Goal: Transaction & Acquisition: Purchase product/service

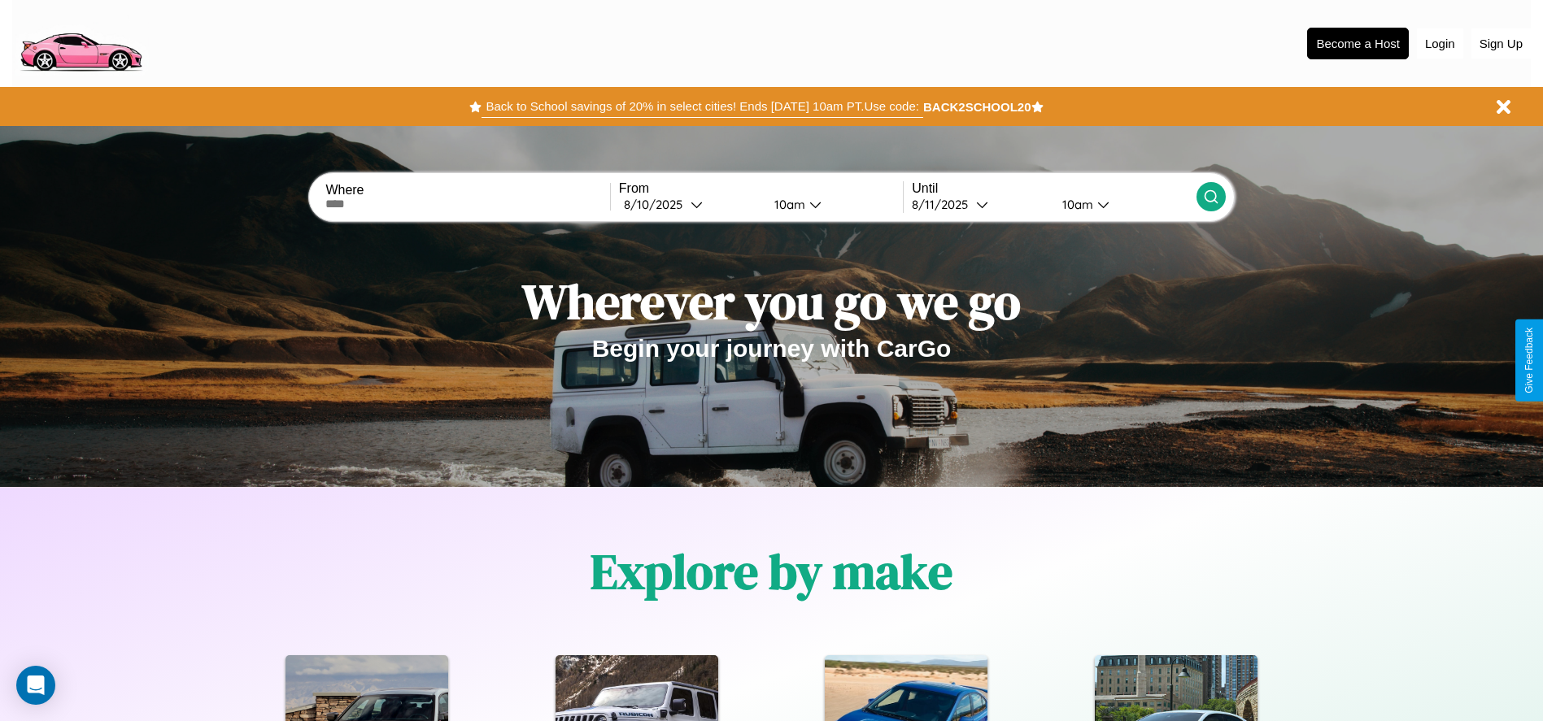
click at [702, 107] on button "Back to School savings of 20% in select cities! Ends 9/1 at 10am PT. Use code:" at bounding box center [701, 106] width 441 height 23
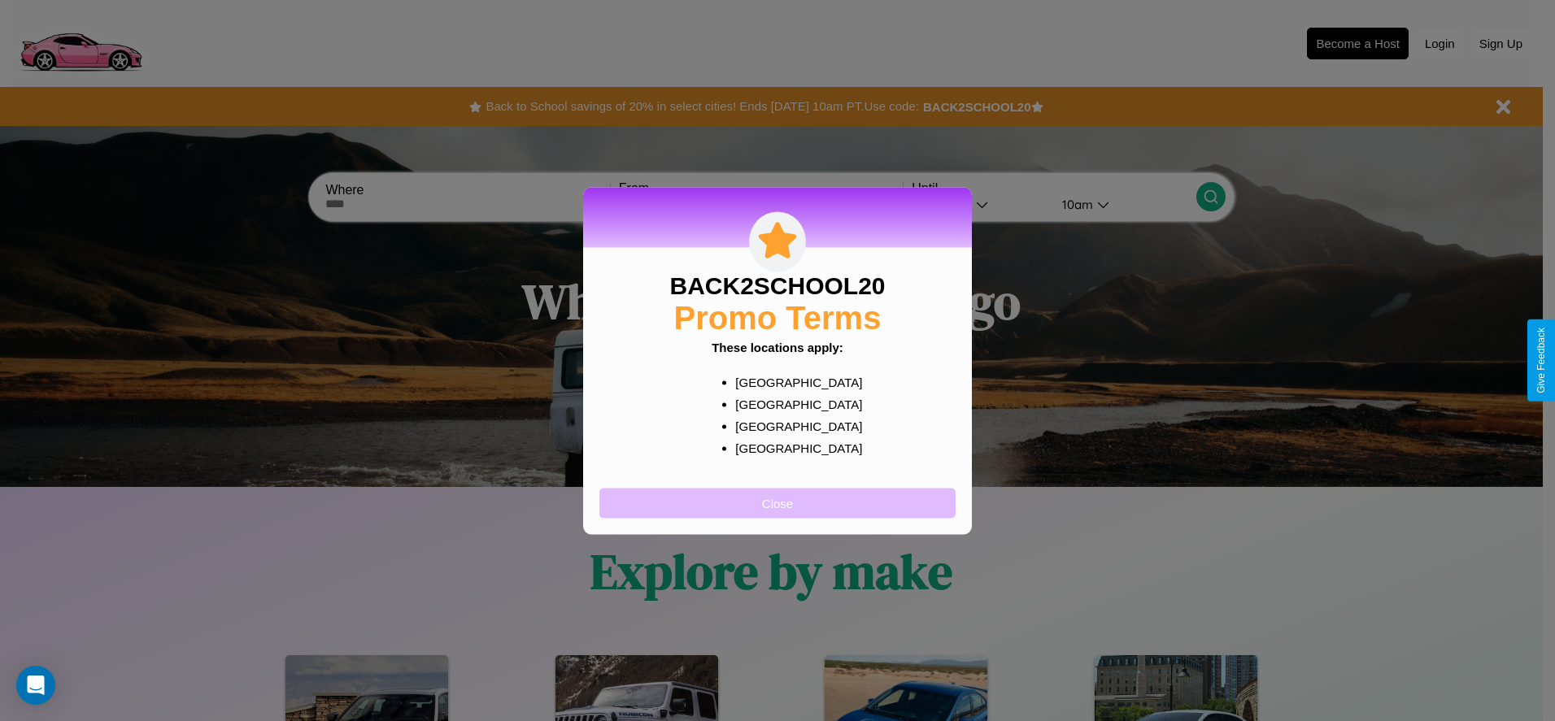
click at [777, 503] on button "Close" at bounding box center [777, 503] width 356 height 30
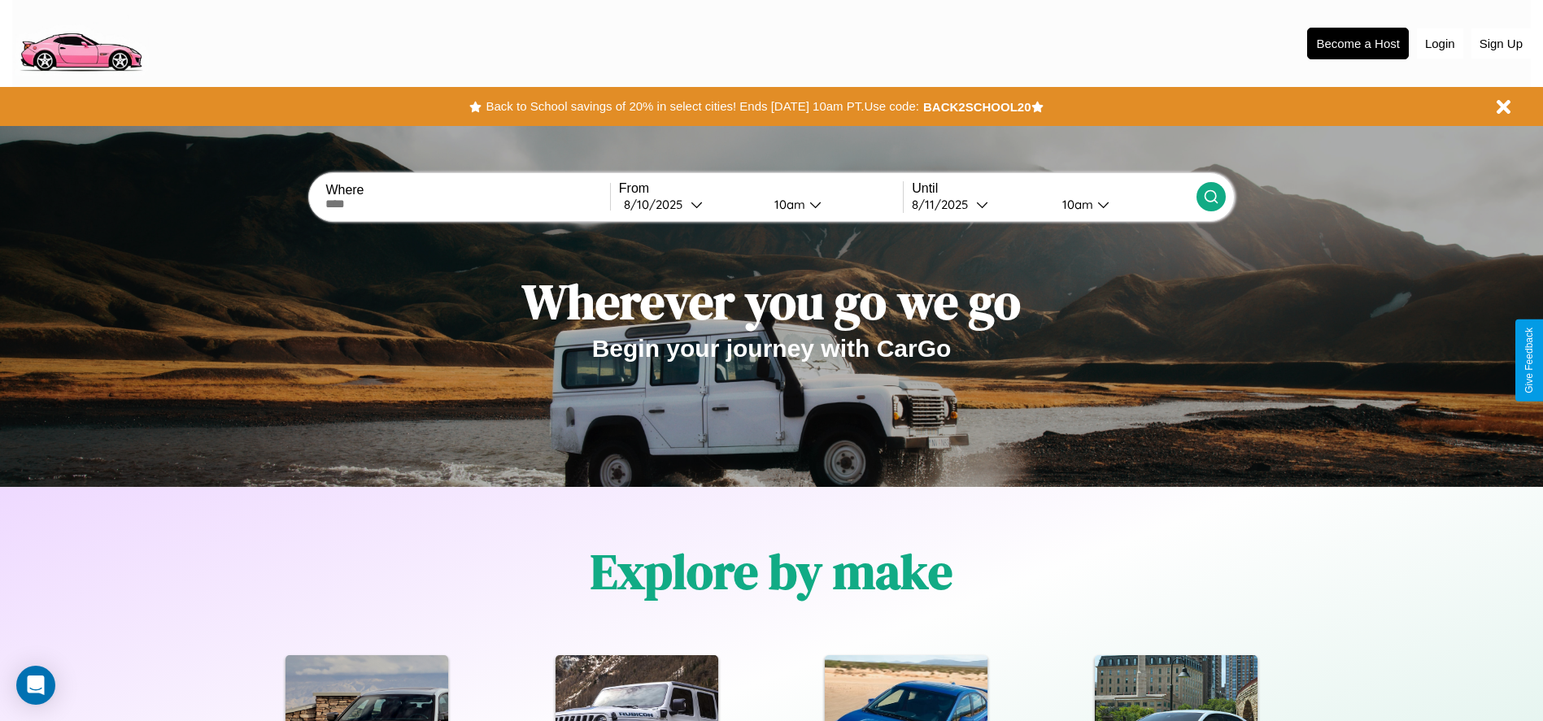
scroll to position [337, 0]
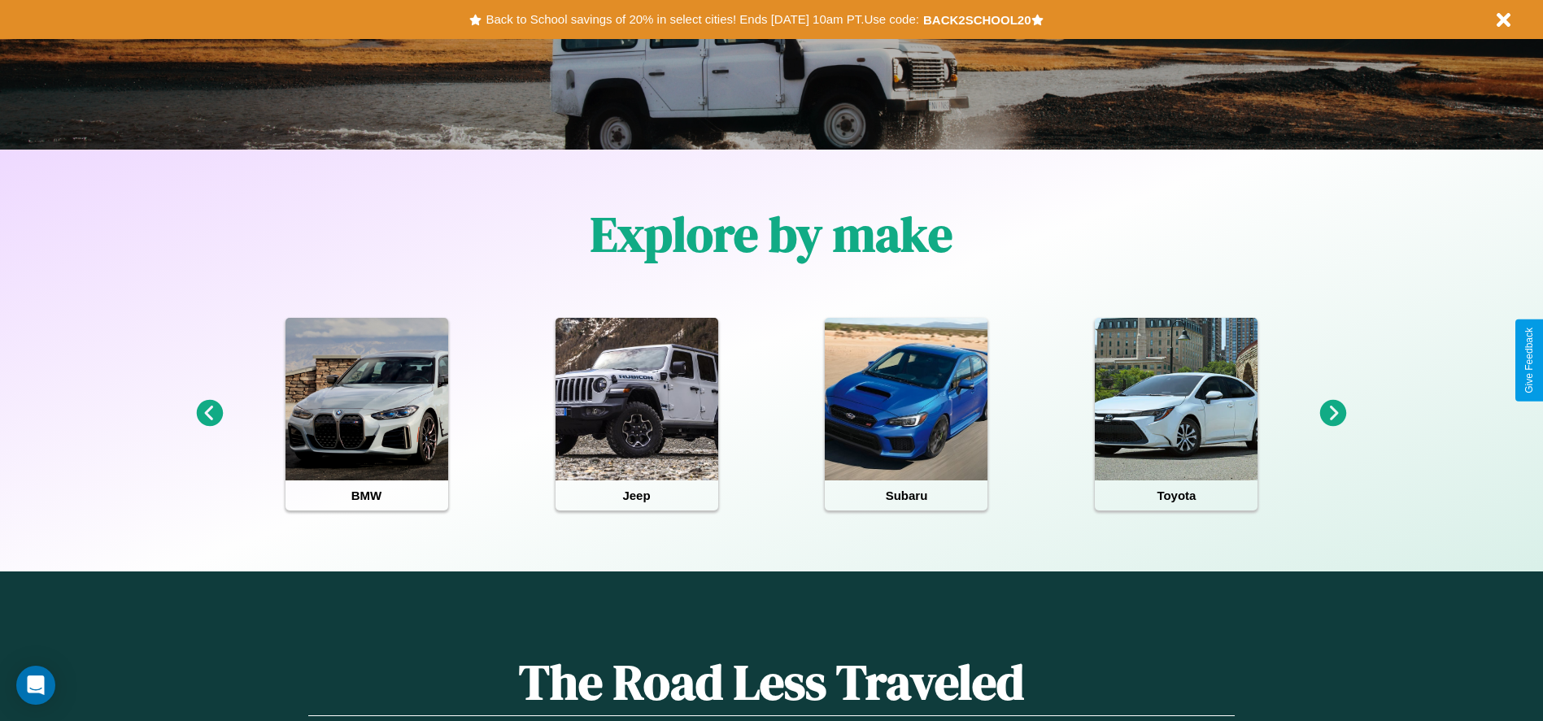
click at [209, 414] on icon at bounding box center [209, 413] width 27 height 27
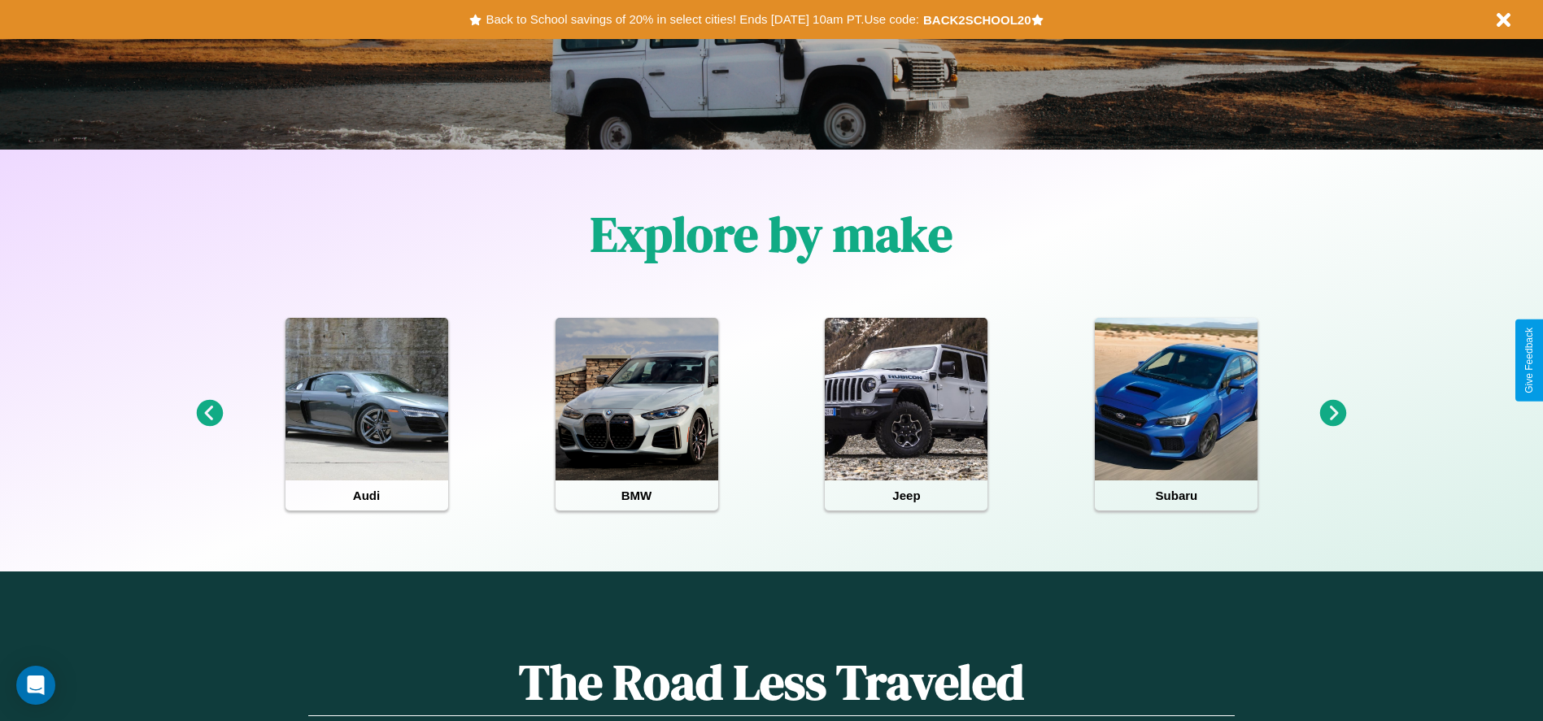
click at [1333, 414] on icon at bounding box center [1333, 413] width 27 height 27
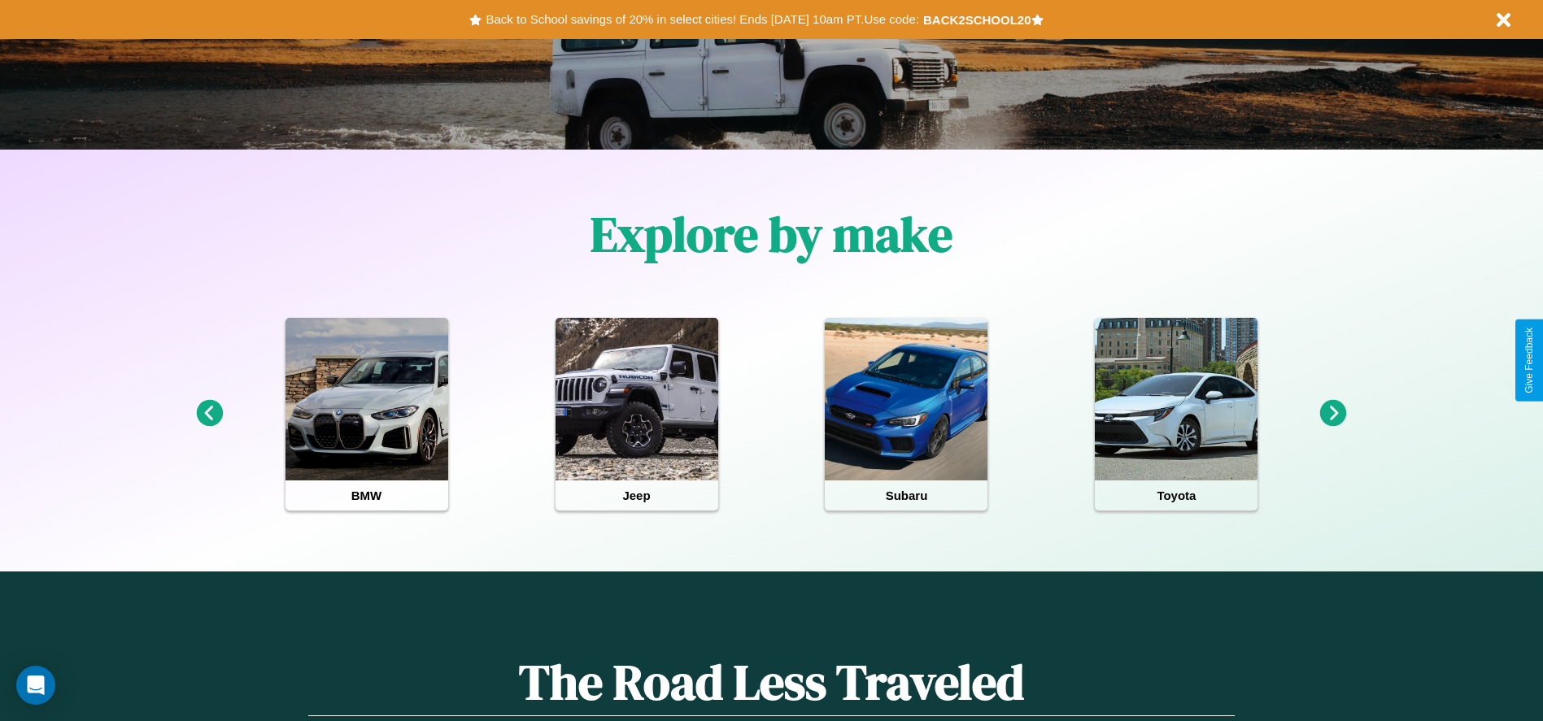
click at [1333, 414] on icon at bounding box center [1333, 413] width 27 height 27
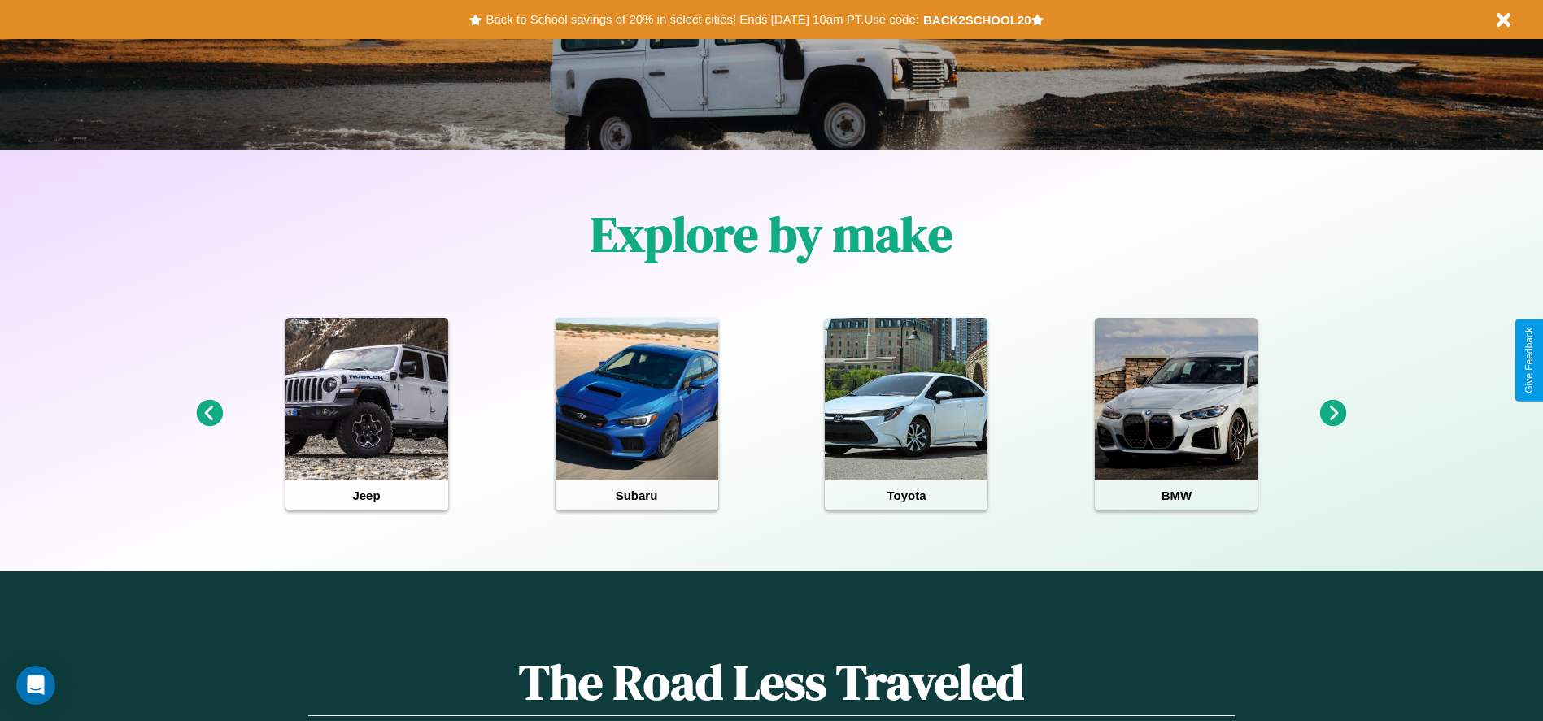
click at [209, 414] on icon at bounding box center [209, 413] width 27 height 27
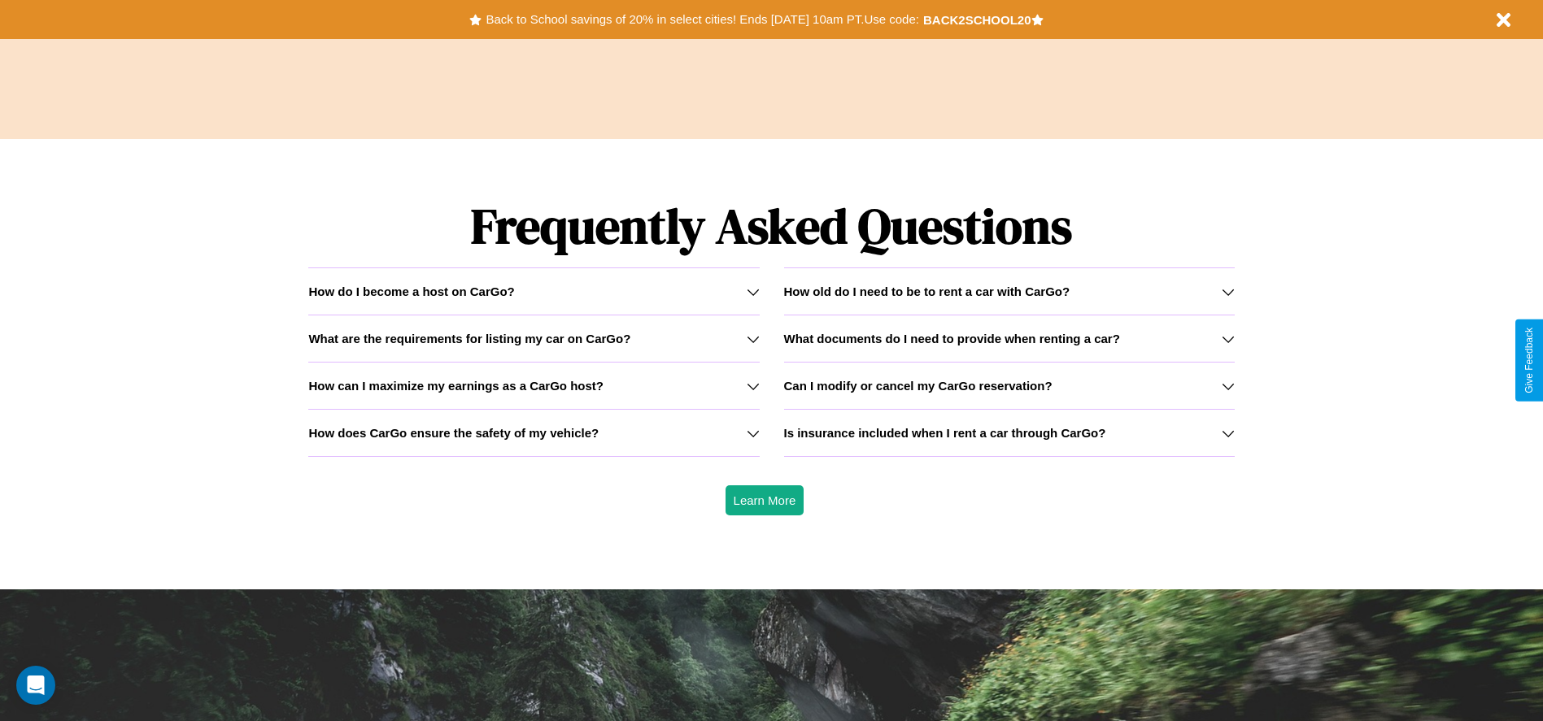
scroll to position [2333, 0]
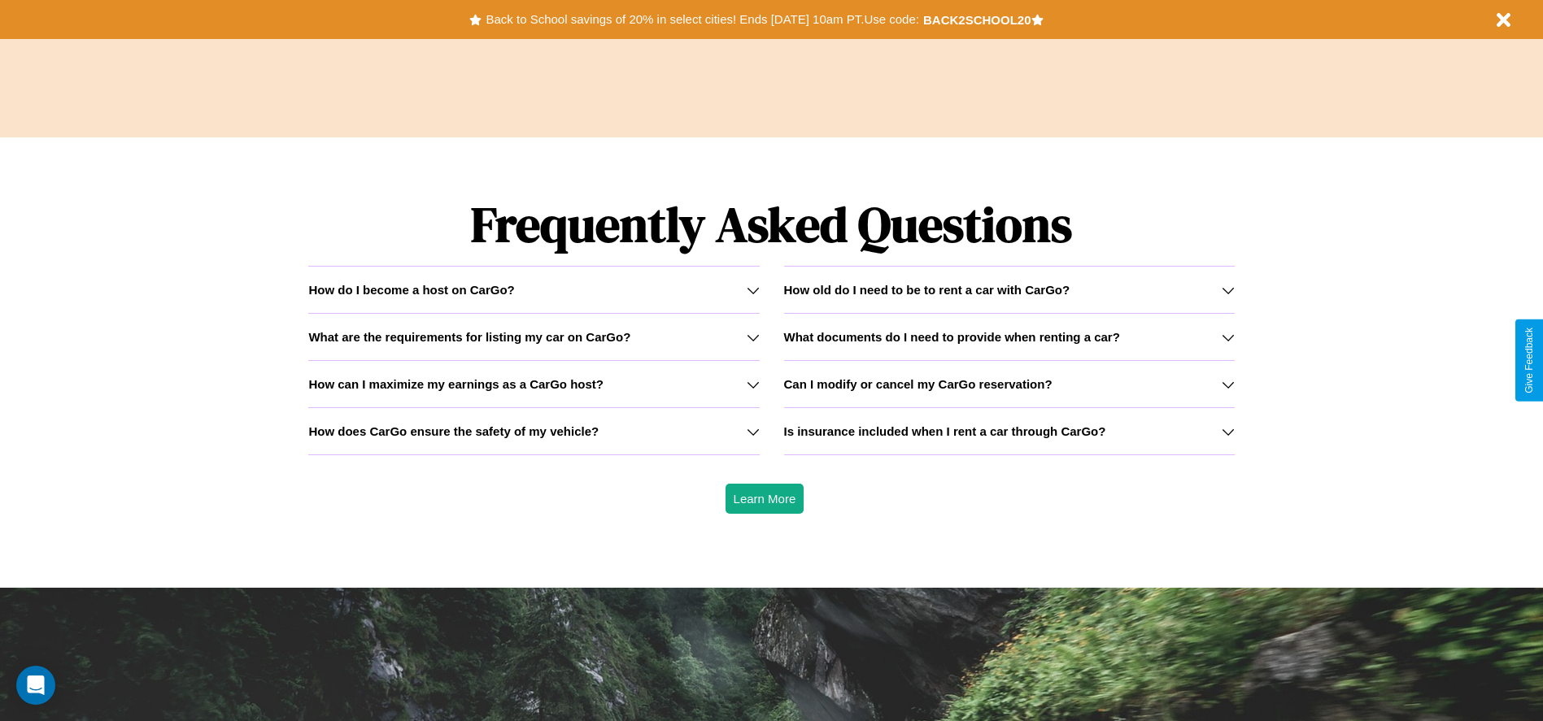
click at [752, 290] on icon at bounding box center [753, 290] width 13 height 13
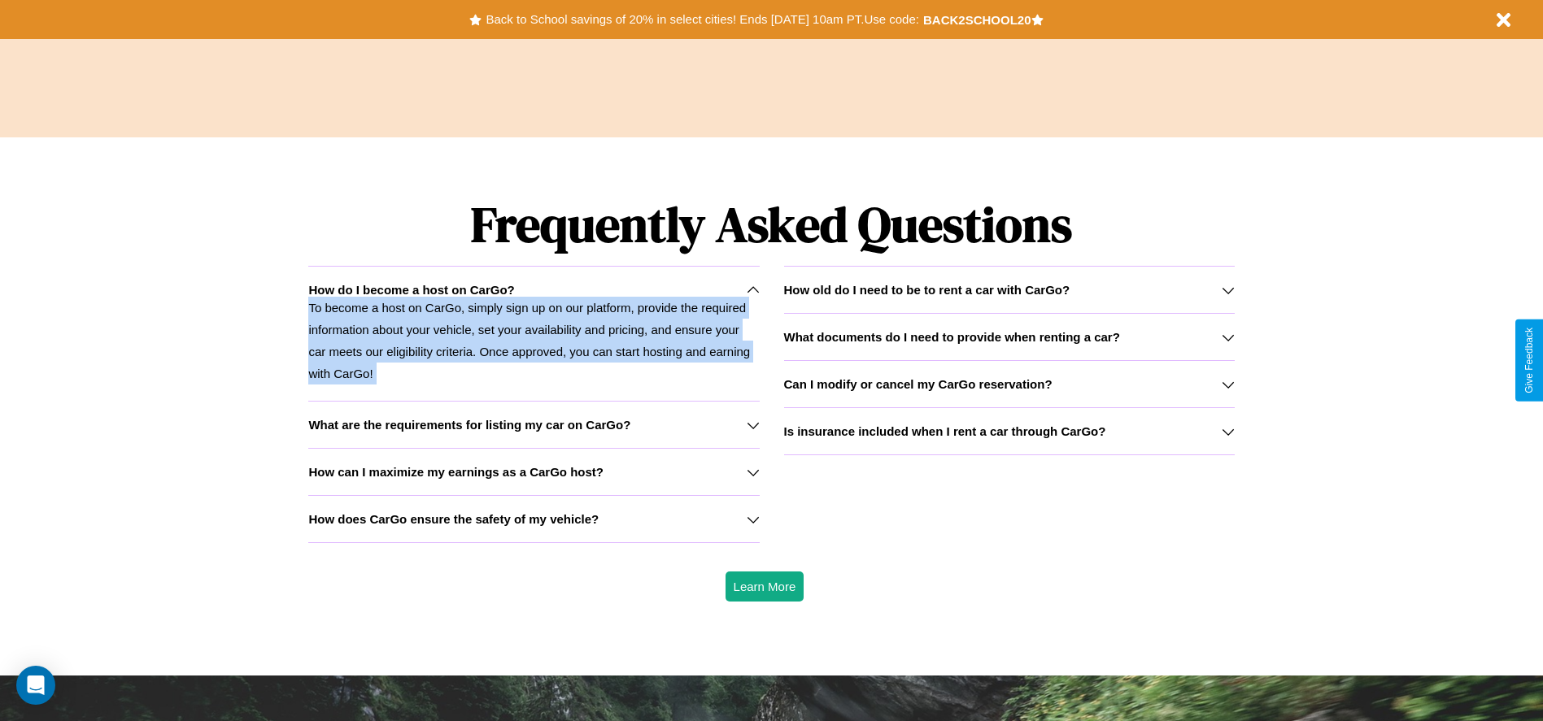
click at [752, 290] on icon at bounding box center [753, 290] width 13 height 13
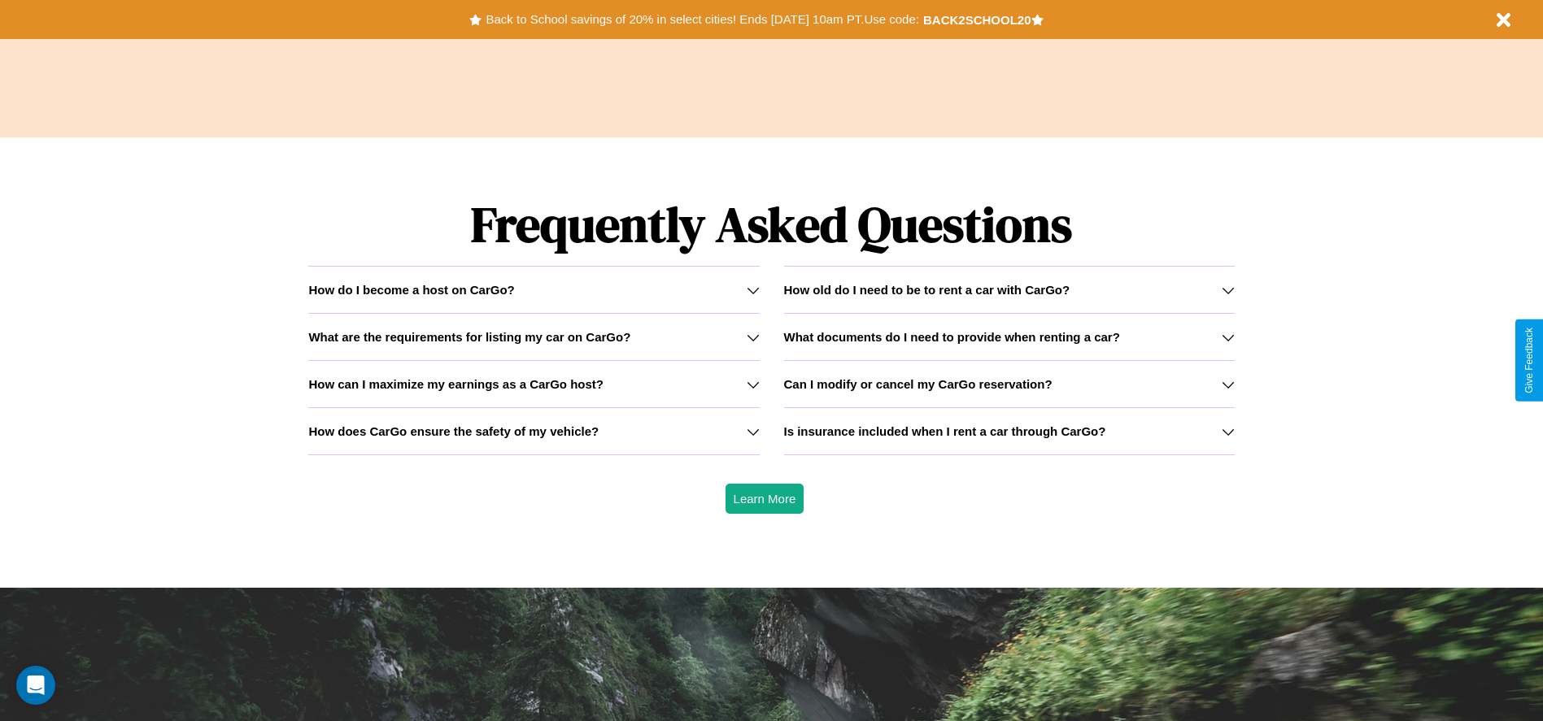
click at [533, 337] on h3 "What are the requirements for listing my car on CarGo?" at bounding box center [469, 337] width 322 height 14
click at [1008, 431] on h3 "Is insurance included when I rent a car through CarGo?" at bounding box center [945, 432] width 322 height 14
click at [533, 337] on h3 "What are the requirements for listing my car on CarGo?" at bounding box center [469, 337] width 322 height 14
click at [1227, 290] on icon at bounding box center [1227, 290] width 13 height 13
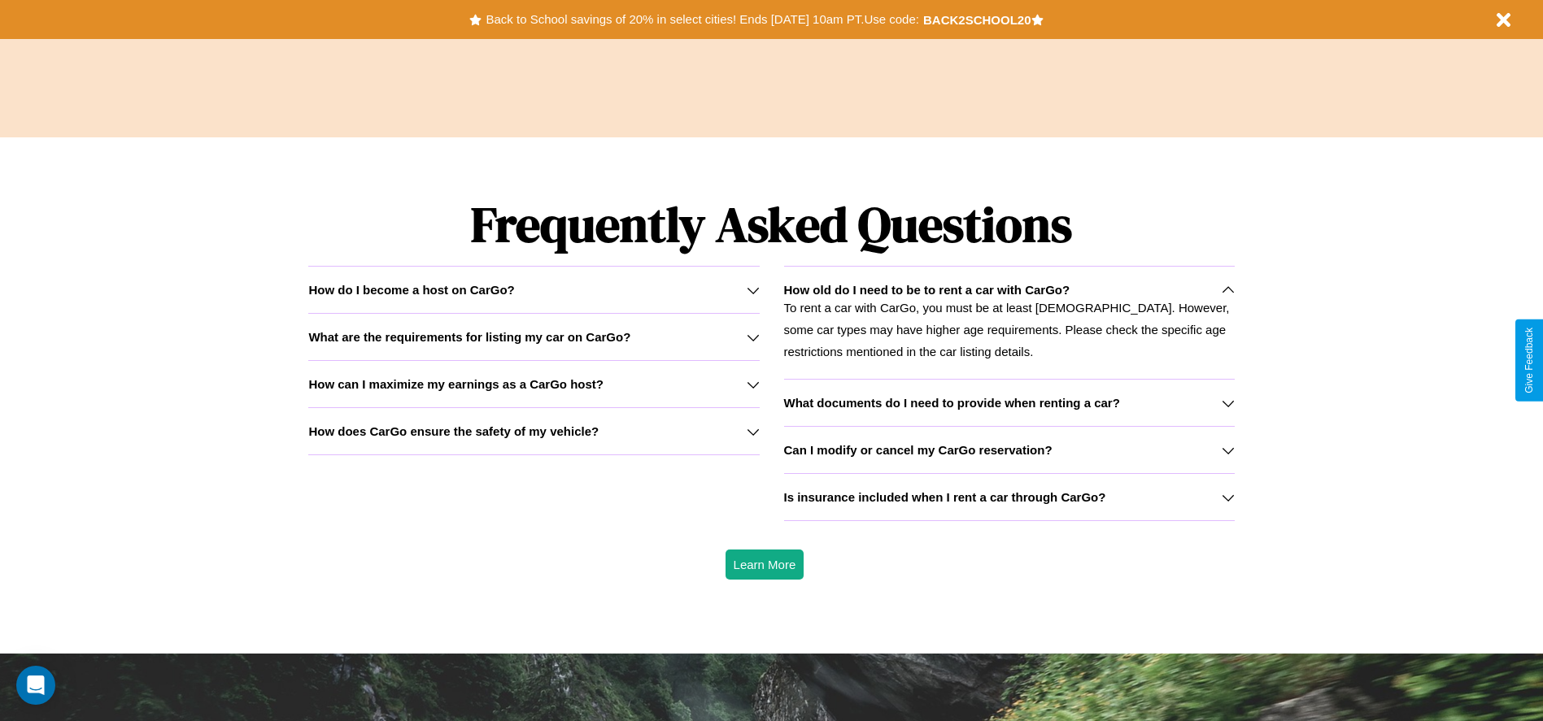
click at [1227, 450] on icon at bounding box center [1227, 450] width 13 height 13
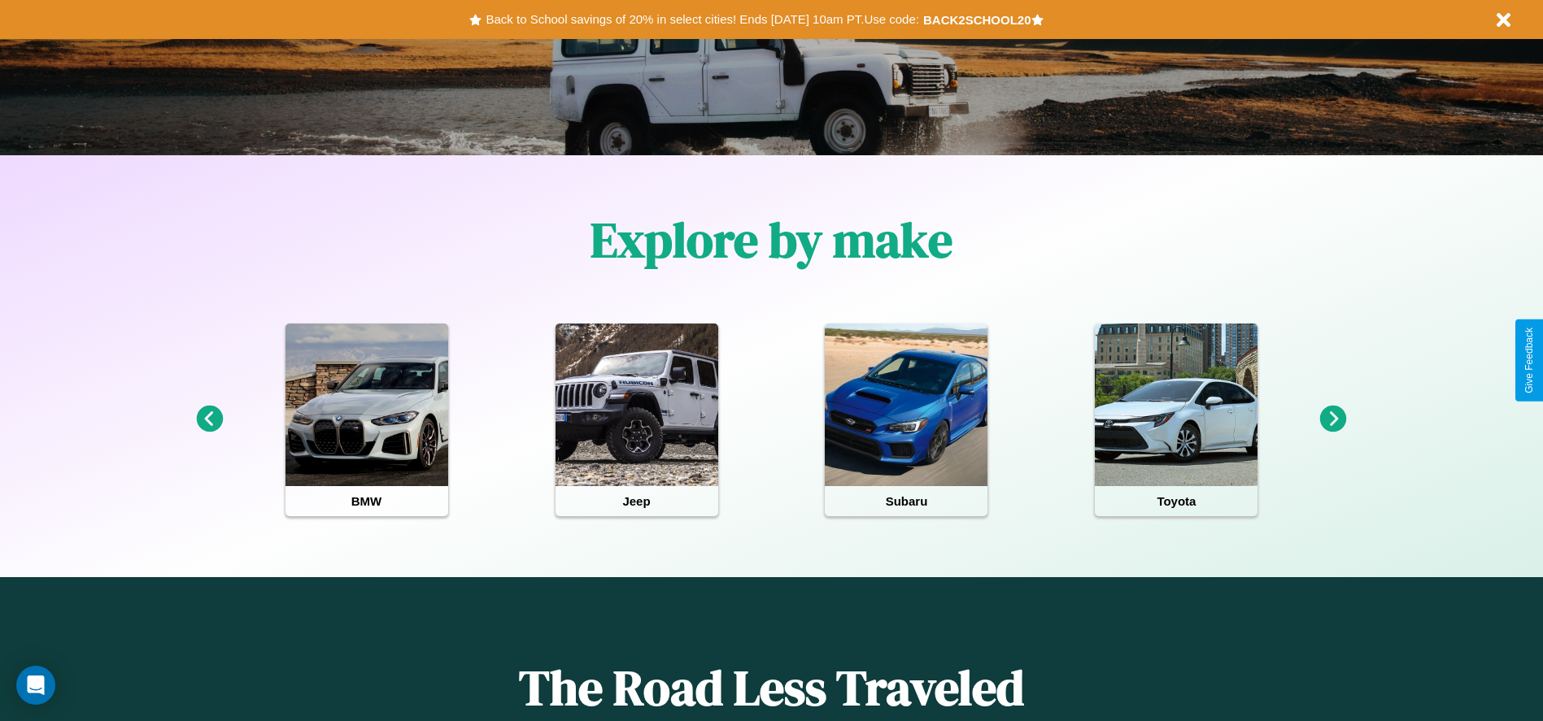
scroll to position [0, 0]
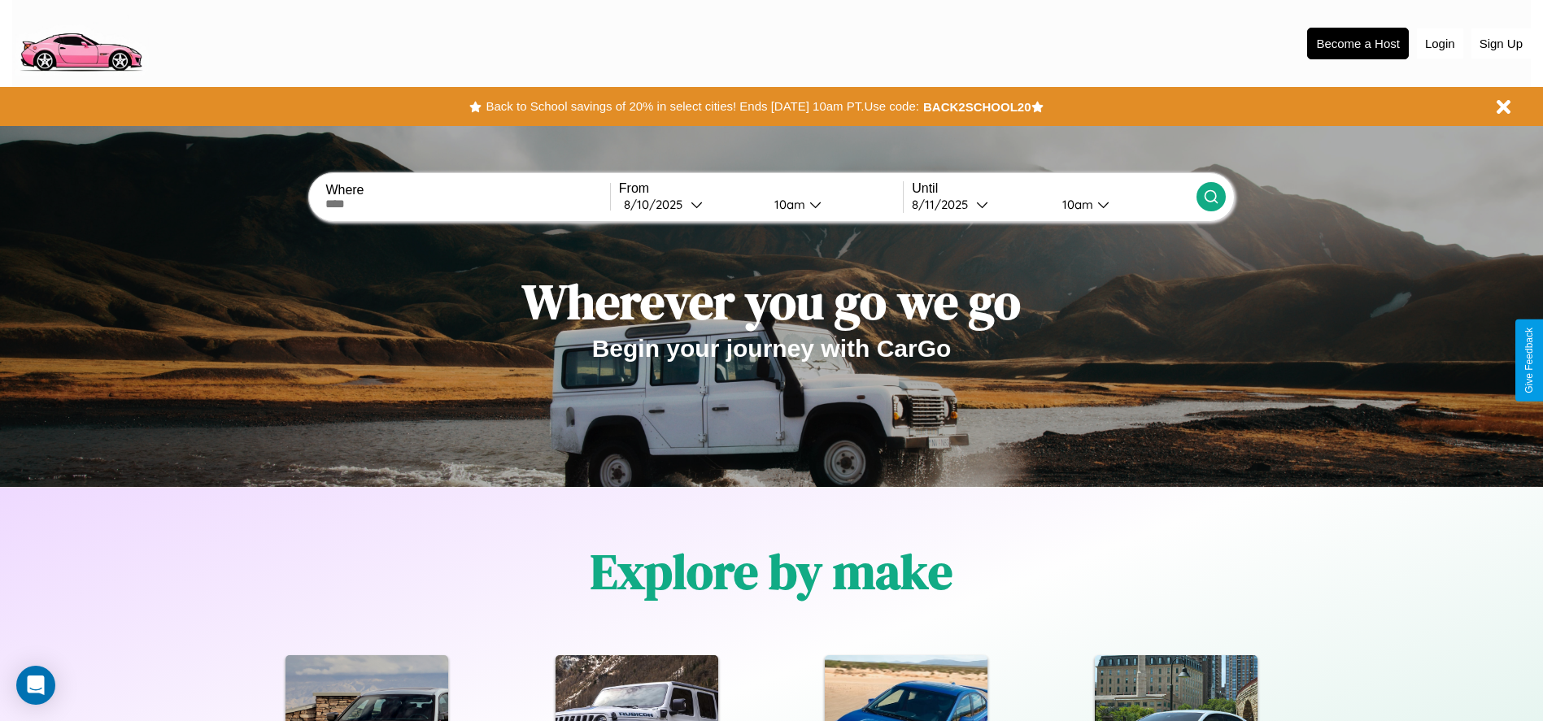
click at [468, 204] on input "text" at bounding box center [467, 204] width 284 height 13
type input "*****"
click at [690, 204] on div "8 / 10 / 2025" at bounding box center [657, 204] width 67 height 15
select select "*"
select select "****"
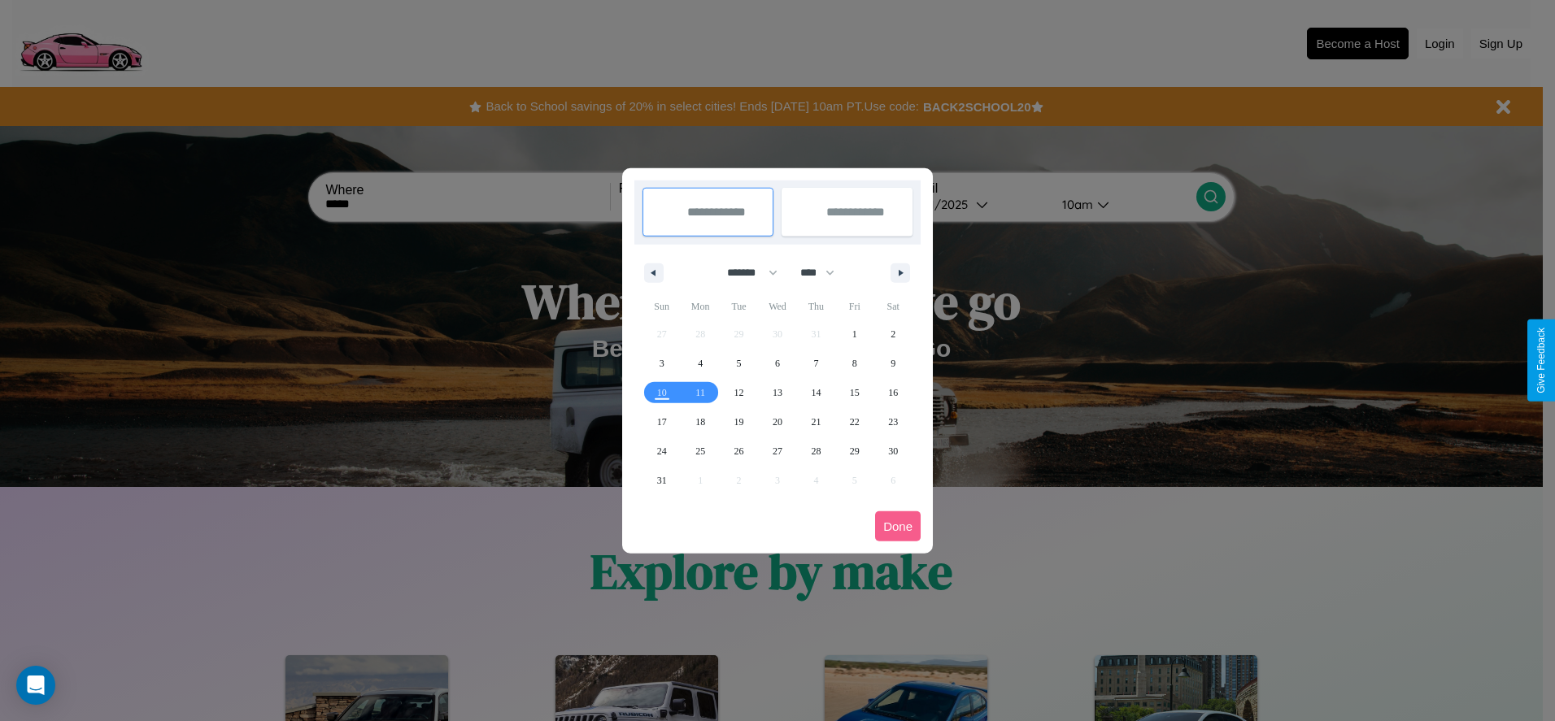
drag, startPoint x: 745, startPoint y: 272, endPoint x: 777, endPoint y: 326, distance: 62.8
click at [745, 272] on select "******* ******** ***** ***** *** **** **** ****** ********* ******* ******** **…" at bounding box center [749, 272] width 69 height 27
select select "**"
click at [738, 421] on span "18" at bounding box center [739, 421] width 10 height 29
type input "**********"
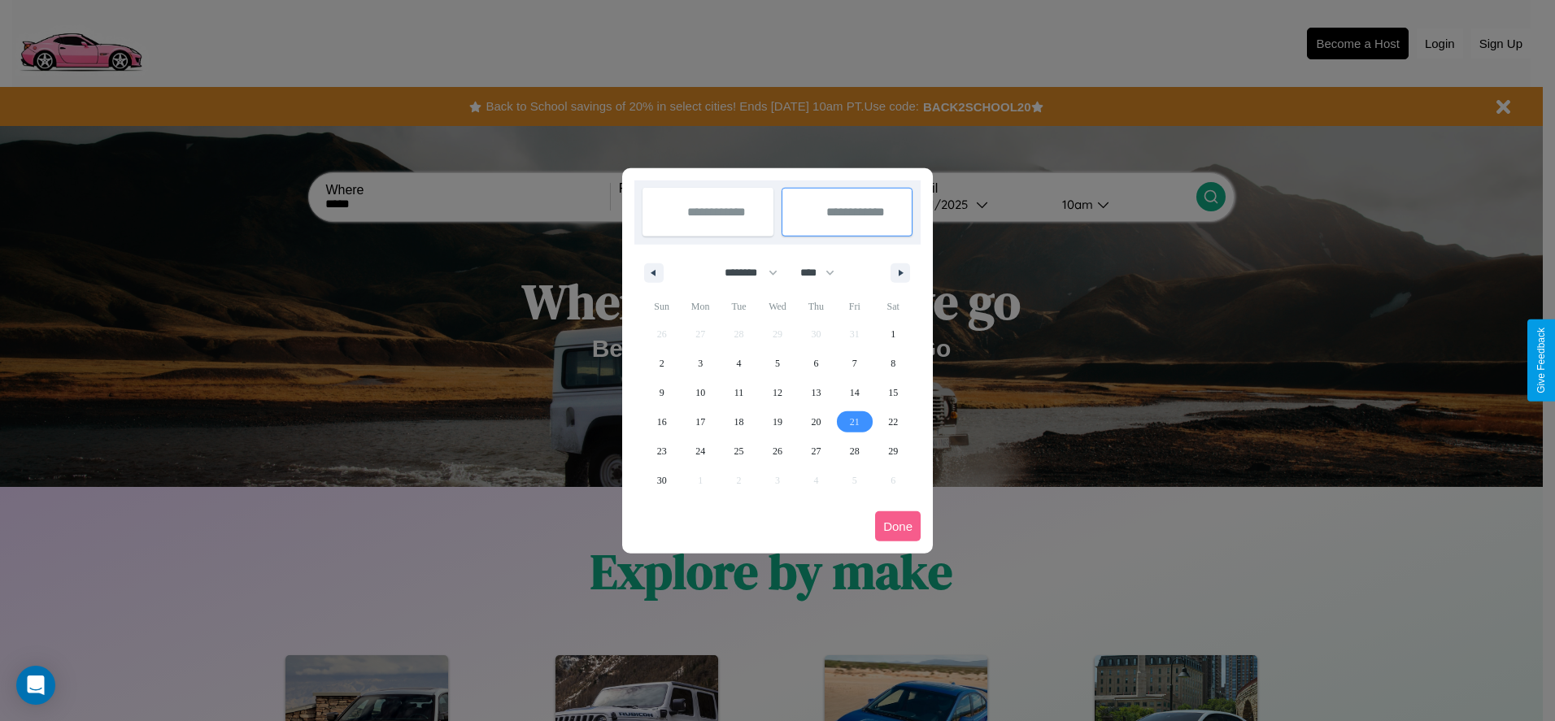
click at [854, 421] on span "21" at bounding box center [855, 421] width 10 height 29
type input "**********"
click at [898, 526] on button "Done" at bounding box center [898, 527] width 46 height 30
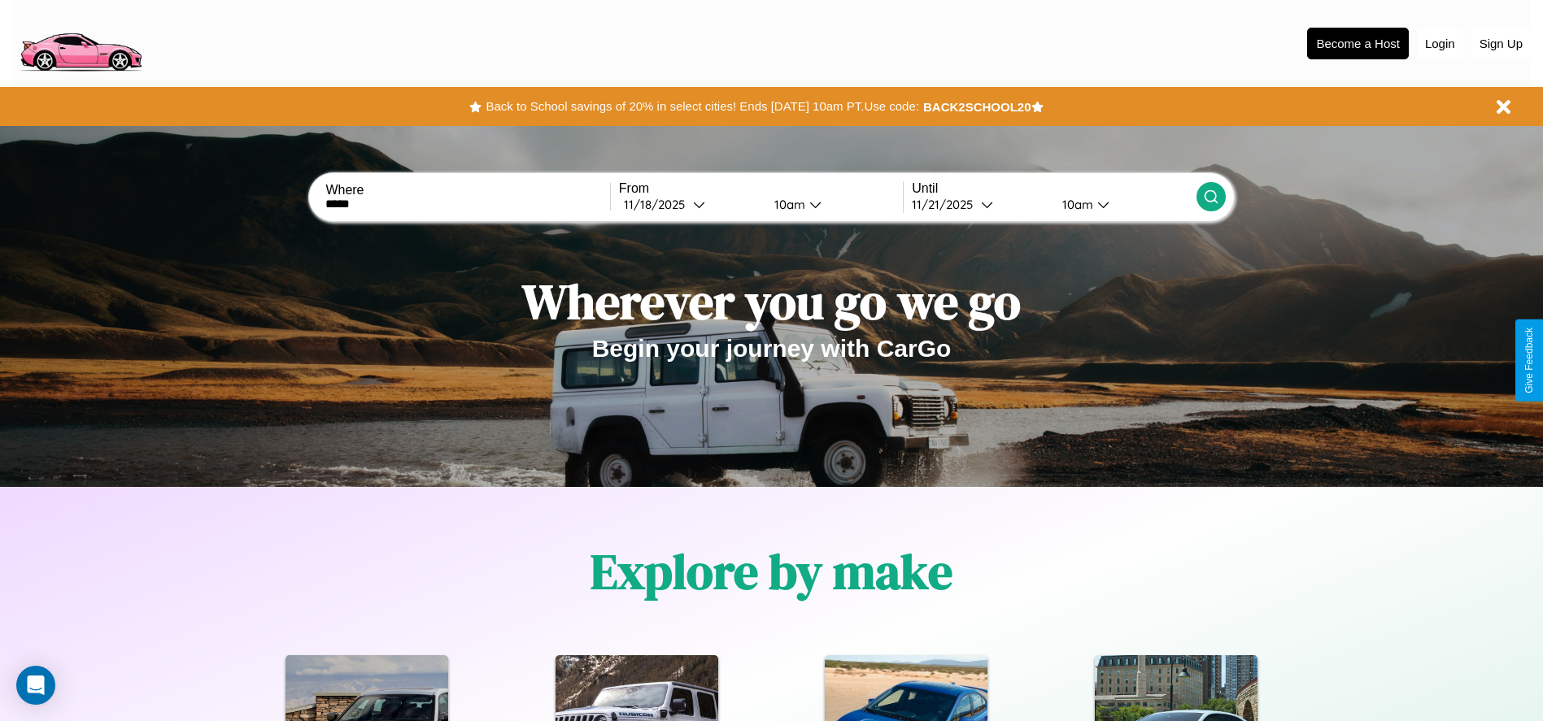
click at [786, 204] on div "10am" at bounding box center [787, 204] width 43 height 15
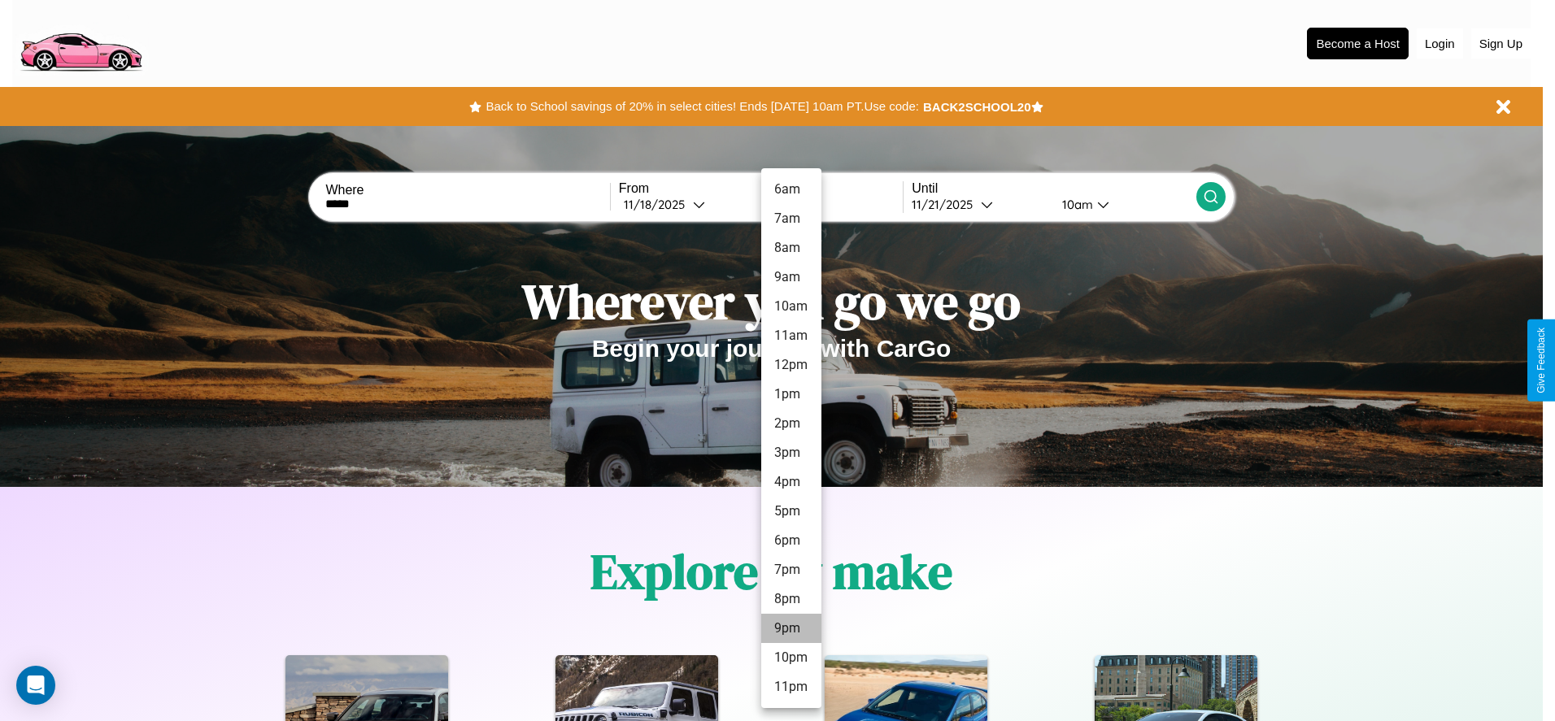
click at [790, 629] on li "9pm" at bounding box center [791, 628] width 60 height 29
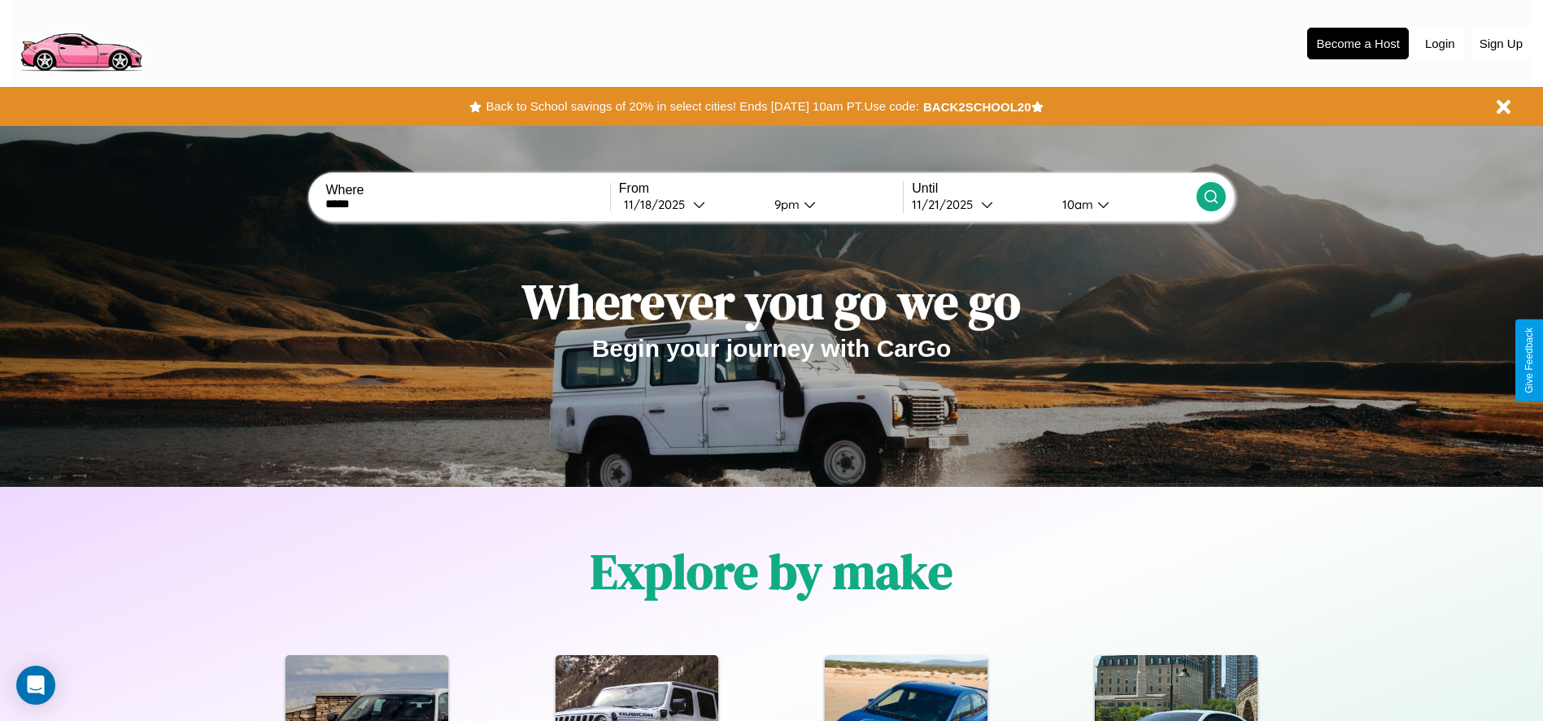
click at [1210, 197] on icon at bounding box center [1211, 197] width 16 height 16
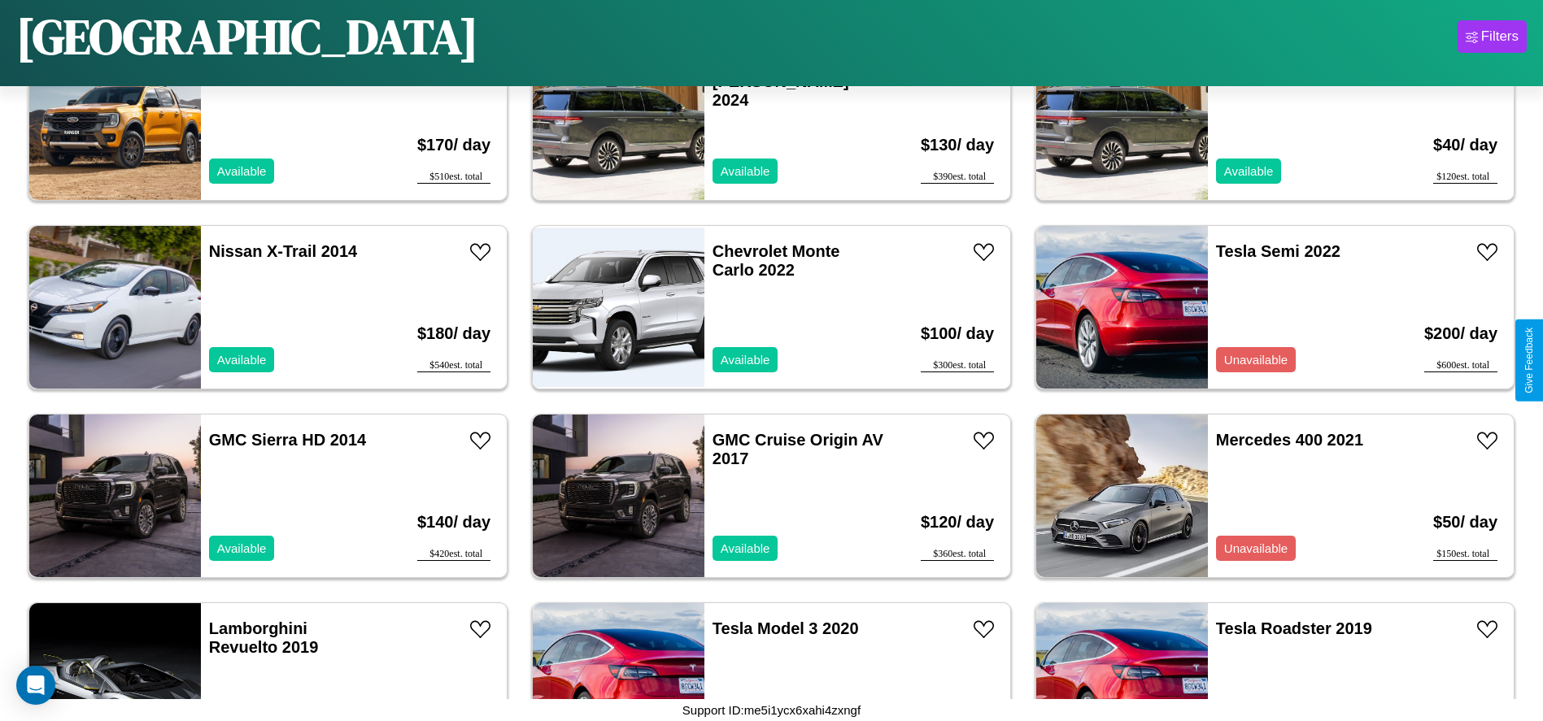
scroll to position [3955, 0]
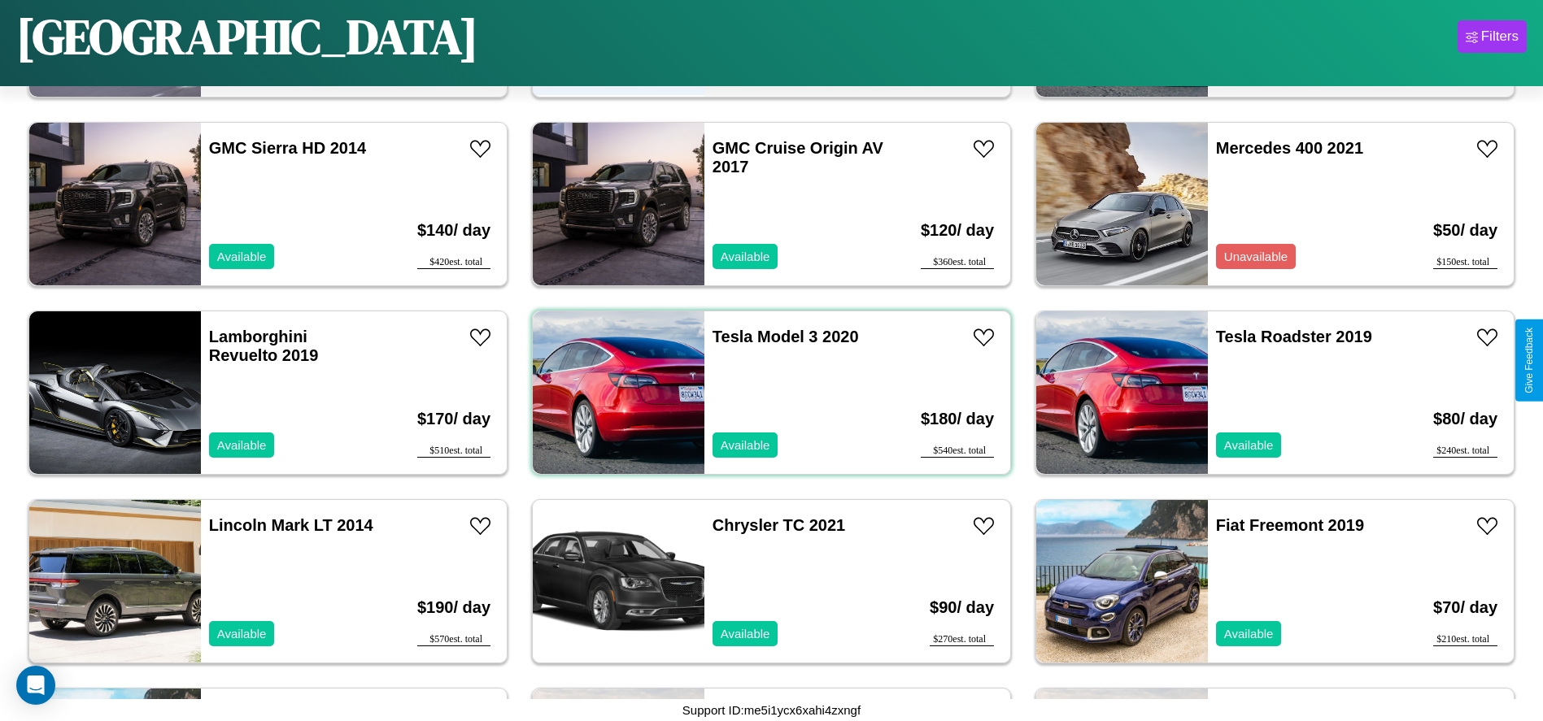
click at [765, 393] on div "Tesla Model 3 2020 Available" at bounding box center [798, 392] width 188 height 163
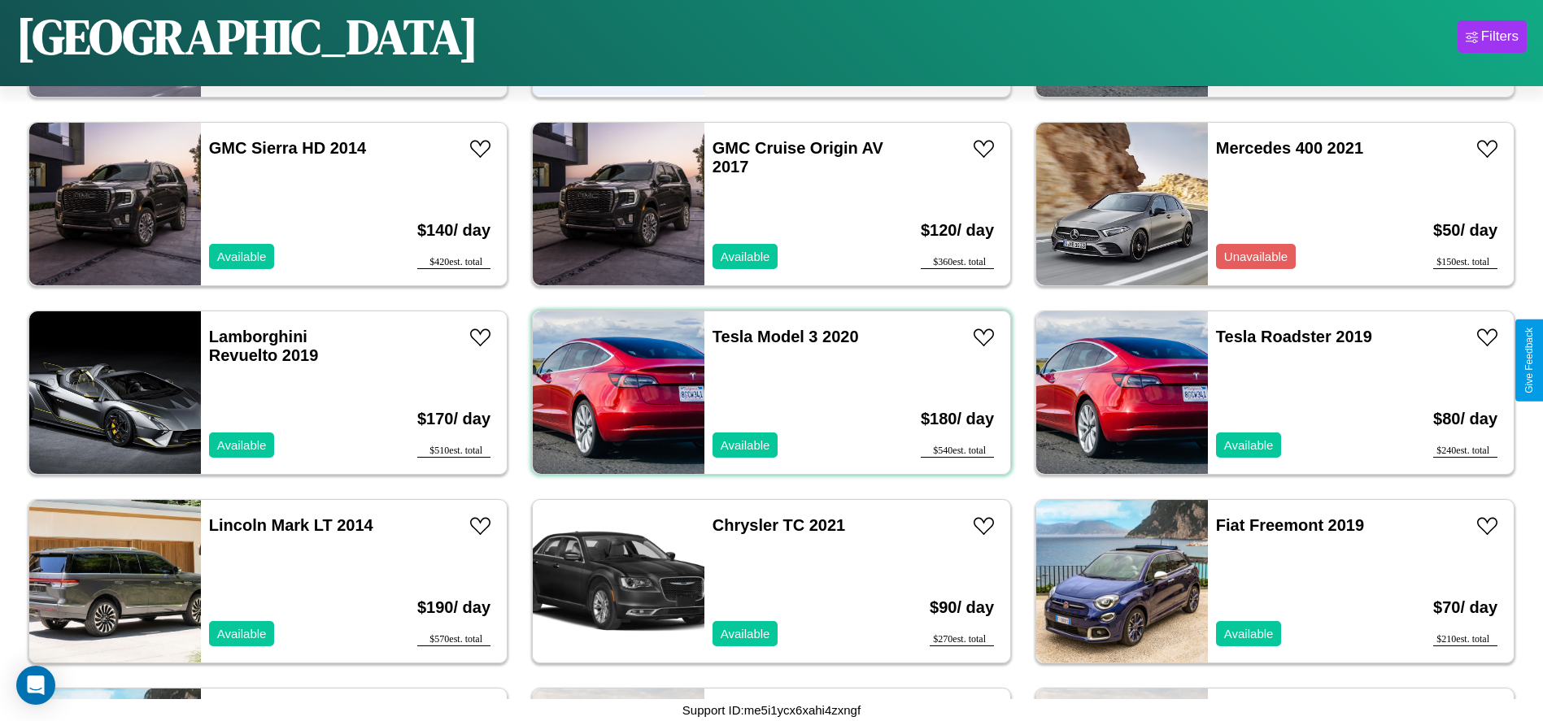
click at [765, 393] on div "Tesla Model 3 2020 Available" at bounding box center [798, 392] width 188 height 163
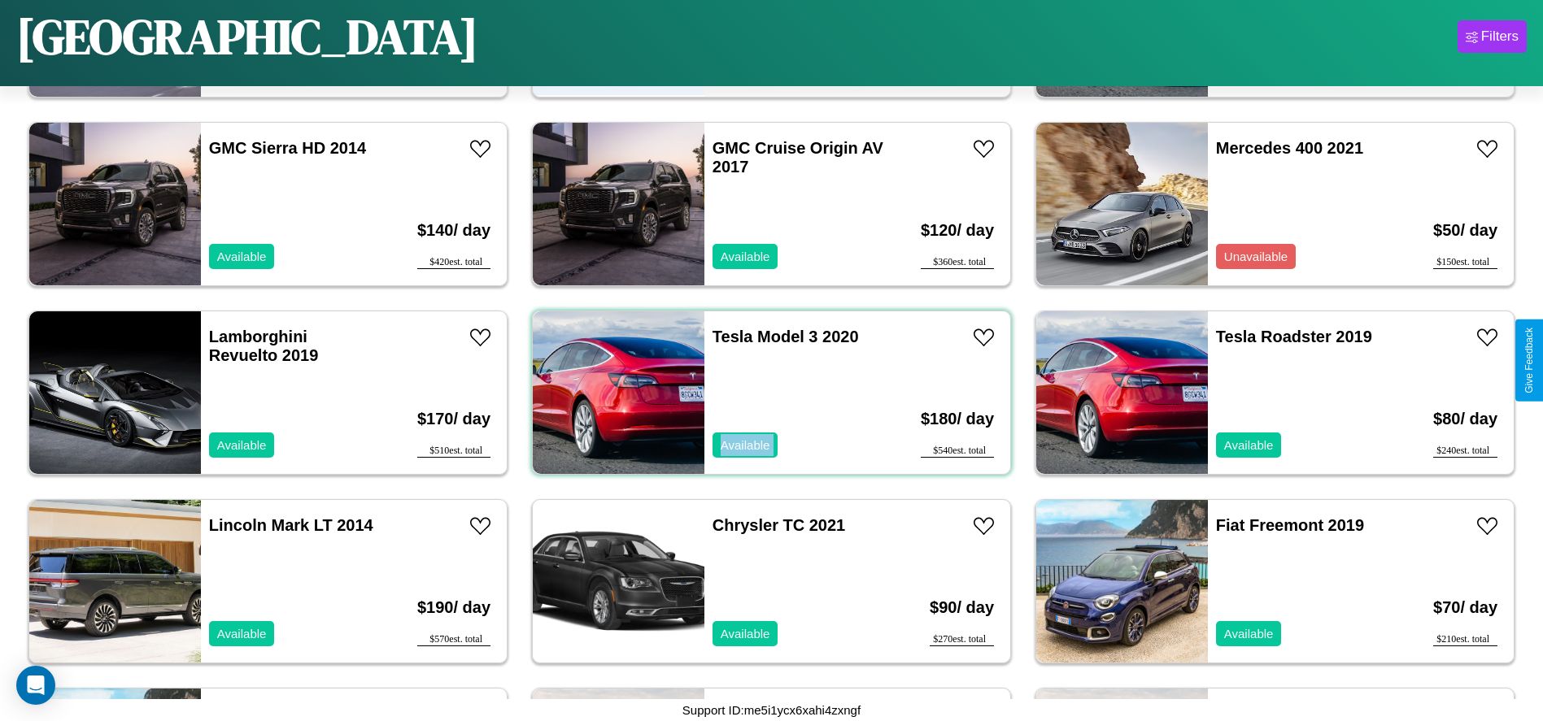
click at [765, 393] on div "Tesla Model 3 2020 Available" at bounding box center [798, 392] width 188 height 163
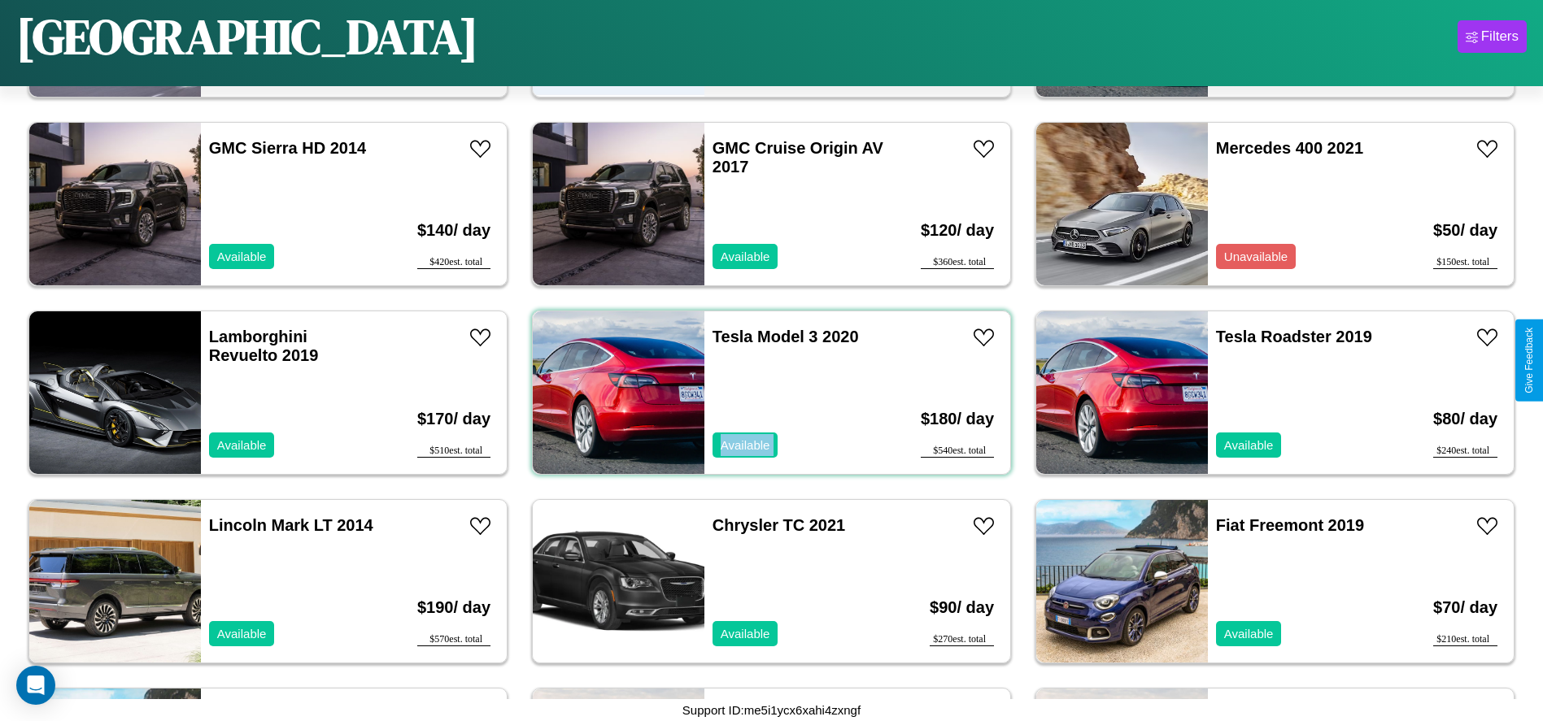
click at [765, 393] on div "Tesla Model 3 2020 Available" at bounding box center [798, 392] width 188 height 163
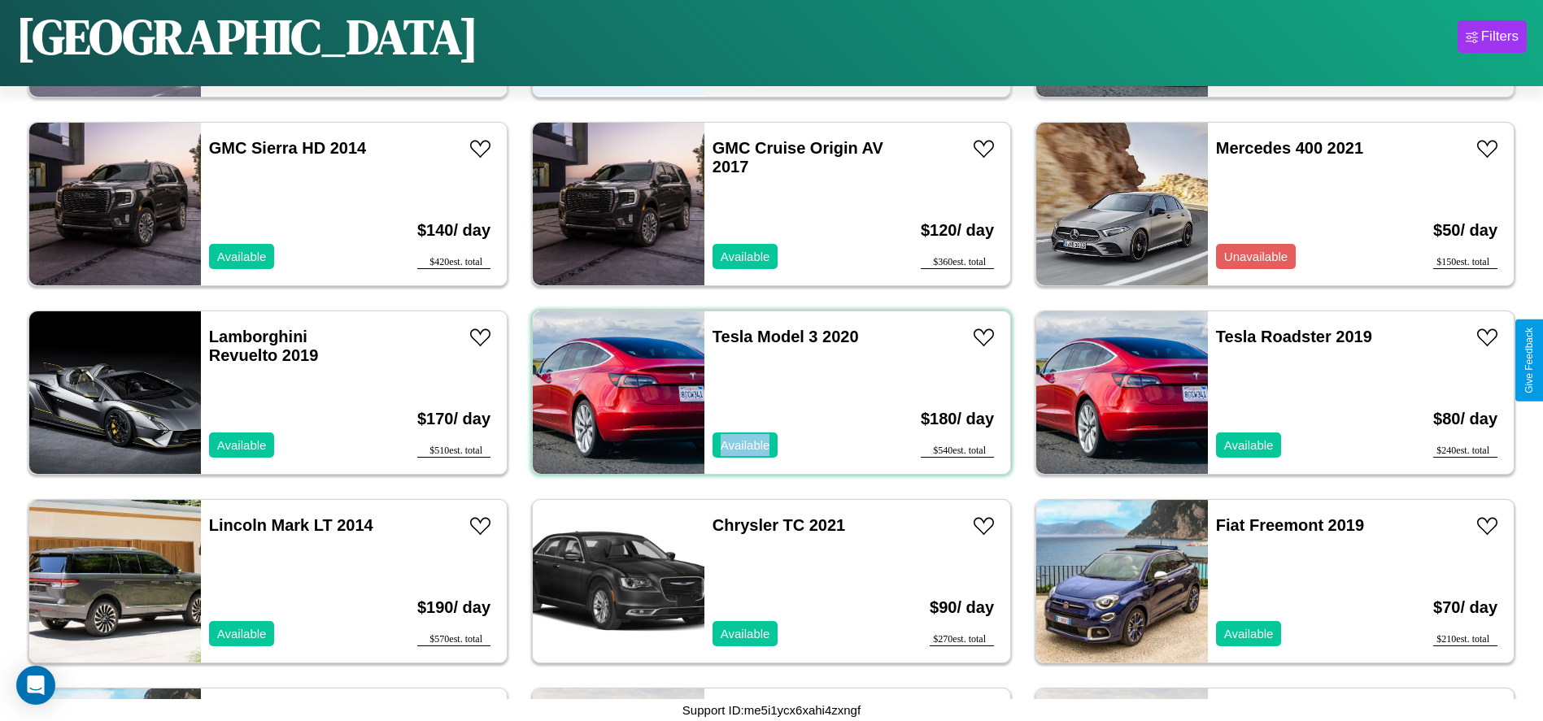
click at [765, 393] on div "Tesla Model 3 2020 Available" at bounding box center [798, 392] width 188 height 163
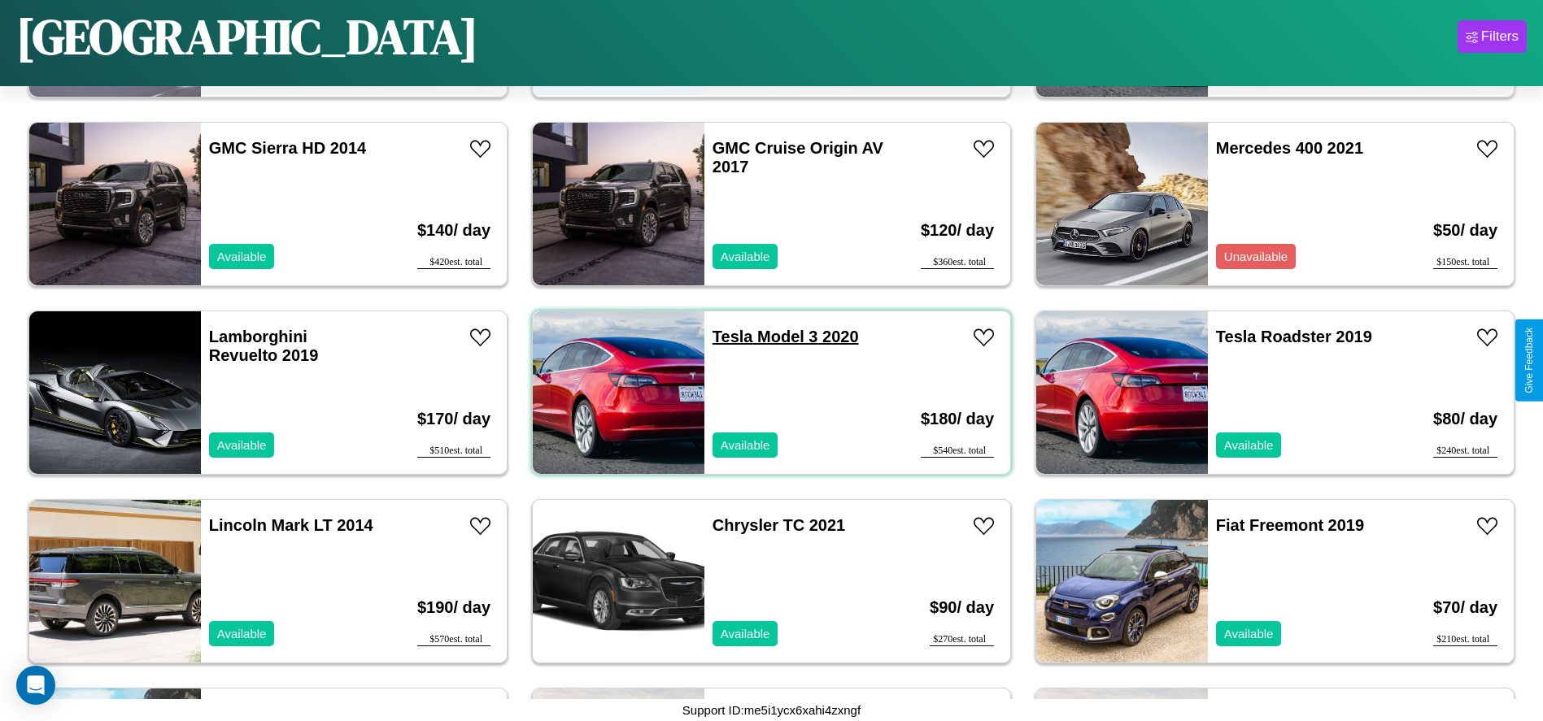
click at [726, 337] on link "Tesla Model 3 2020" at bounding box center [785, 337] width 146 height 18
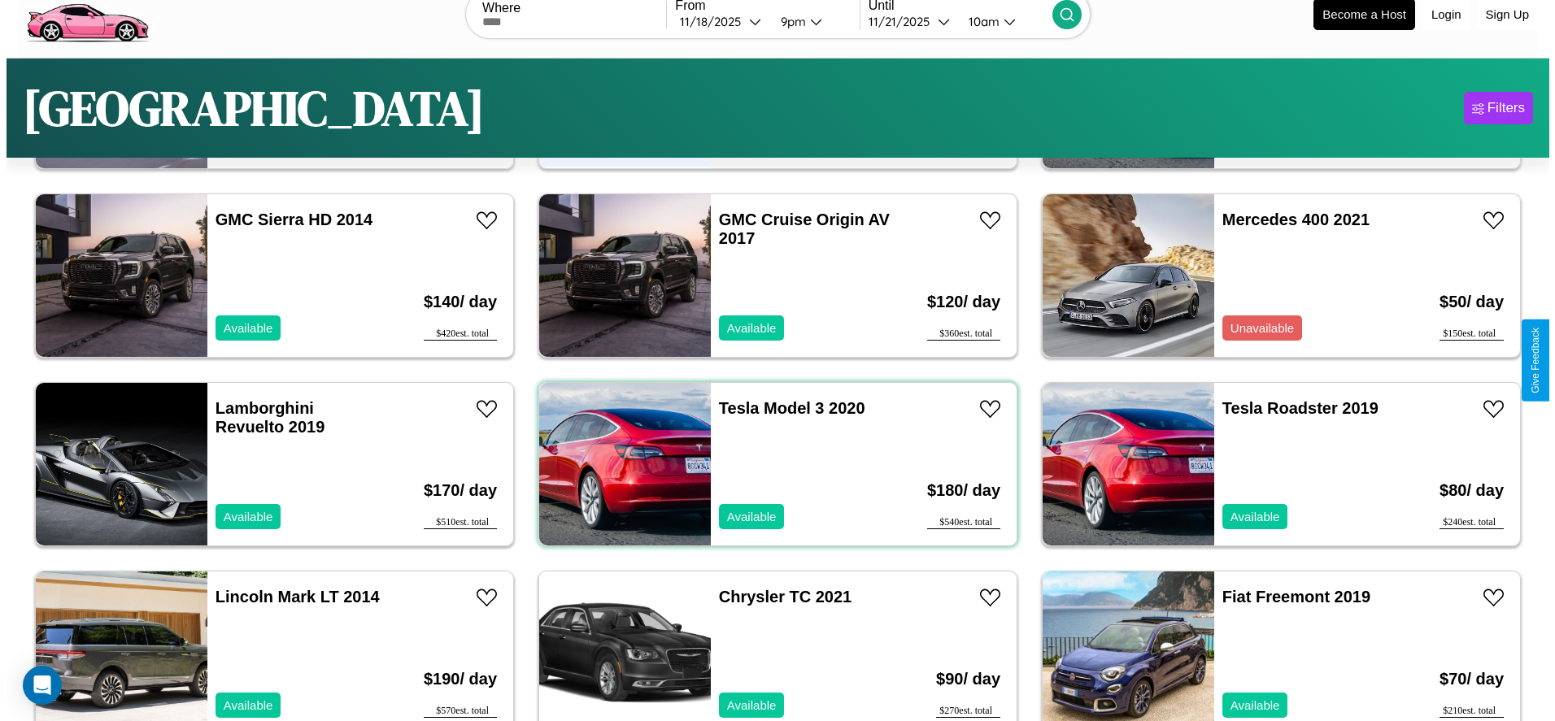
scroll to position [0, 0]
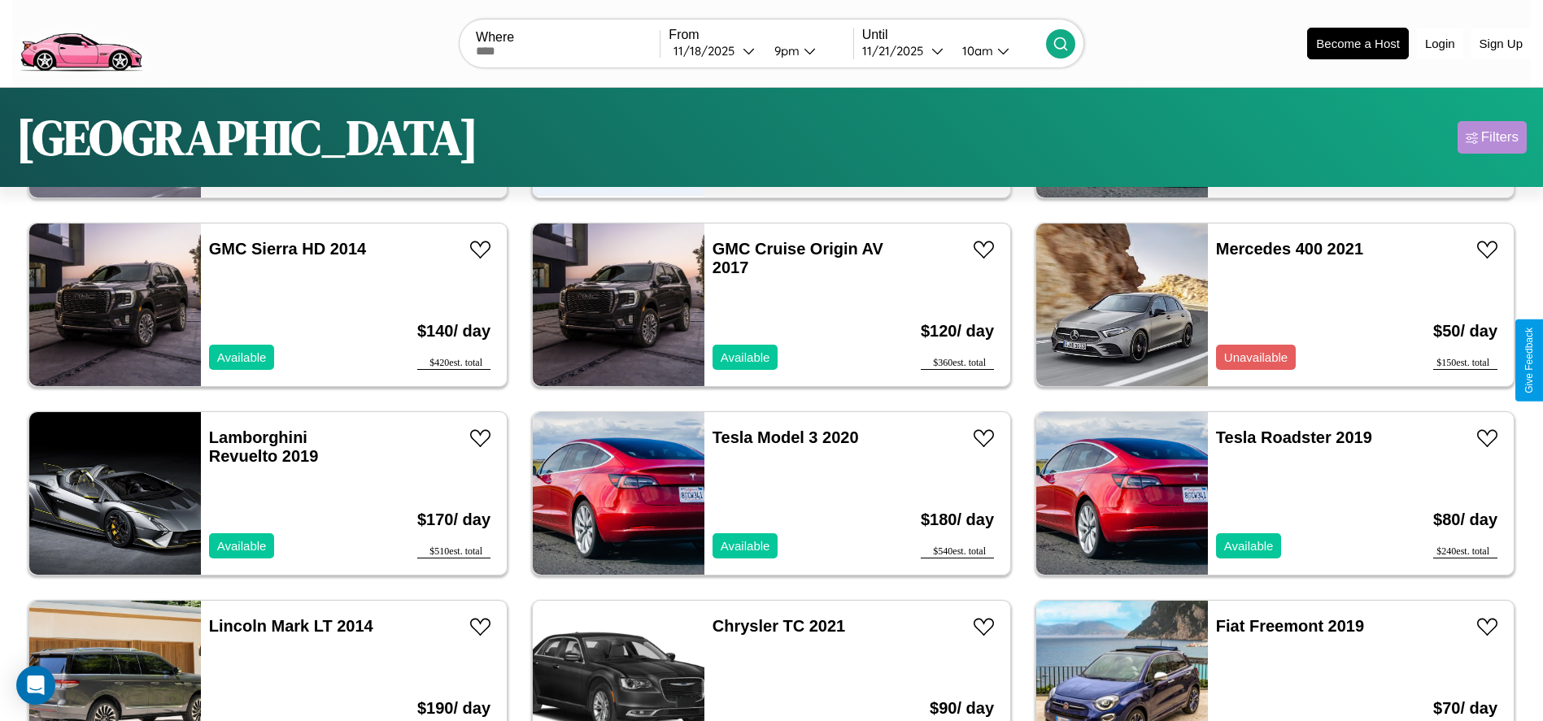
click at [1491, 137] on div "Filters" at bounding box center [1499, 137] width 37 height 16
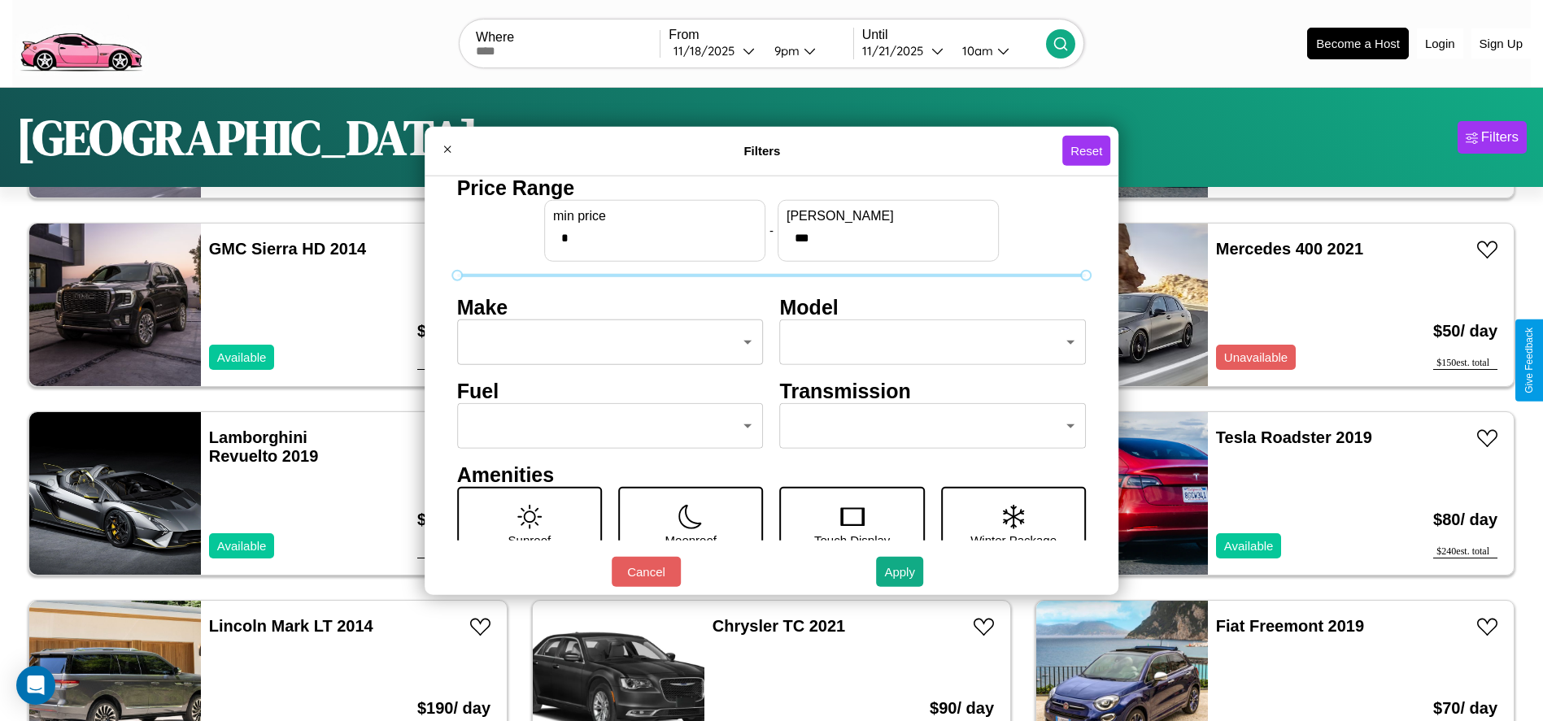
click at [605, 342] on body "CarGo Where From 11 / 18 / 2025 9pm Until 11 / 21 / 2025 10am Become a Host Log…" at bounding box center [771, 411] width 1543 height 822
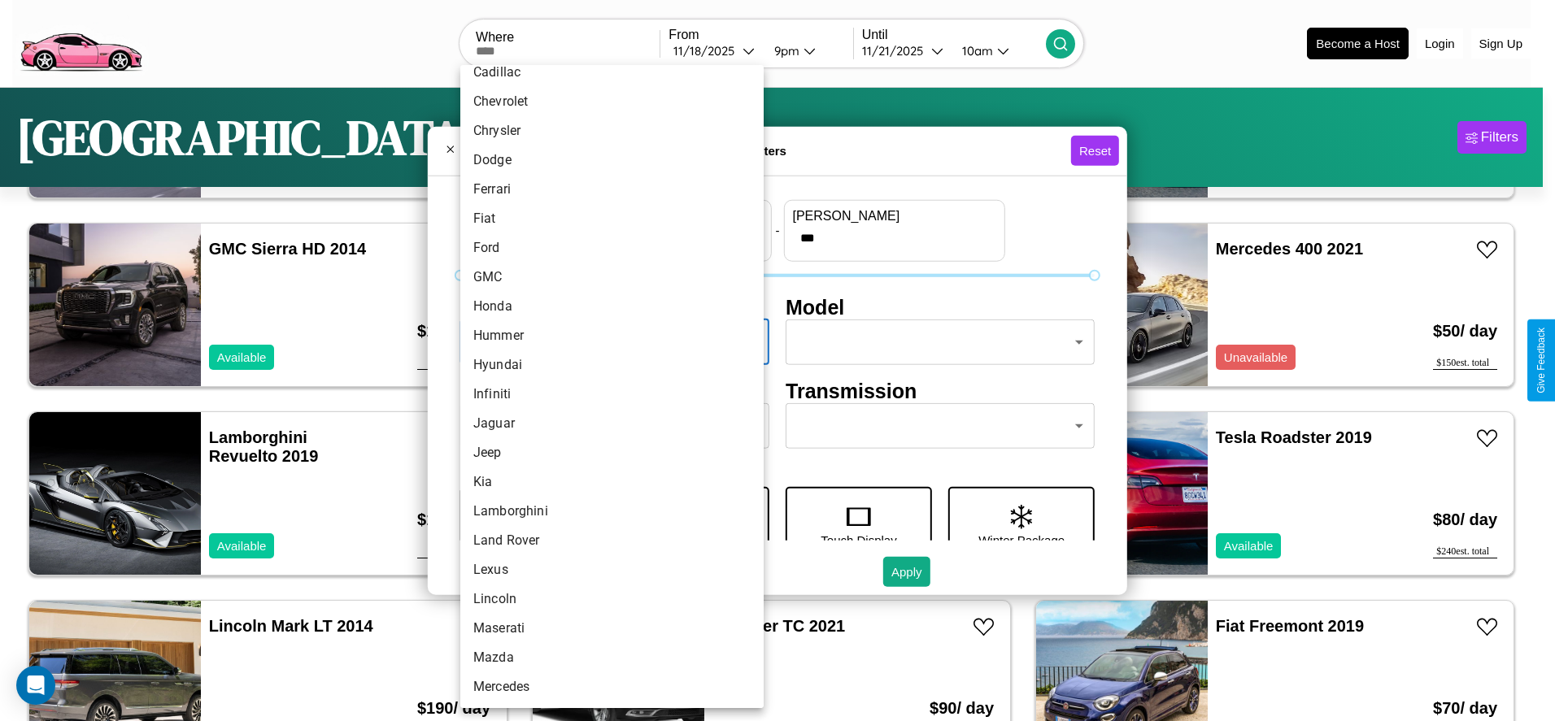
scroll to position [285, 0]
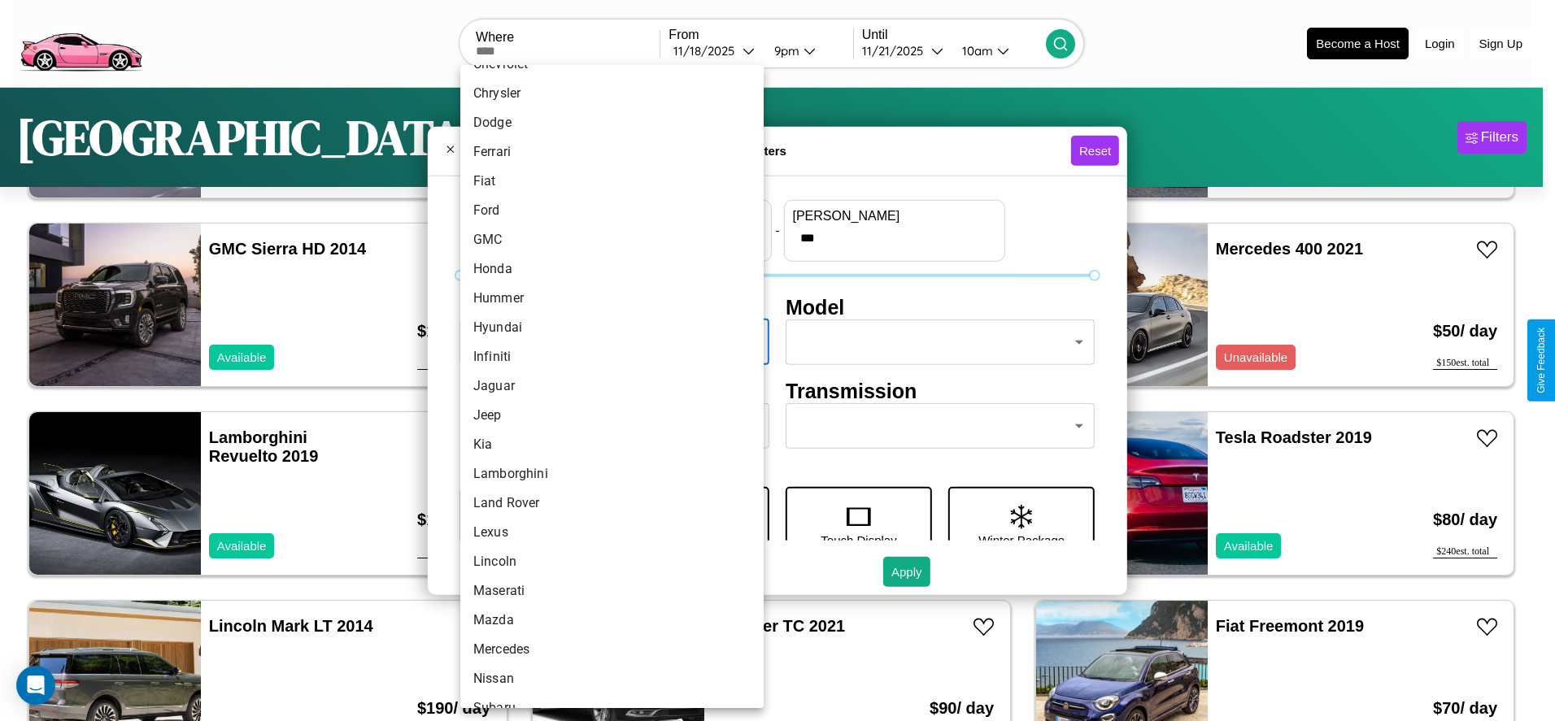
click at [606, 386] on li "Jaguar" at bounding box center [611, 386] width 303 height 29
type input "******"
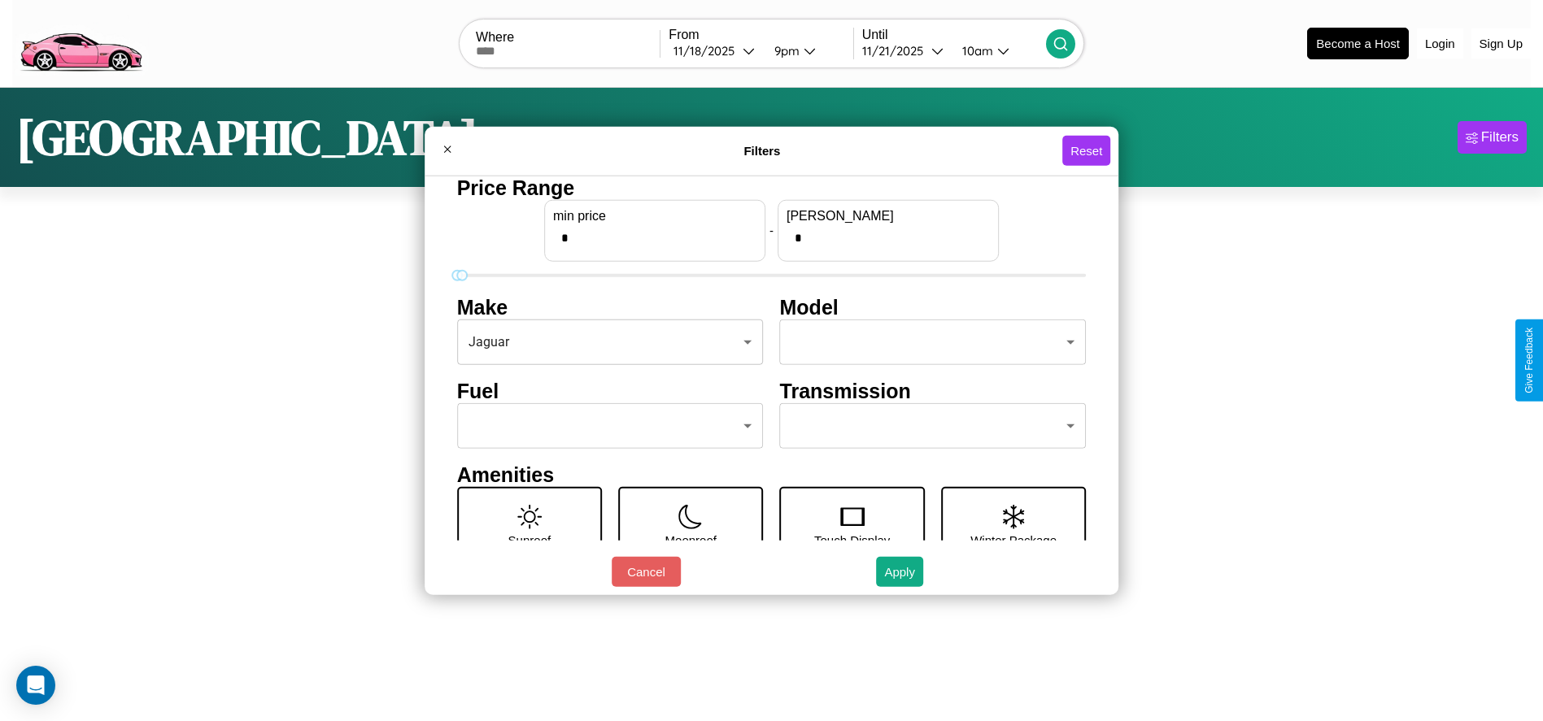
scroll to position [0, 0]
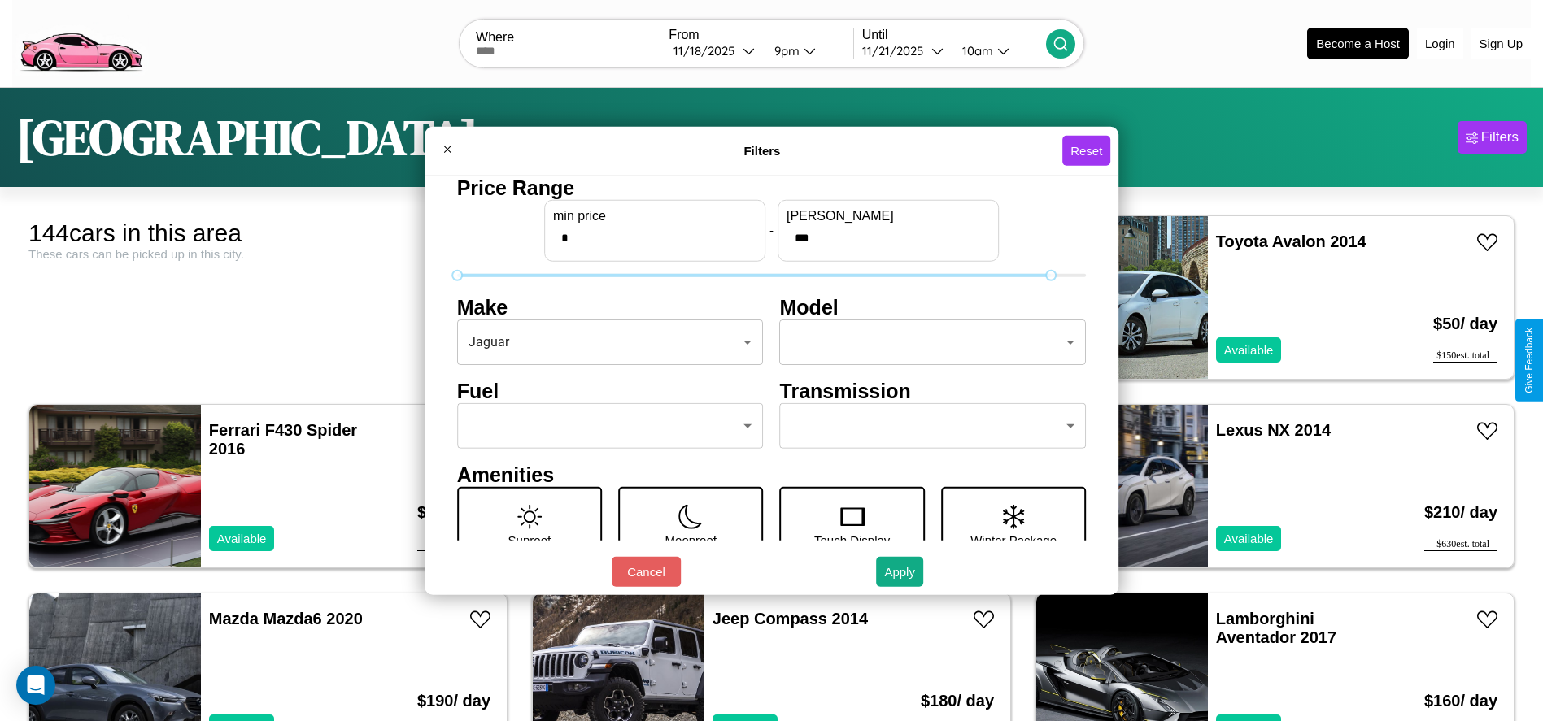
type input "***"
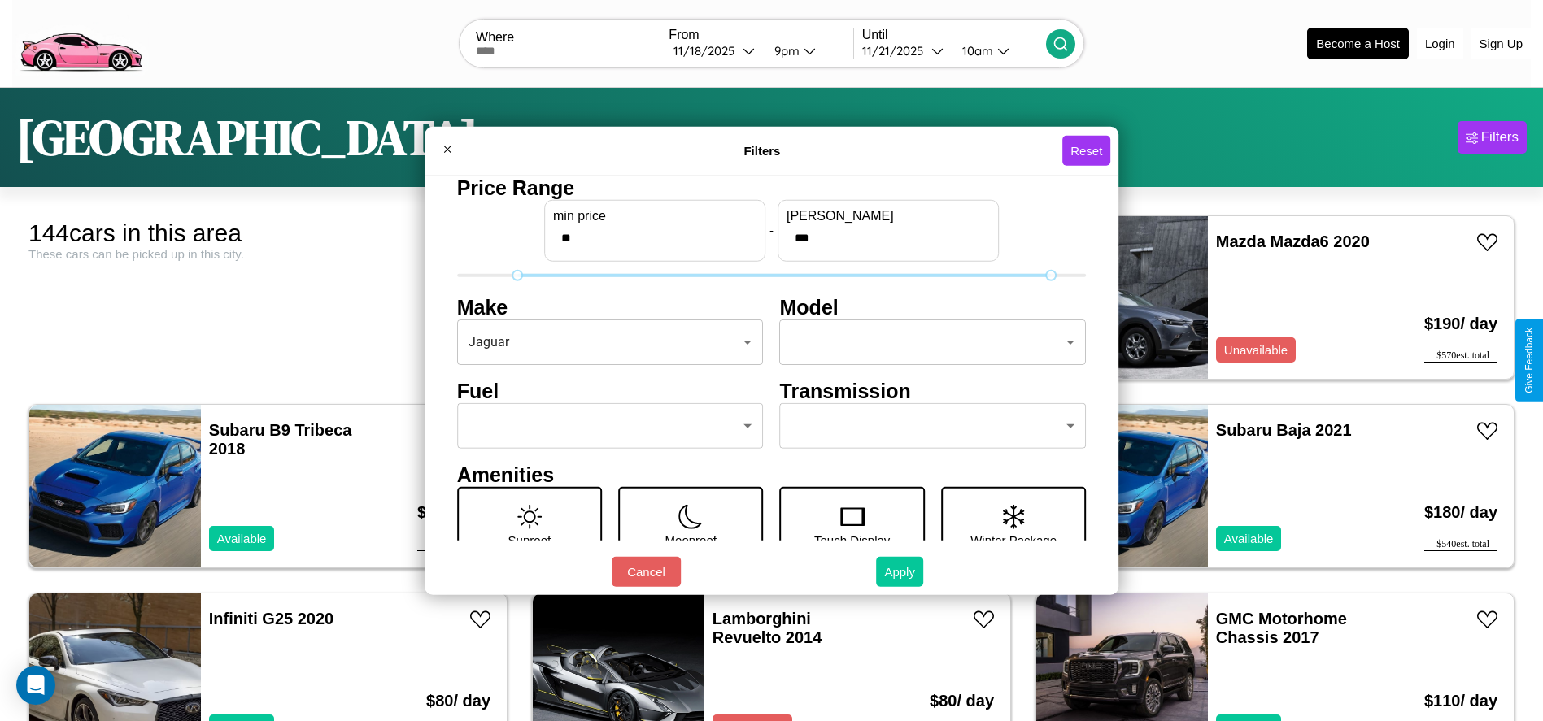
type input "**"
click at [900, 572] on button "Apply" at bounding box center [899, 572] width 47 height 30
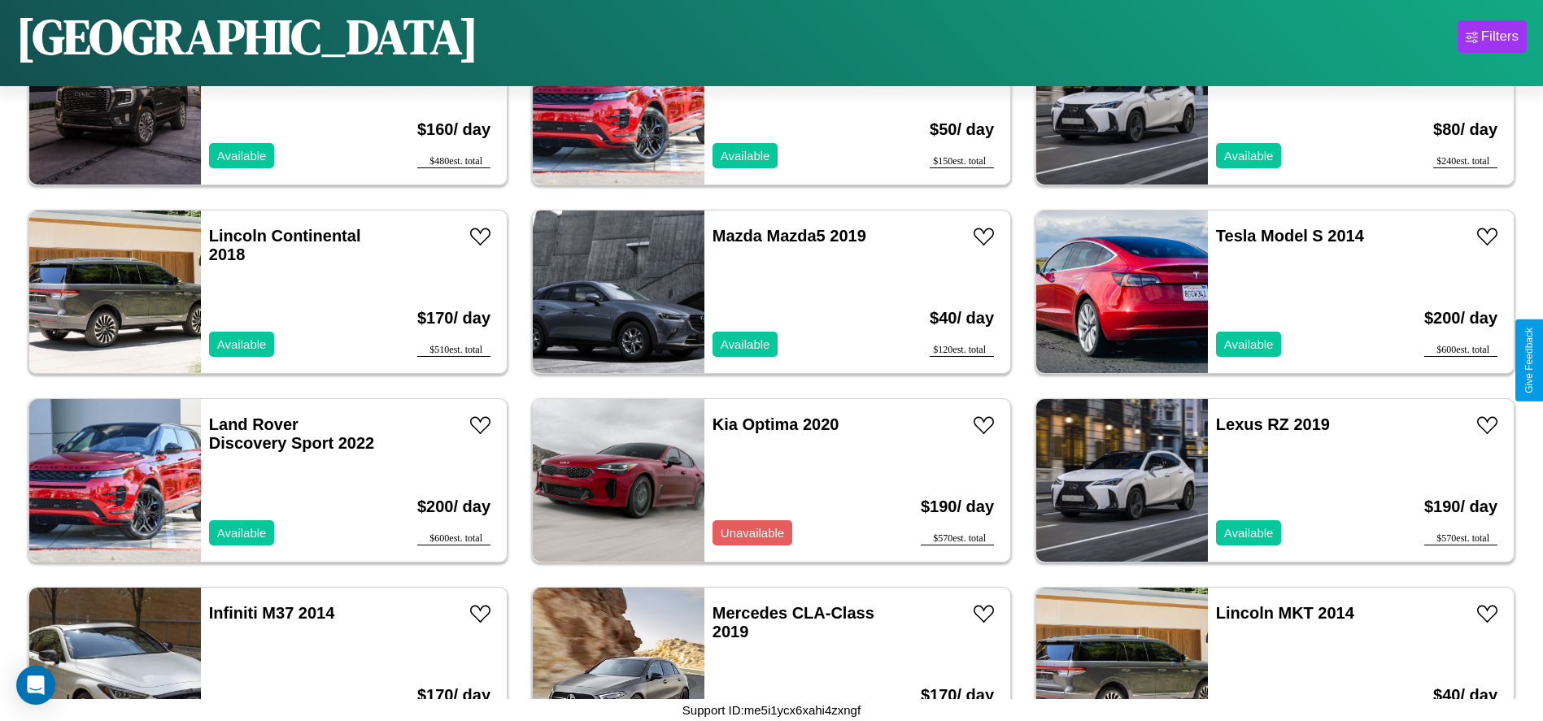
scroll to position [4898, 0]
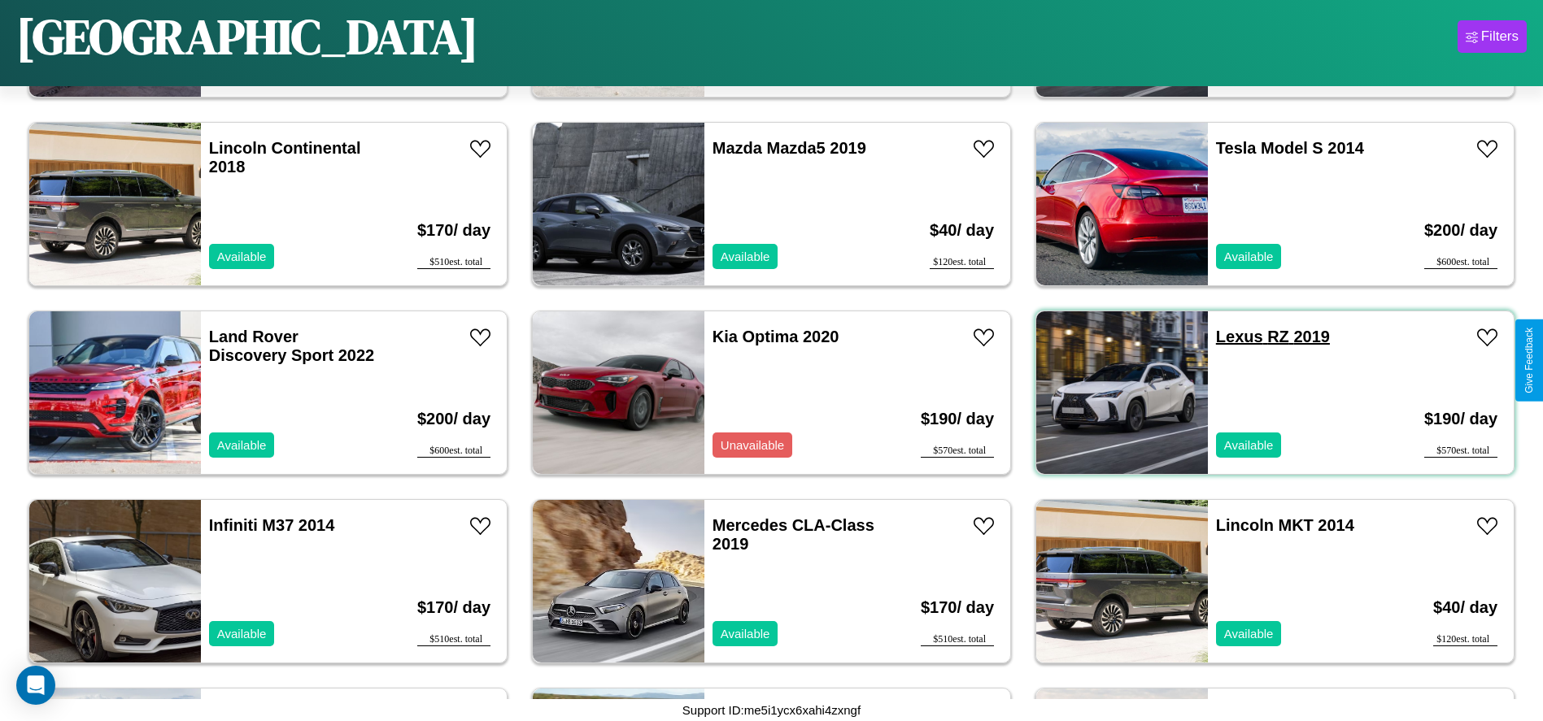
click at [1229, 337] on link "Lexus RZ 2019" at bounding box center [1273, 337] width 114 height 18
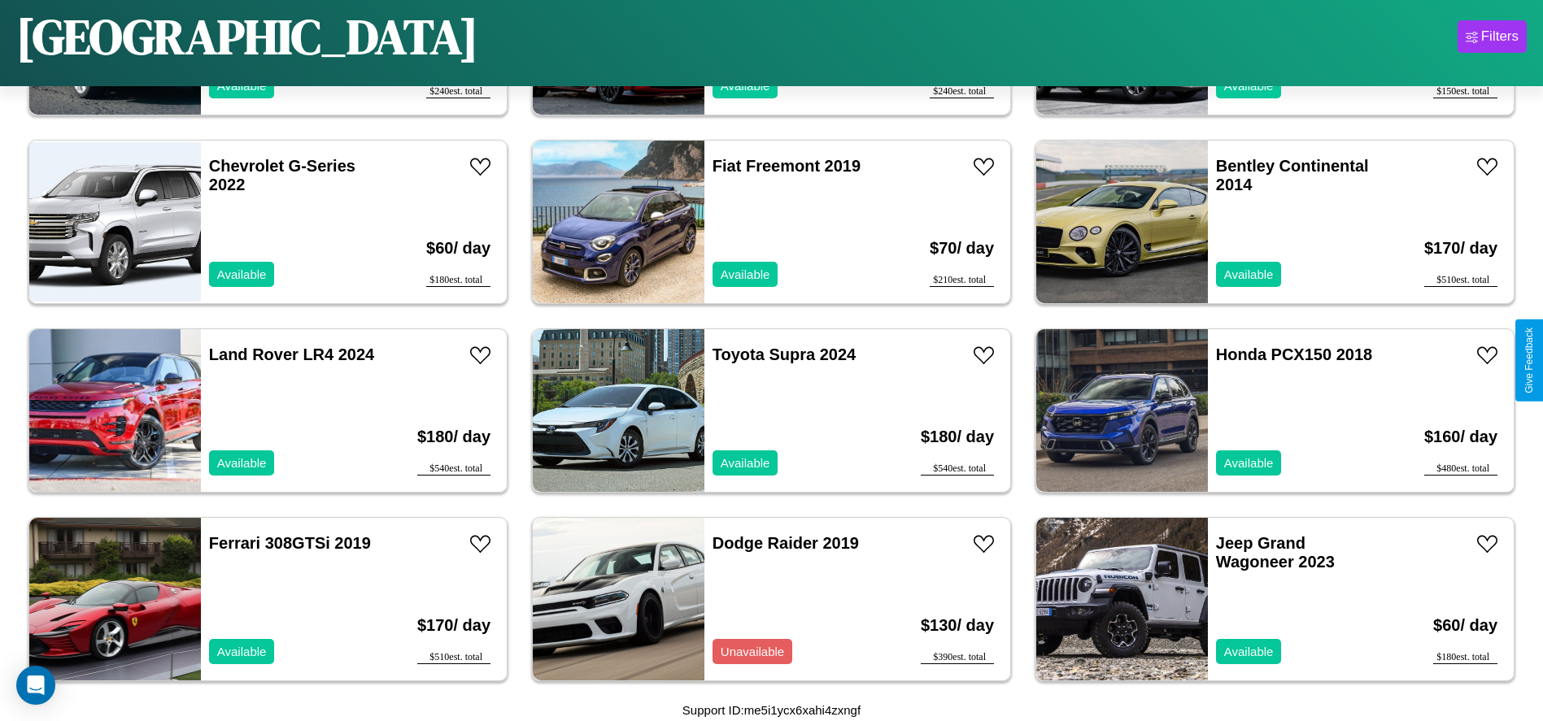
scroll to position [6030, 0]
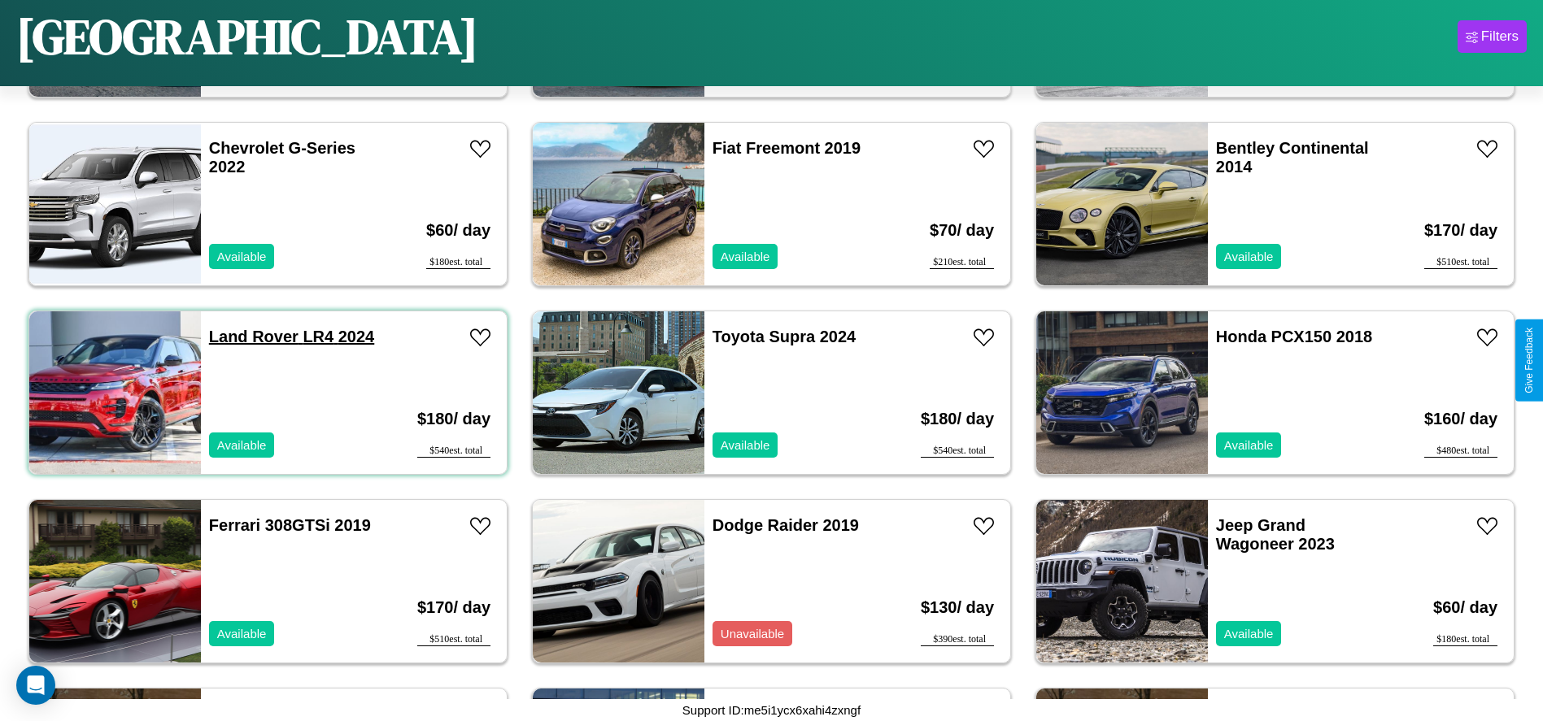
click at [251, 337] on link "Land Rover LR4 2024" at bounding box center [291, 337] width 165 height 18
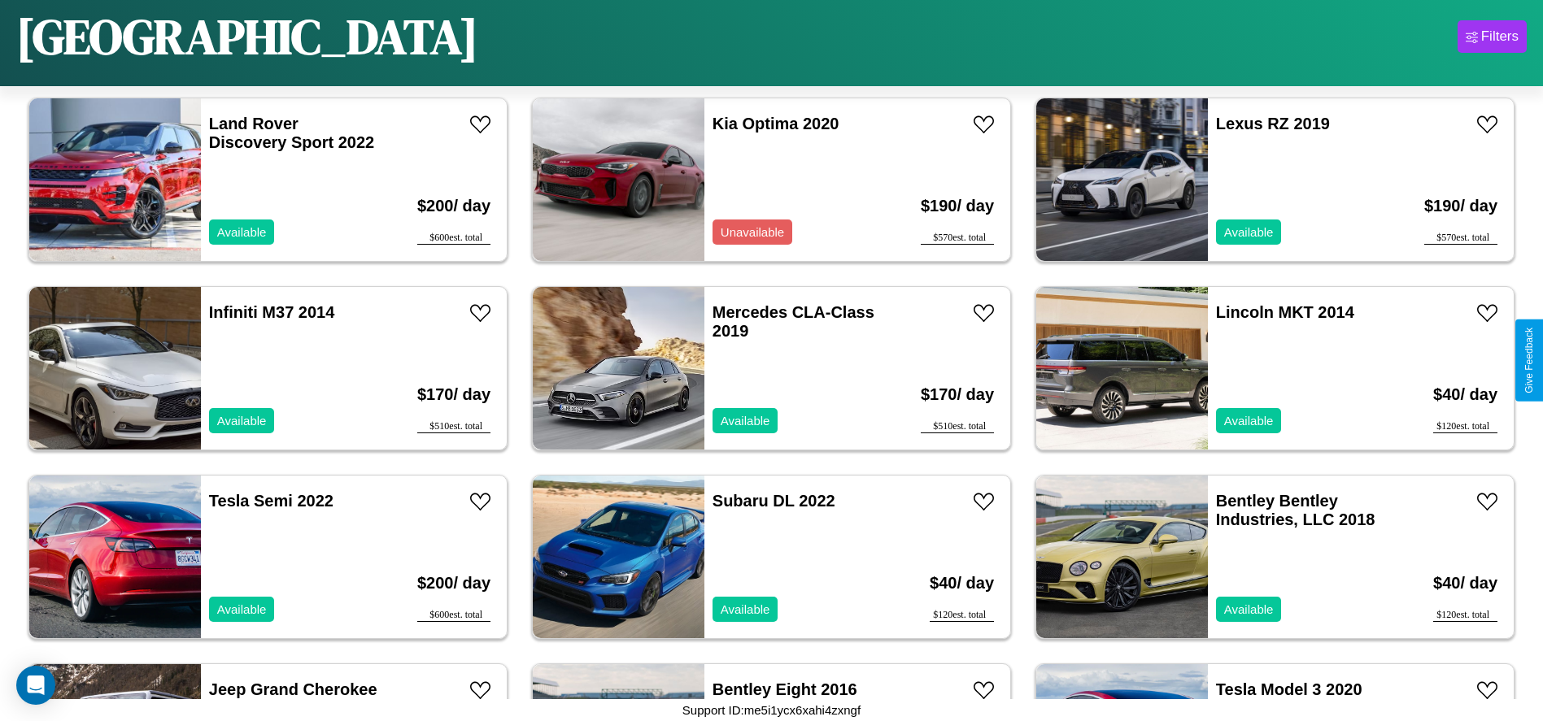
scroll to position [4332, 0]
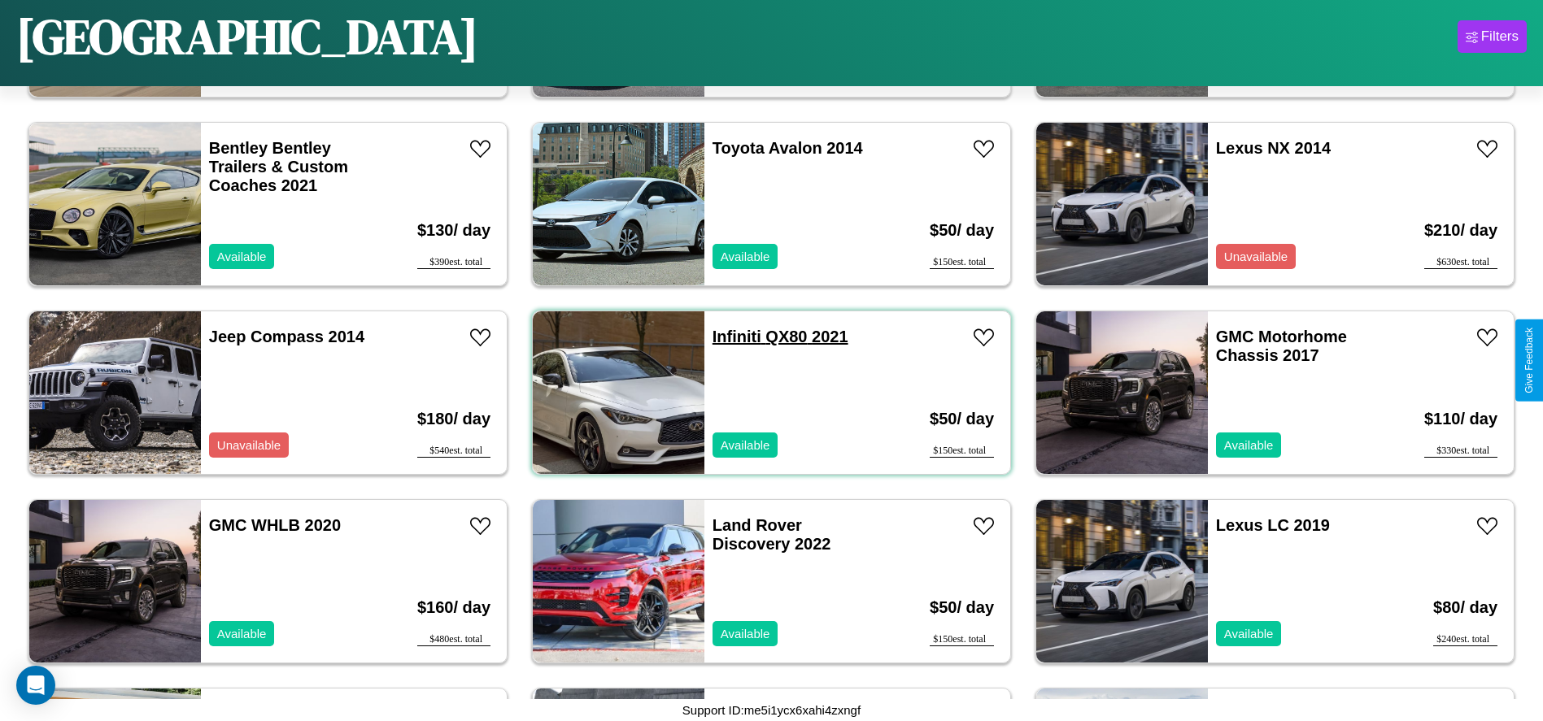
click at [730, 337] on link "Infiniti QX80 2021" at bounding box center [780, 337] width 136 height 18
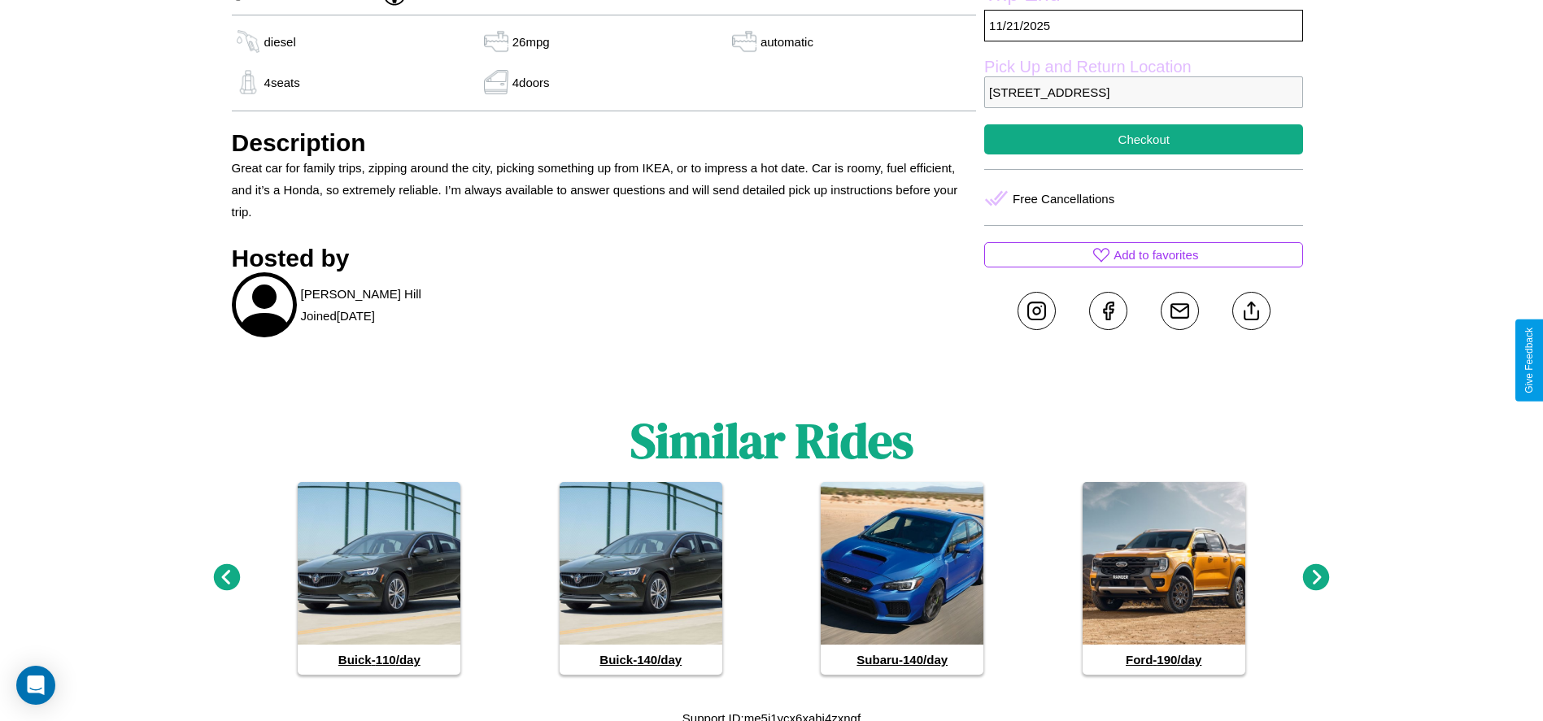
scroll to position [651, 0]
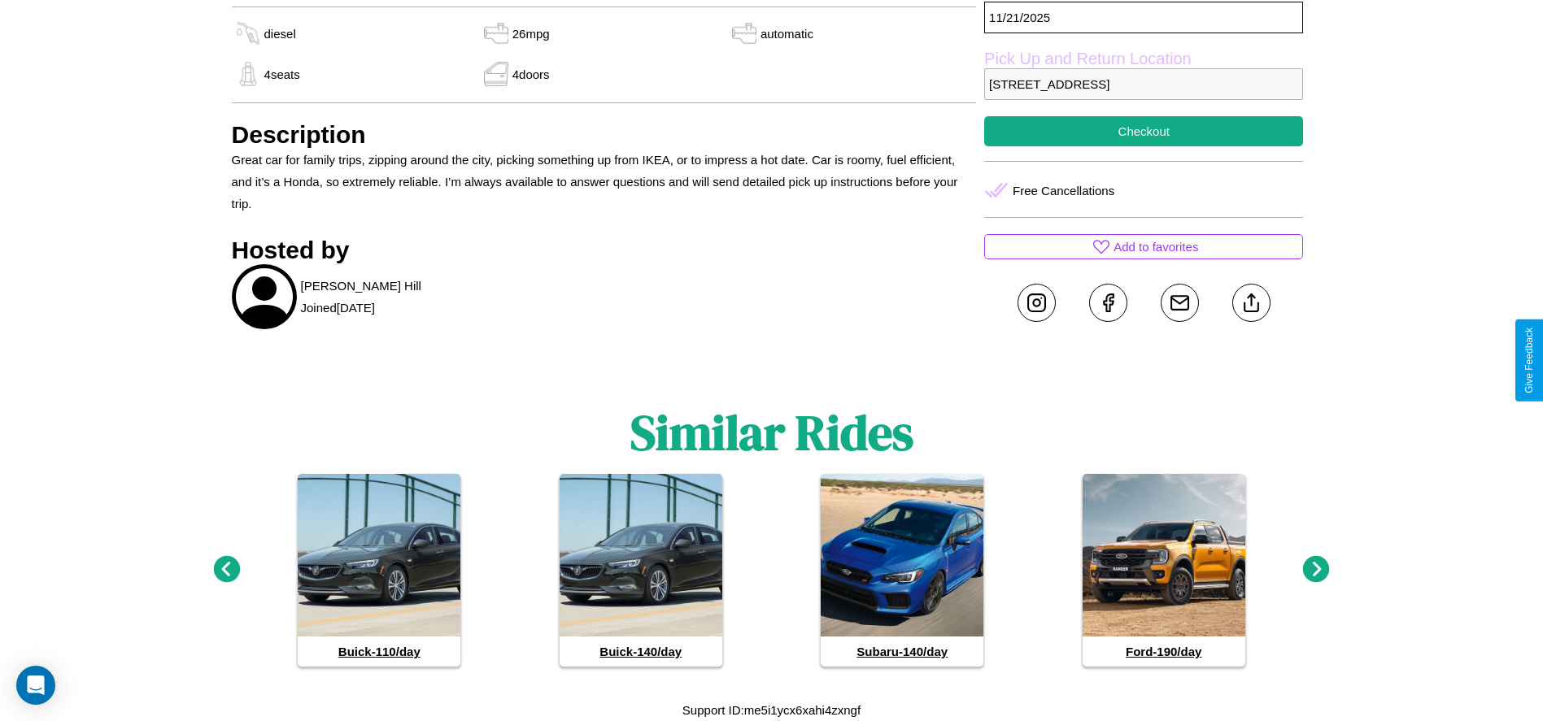
click at [1316, 570] on icon at bounding box center [1316, 569] width 27 height 27
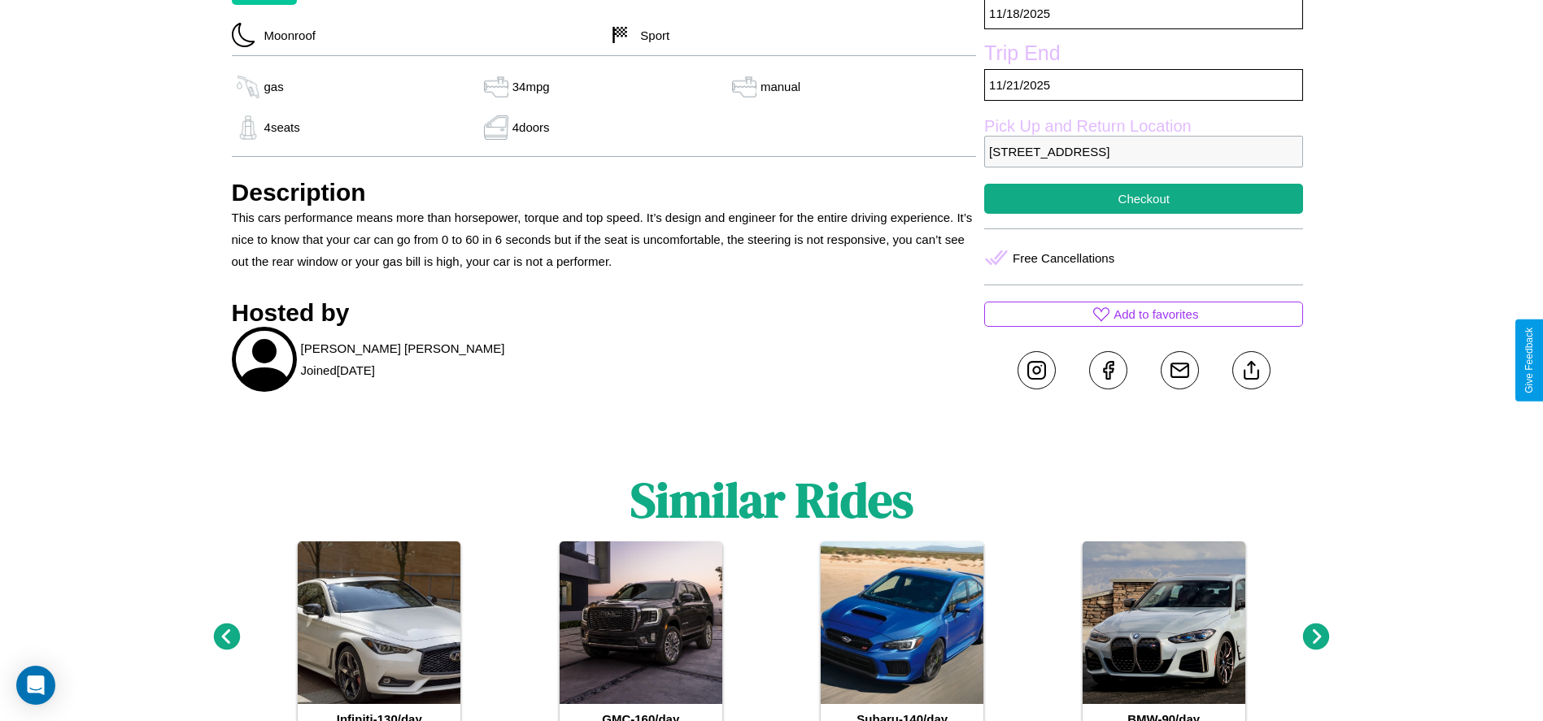
scroll to position [607, 0]
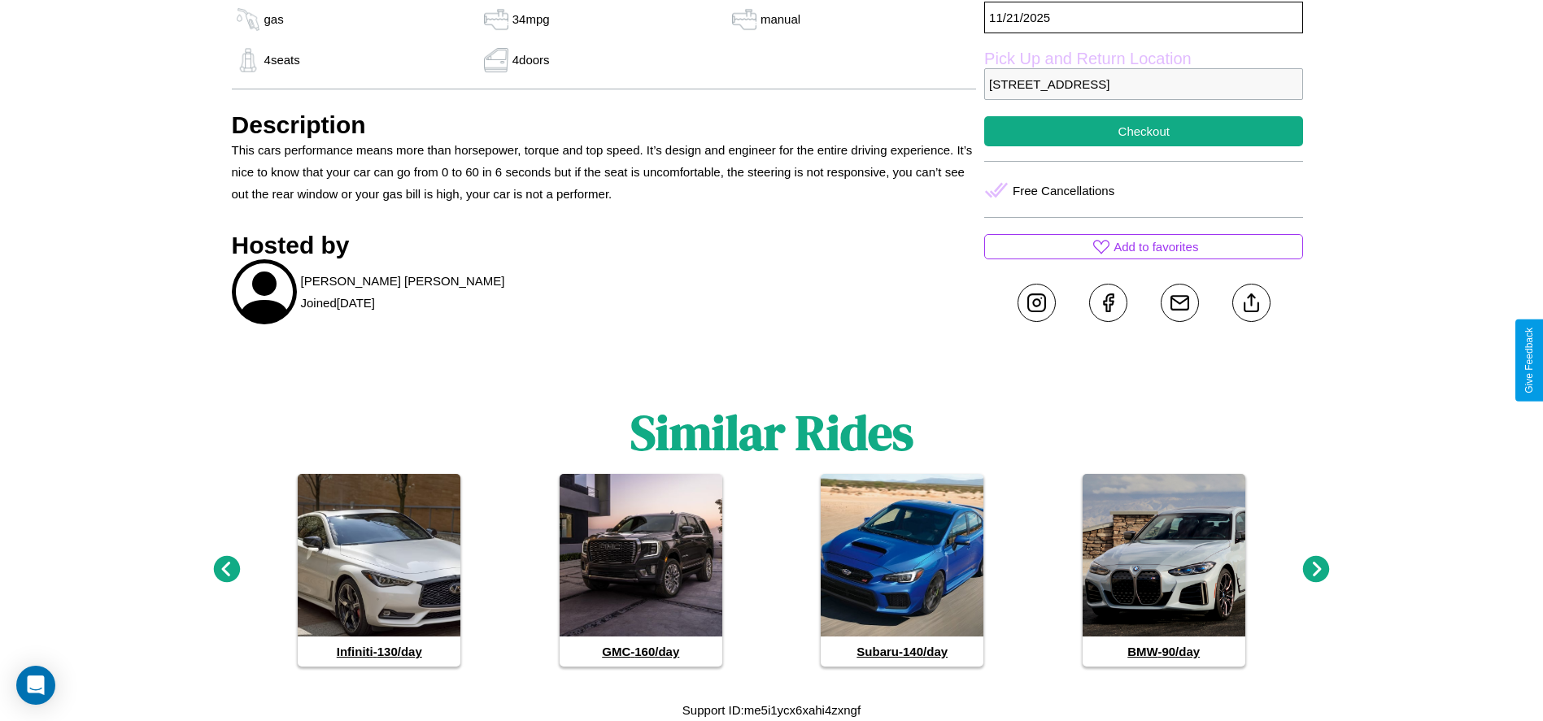
click at [1316, 570] on icon at bounding box center [1316, 569] width 27 height 27
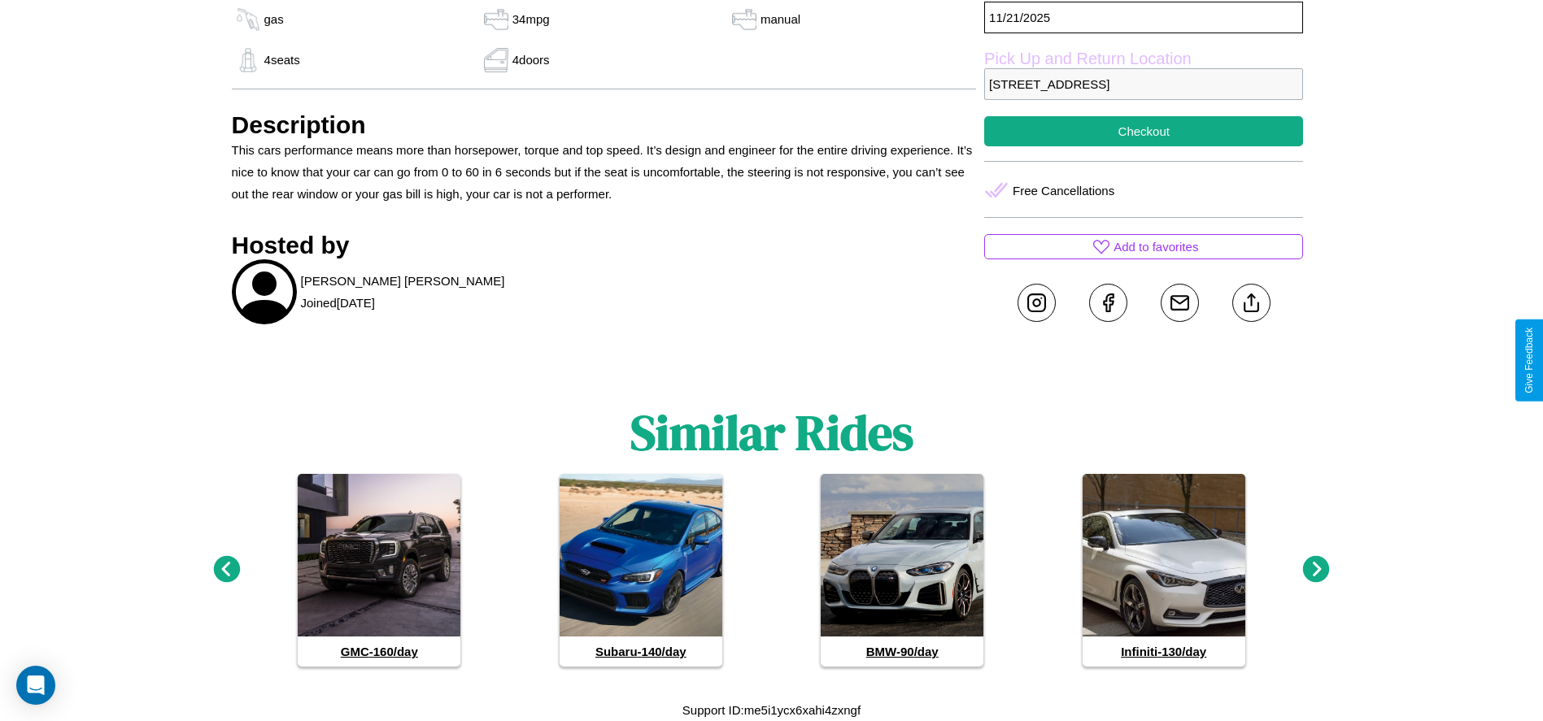
click at [1316, 570] on icon at bounding box center [1316, 569] width 27 height 27
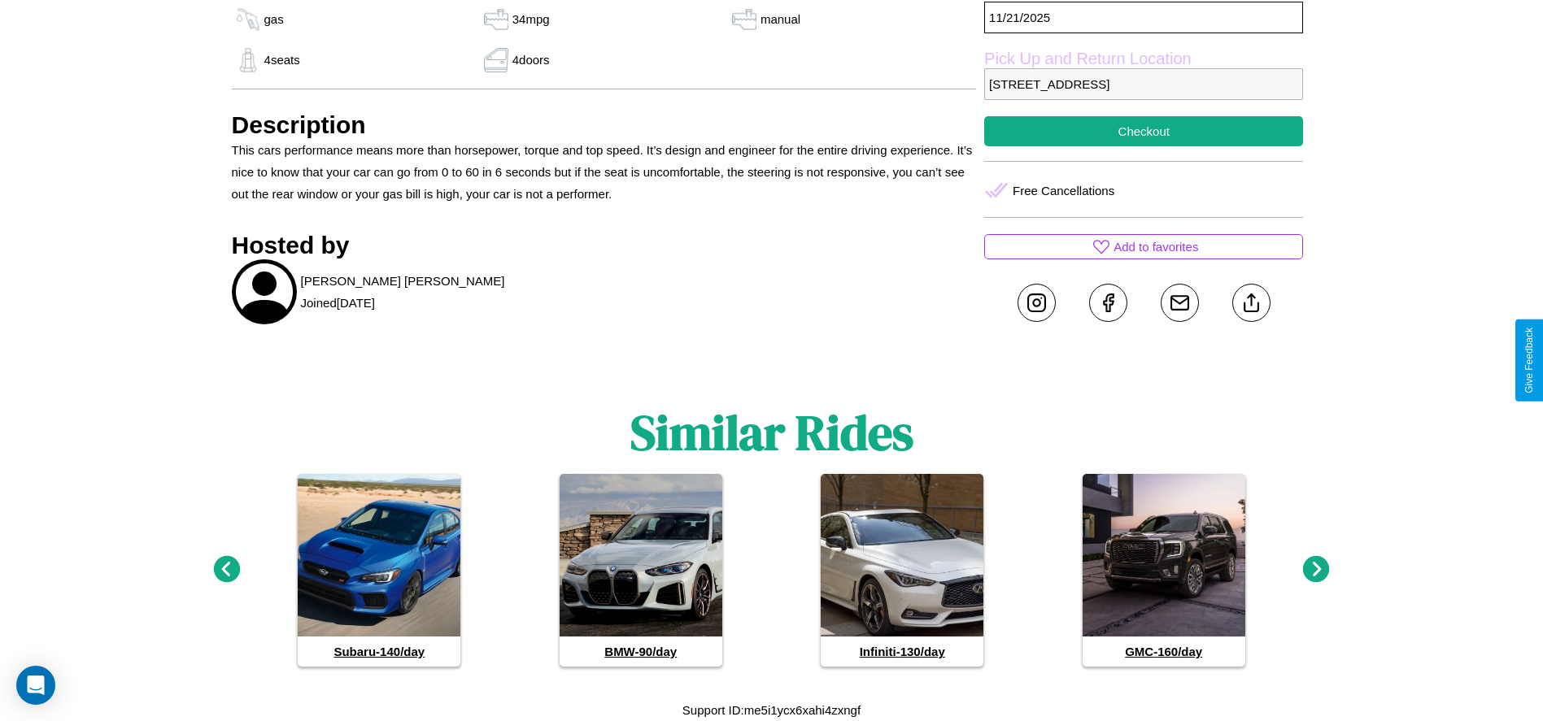
click at [1316, 570] on icon at bounding box center [1316, 569] width 27 height 27
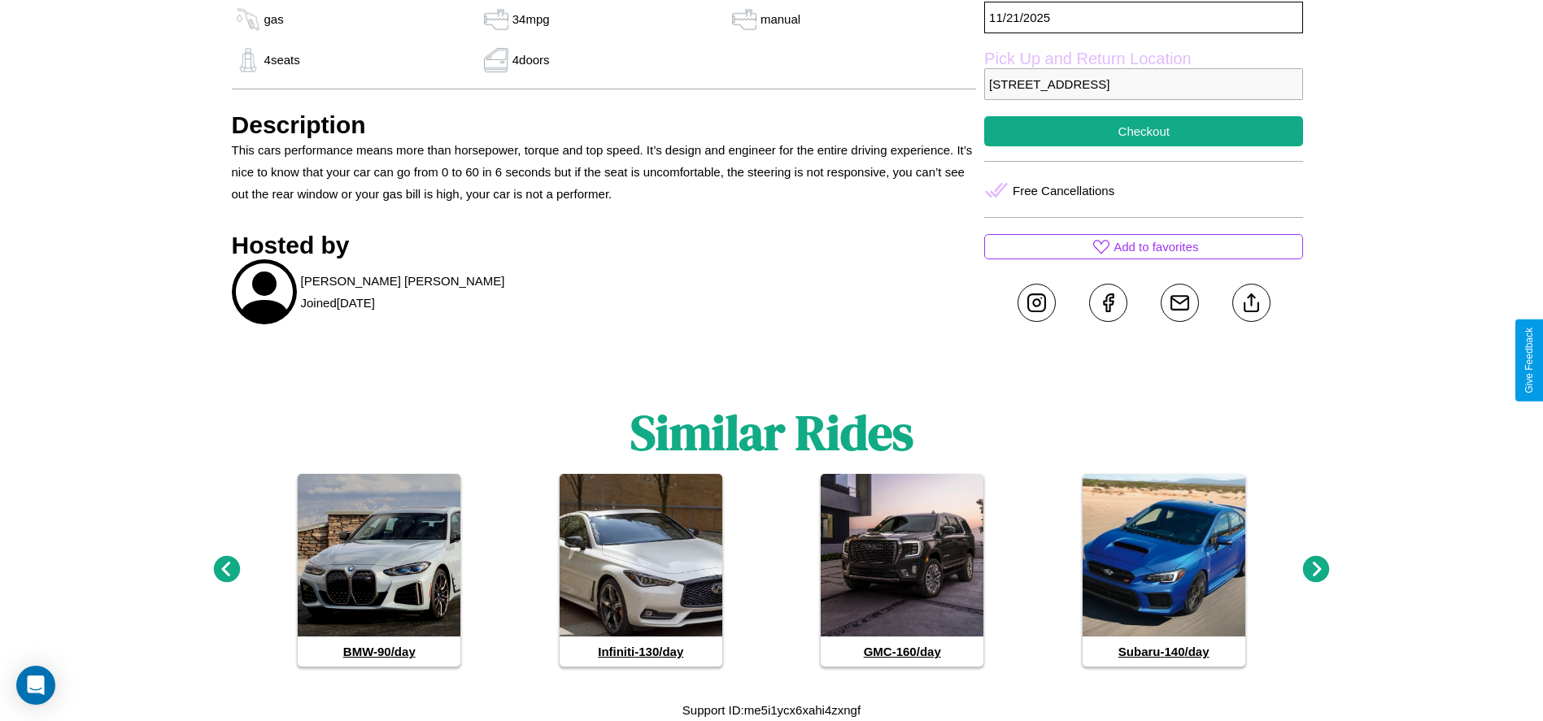
click at [1316, 570] on icon at bounding box center [1316, 569] width 27 height 27
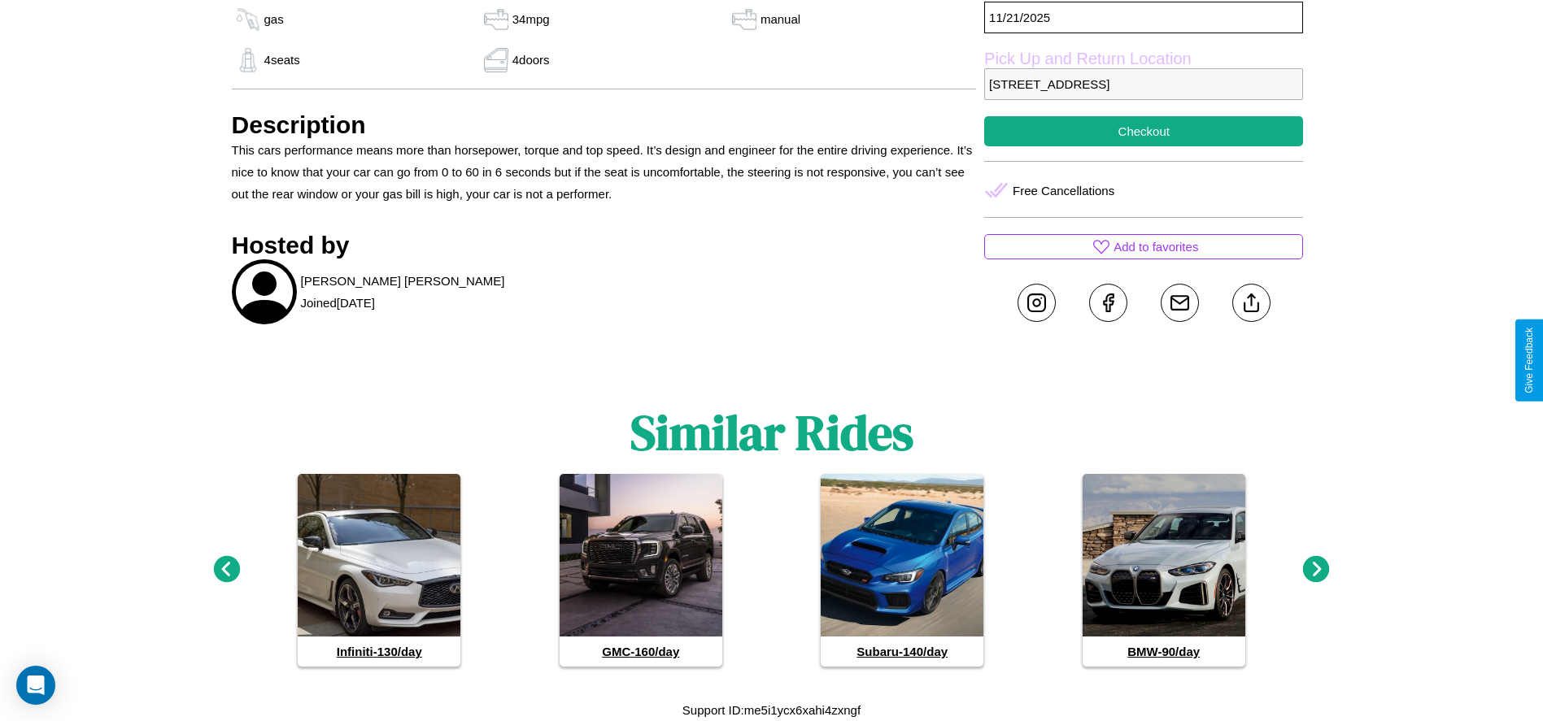
click at [1316, 570] on icon at bounding box center [1316, 569] width 27 height 27
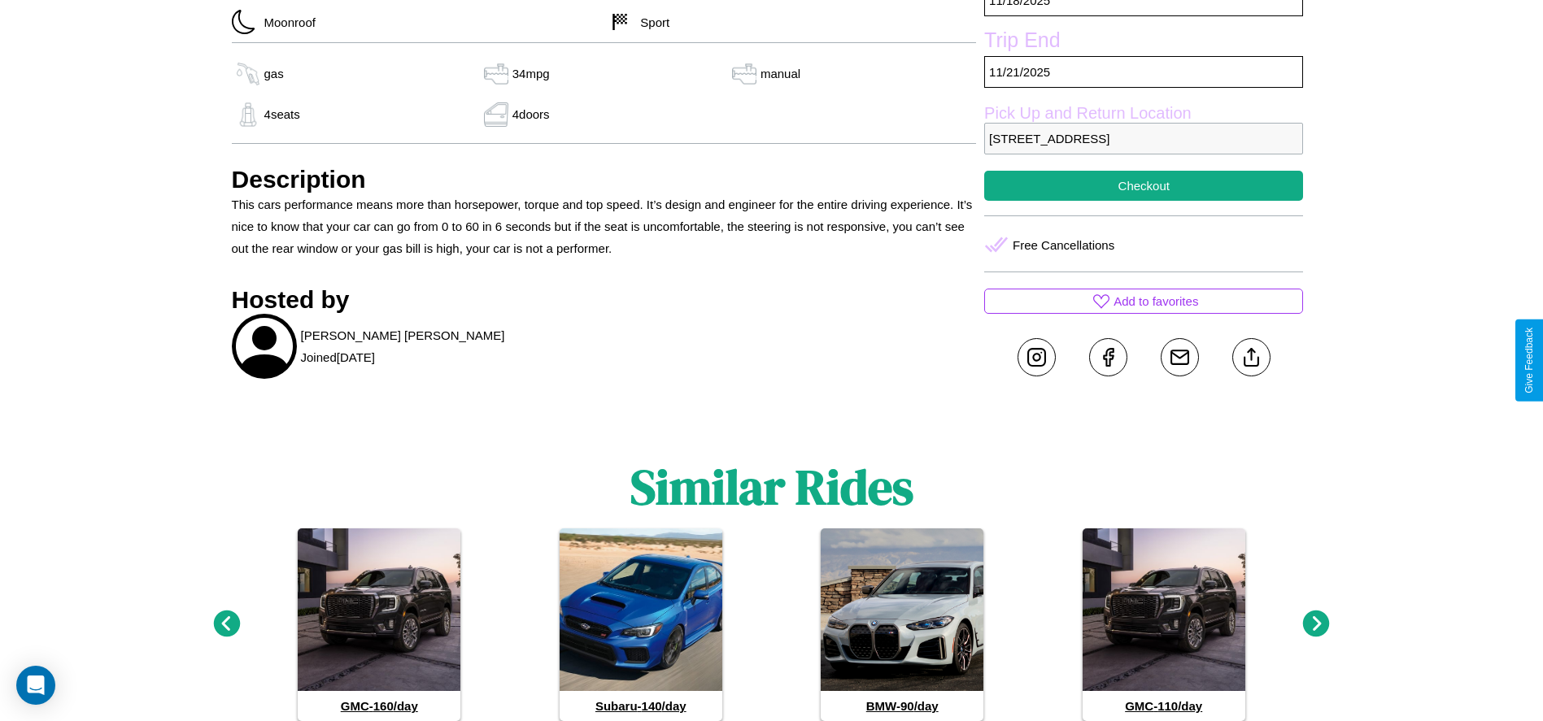
scroll to position [550, 0]
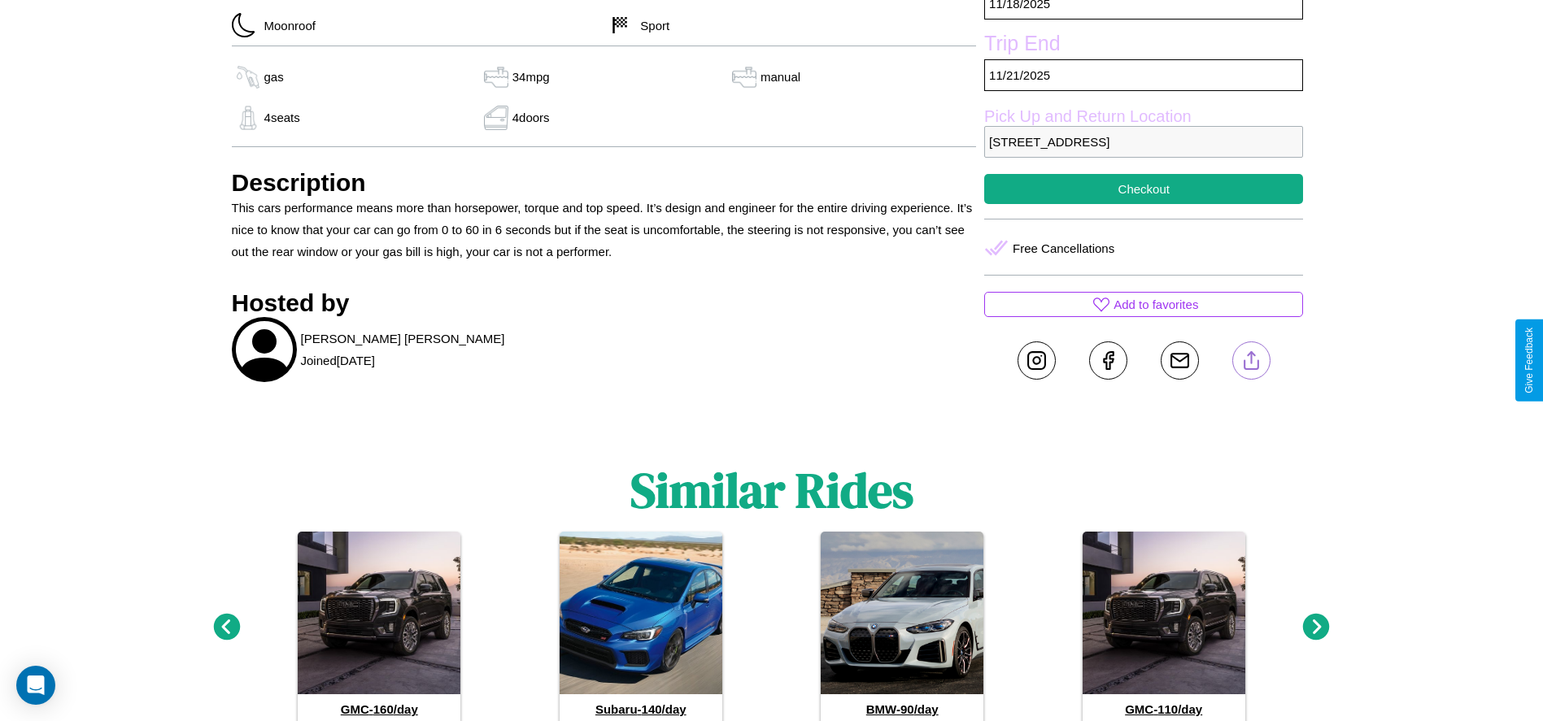
click at [1251, 360] on line at bounding box center [1251, 357] width 0 height 11
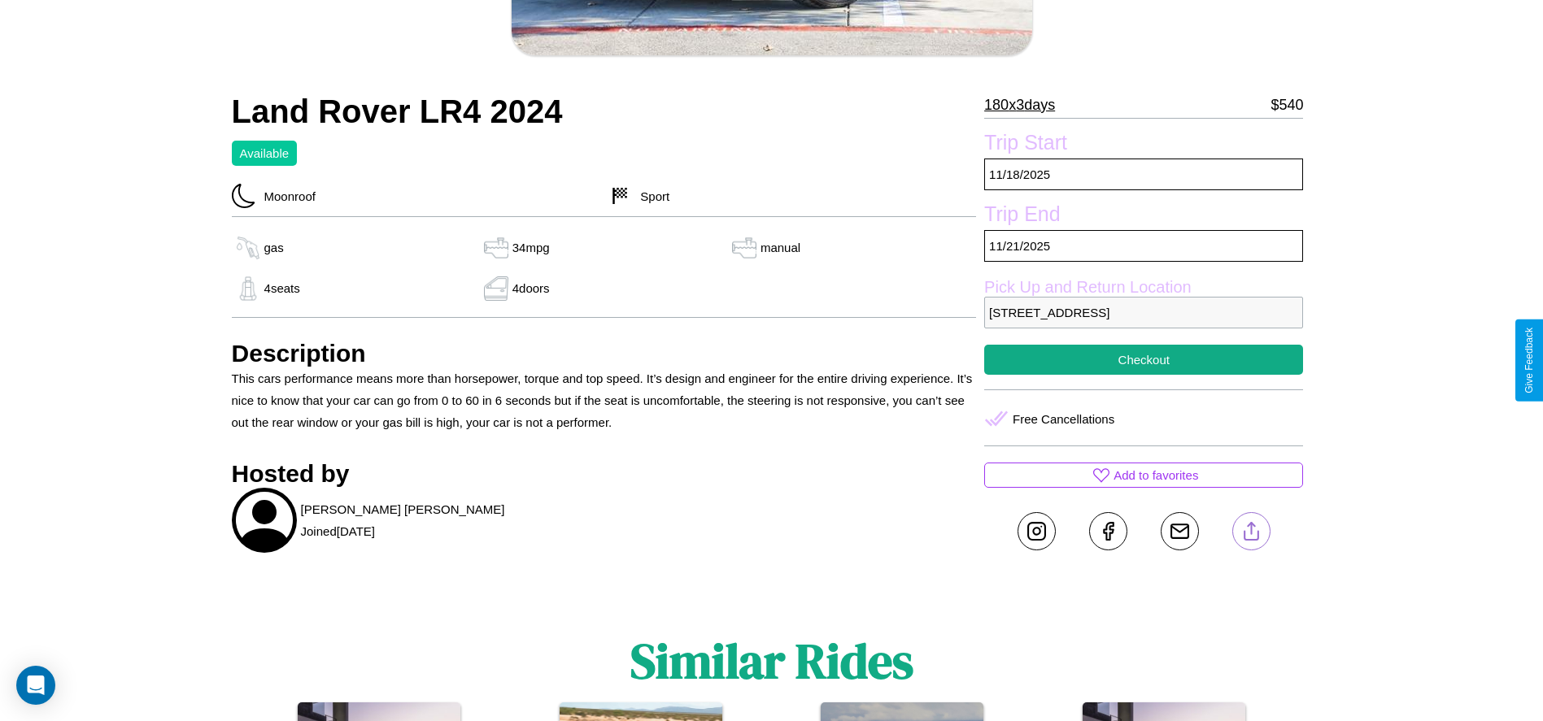
scroll to position [378, 0]
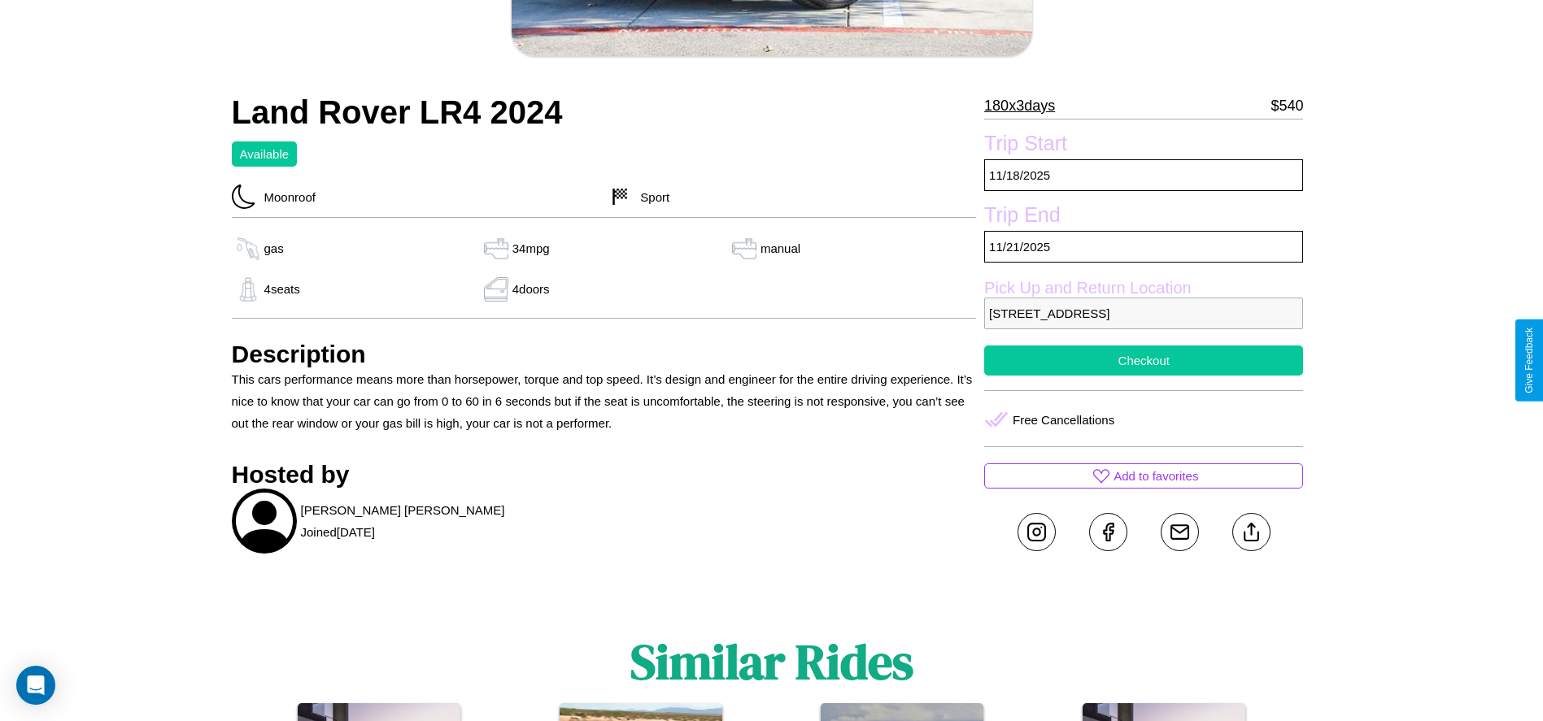
click at [1143, 360] on button "Checkout" at bounding box center [1143, 361] width 319 height 30
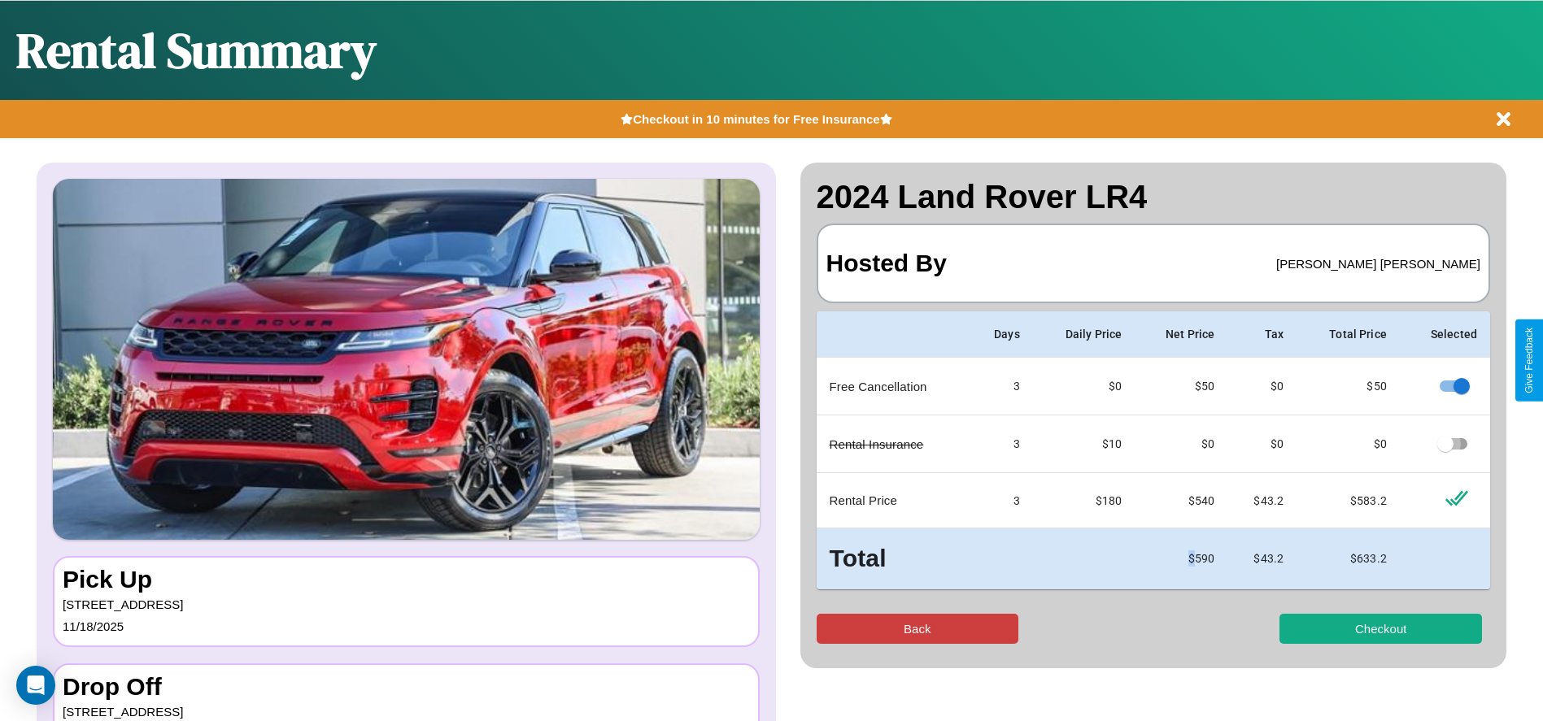
click at [917, 629] on button "Back" at bounding box center [917, 629] width 202 height 30
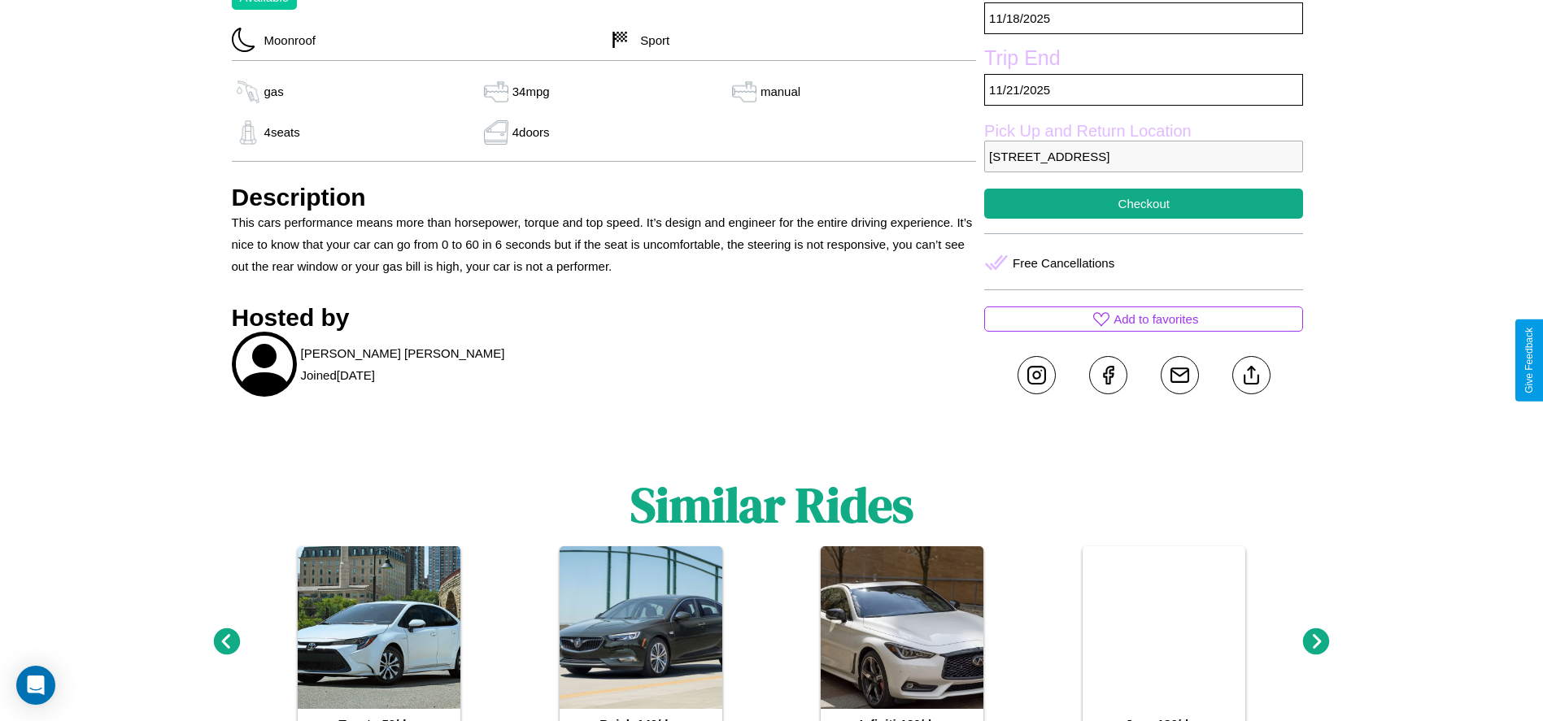
scroll to position [550, 0]
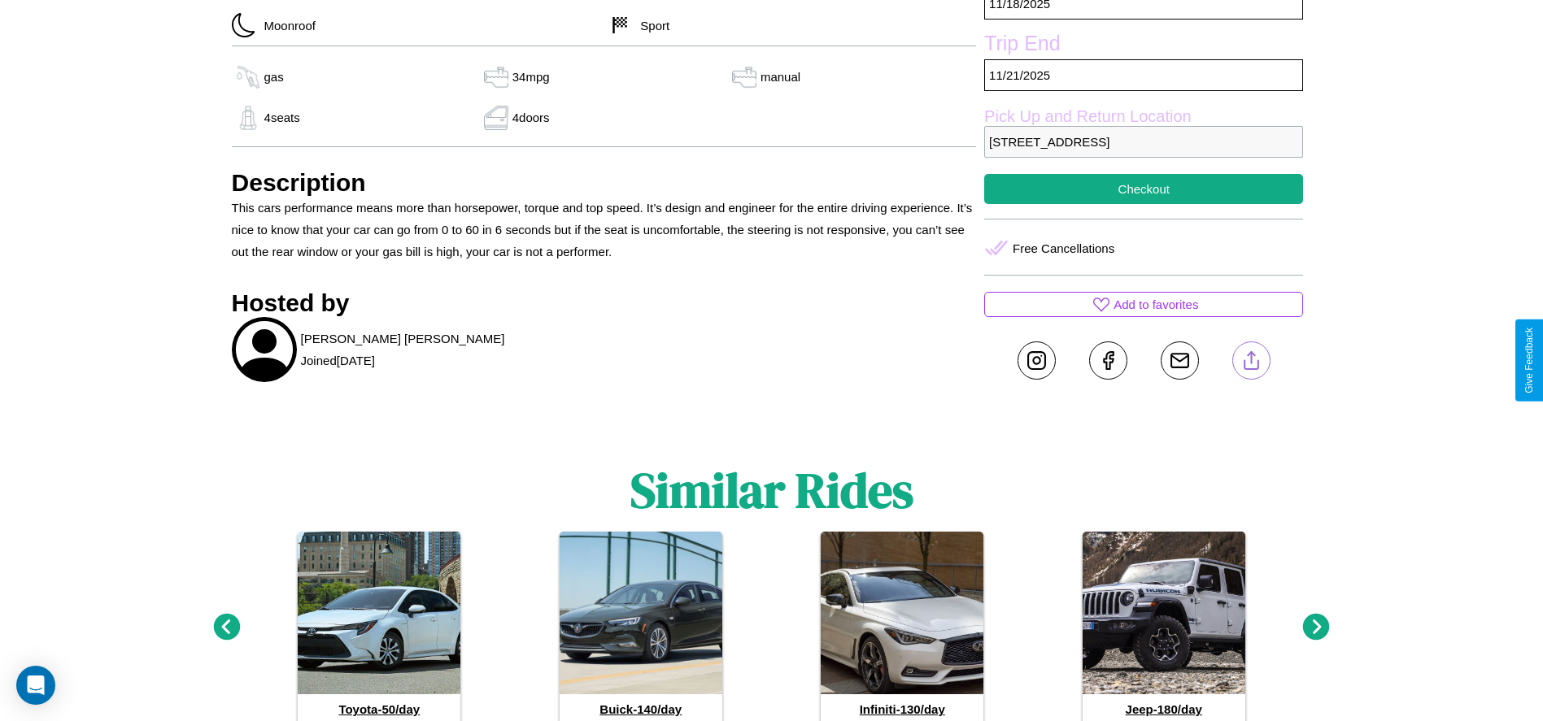
click at [1251, 360] on line at bounding box center [1251, 357] width 0 height 11
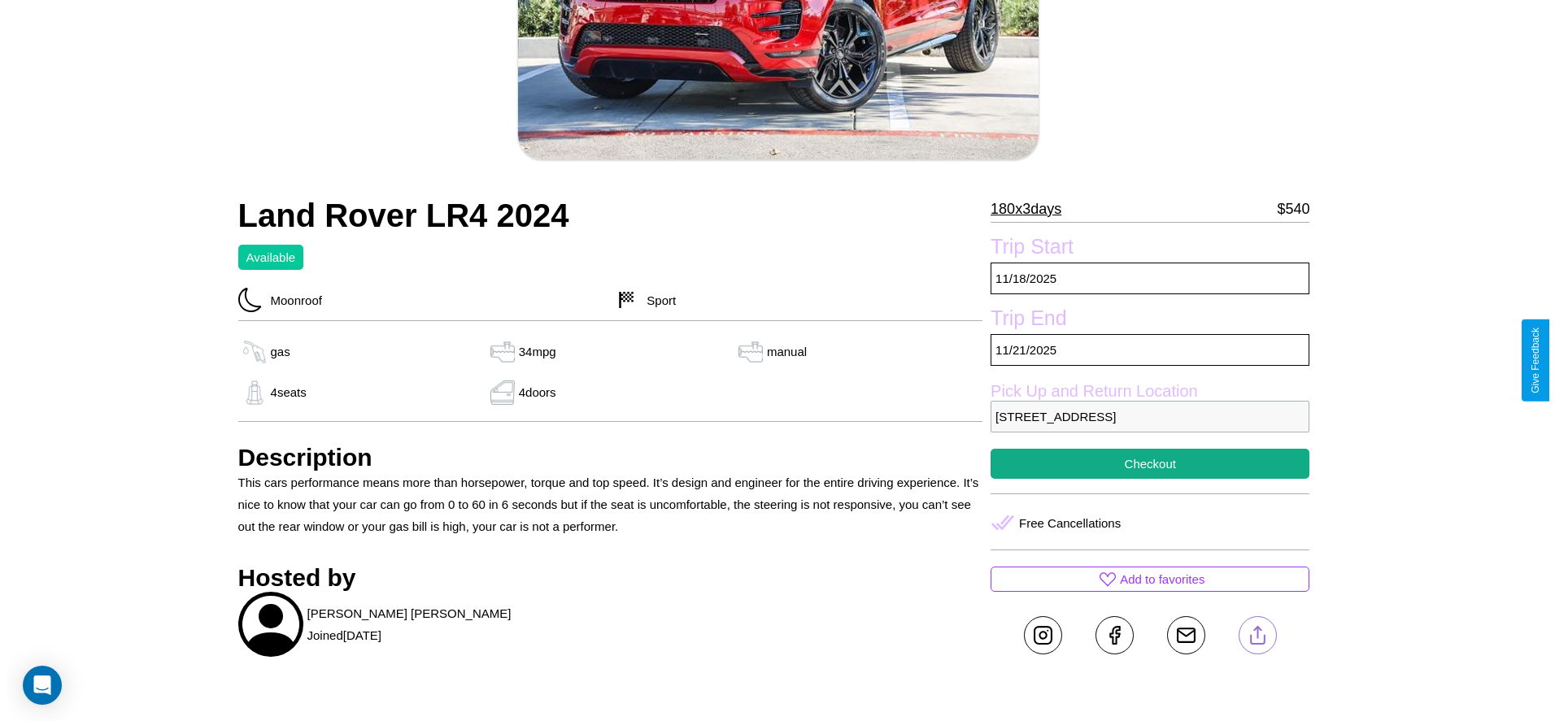
scroll to position [193, 0]
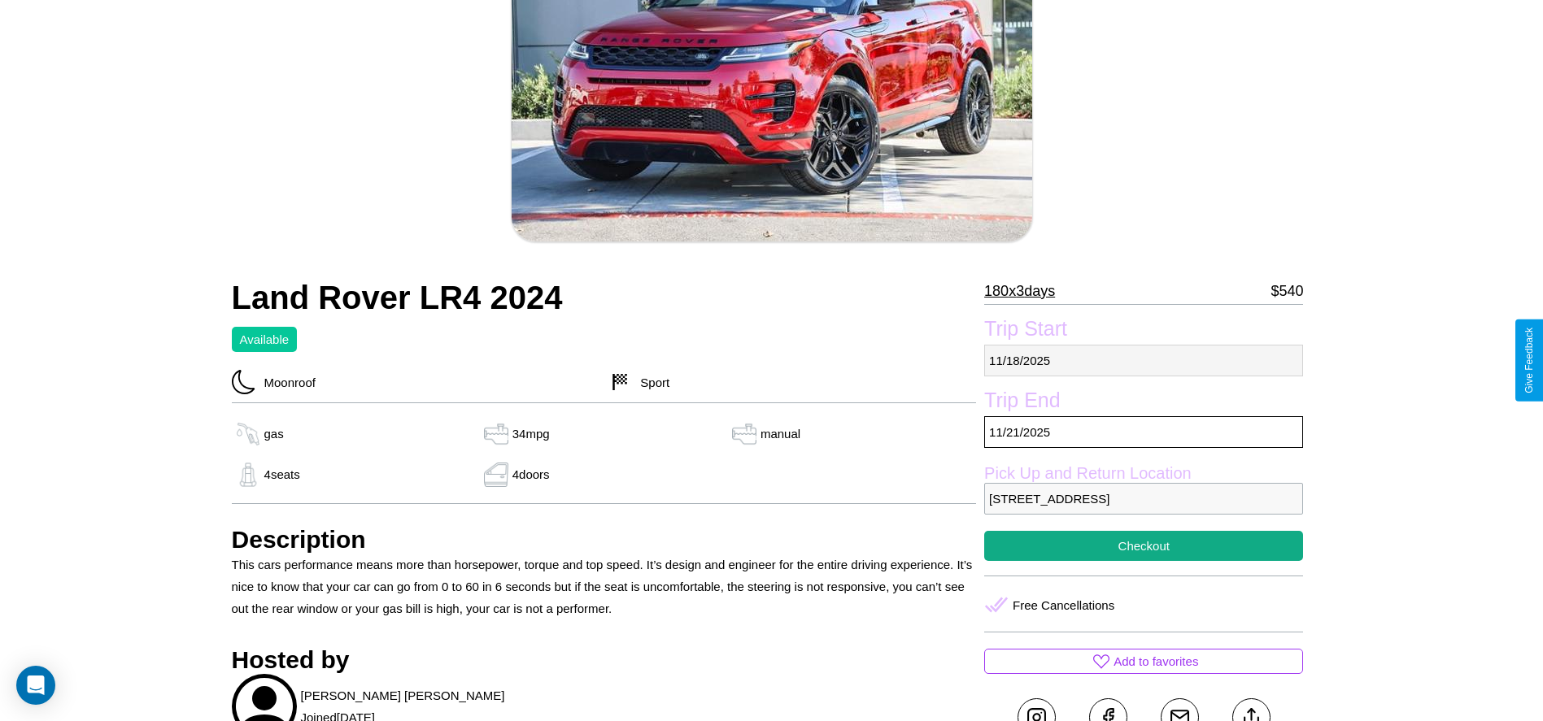
click at [1143, 360] on p "11 / 18 / 2025" at bounding box center [1143, 361] width 319 height 32
select select "*"
select select "****"
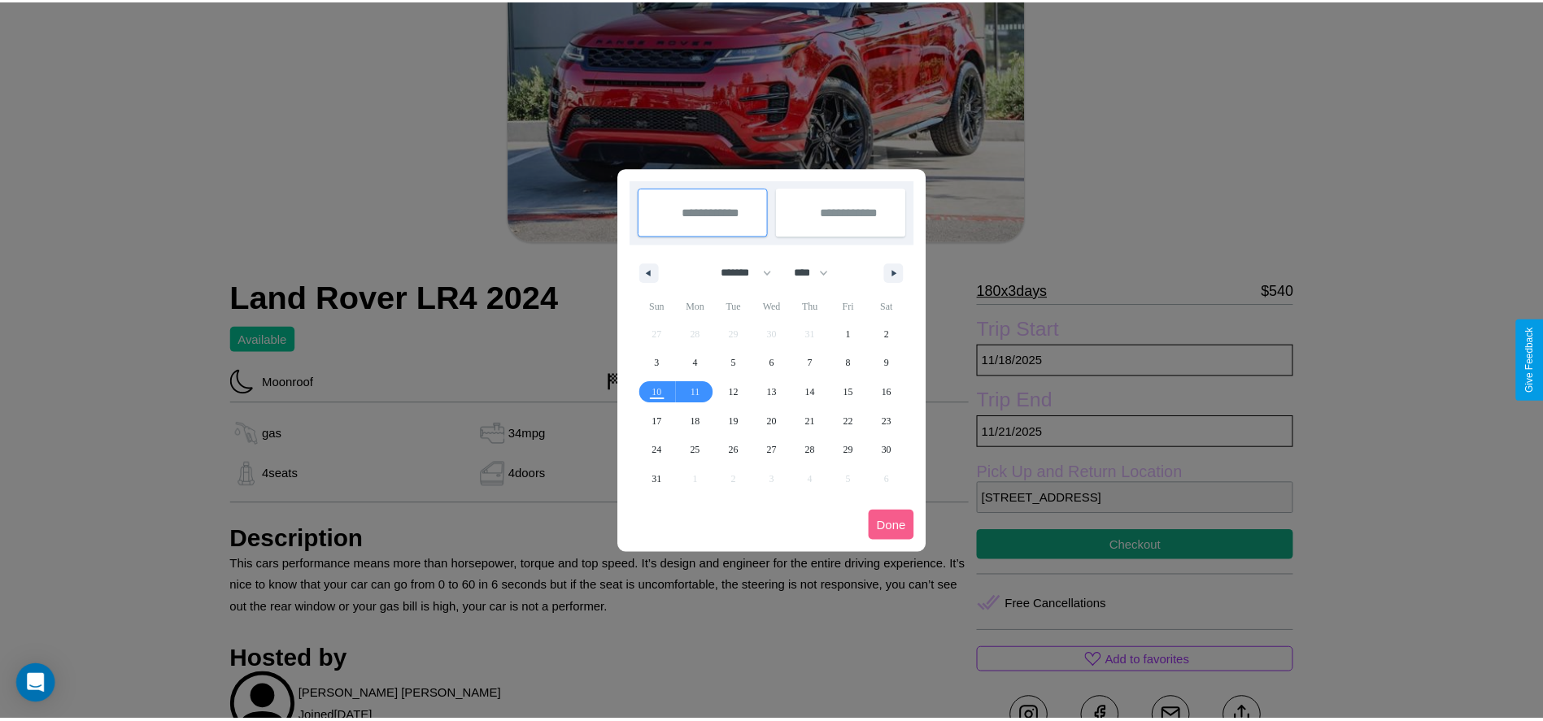
scroll to position [0, 0]
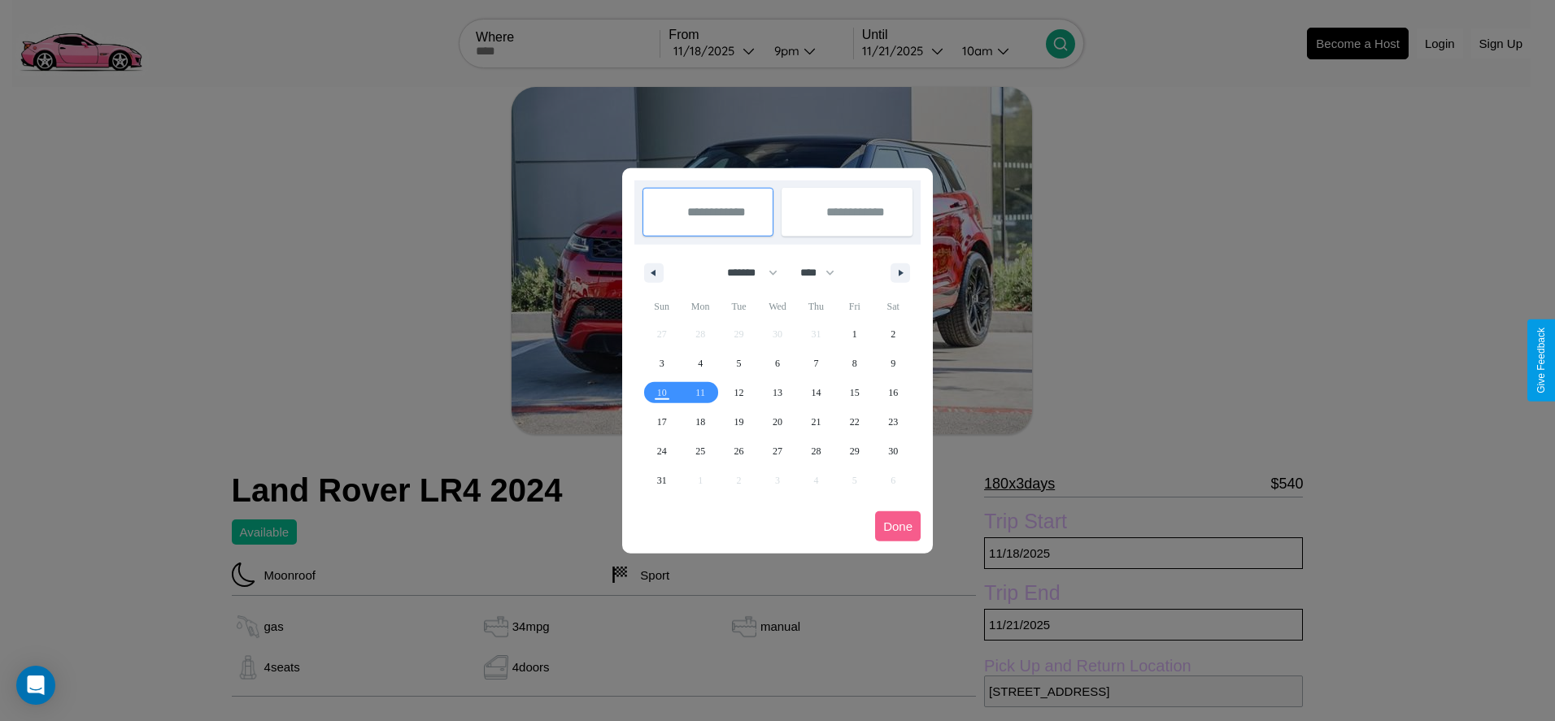
click at [714, 50] on div at bounding box center [777, 360] width 1555 height 721
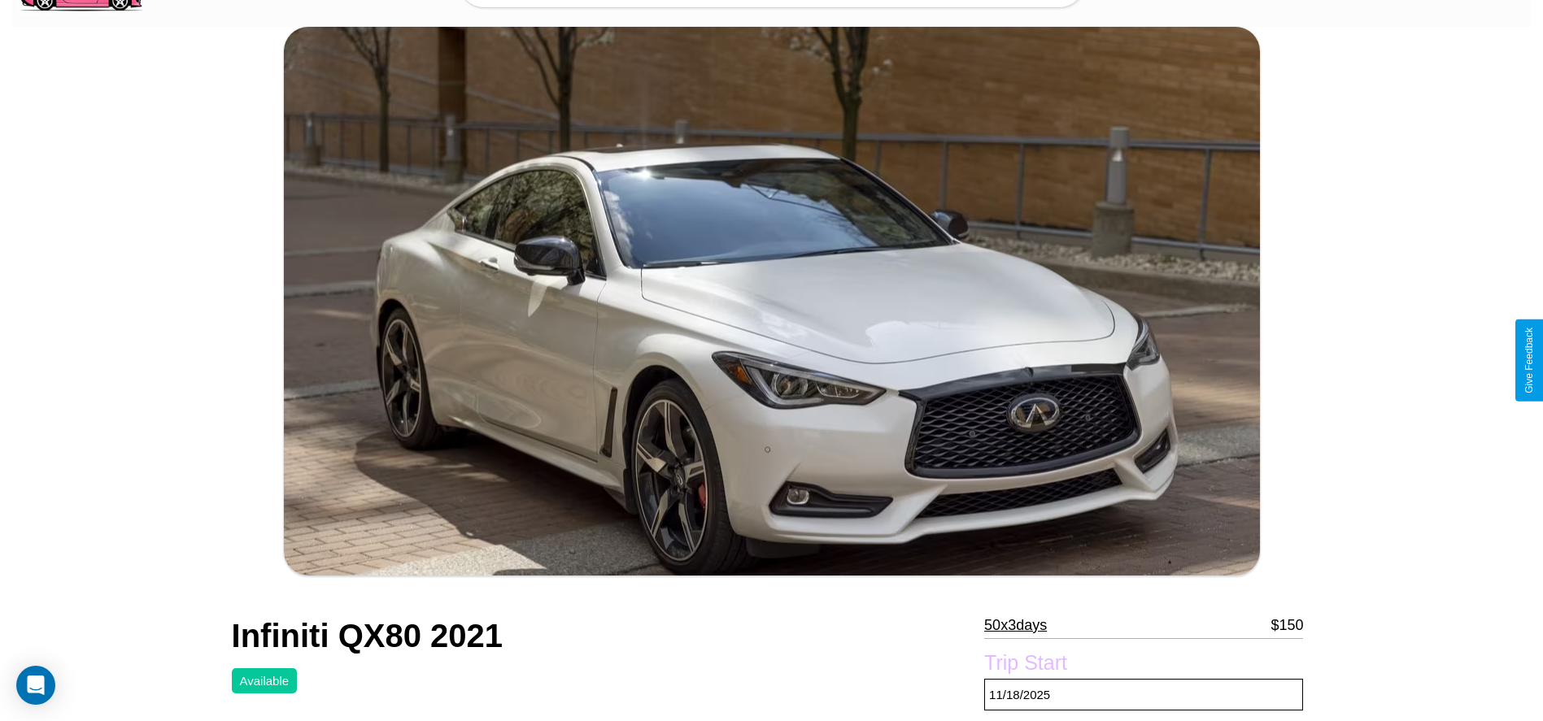
scroll to position [580, 0]
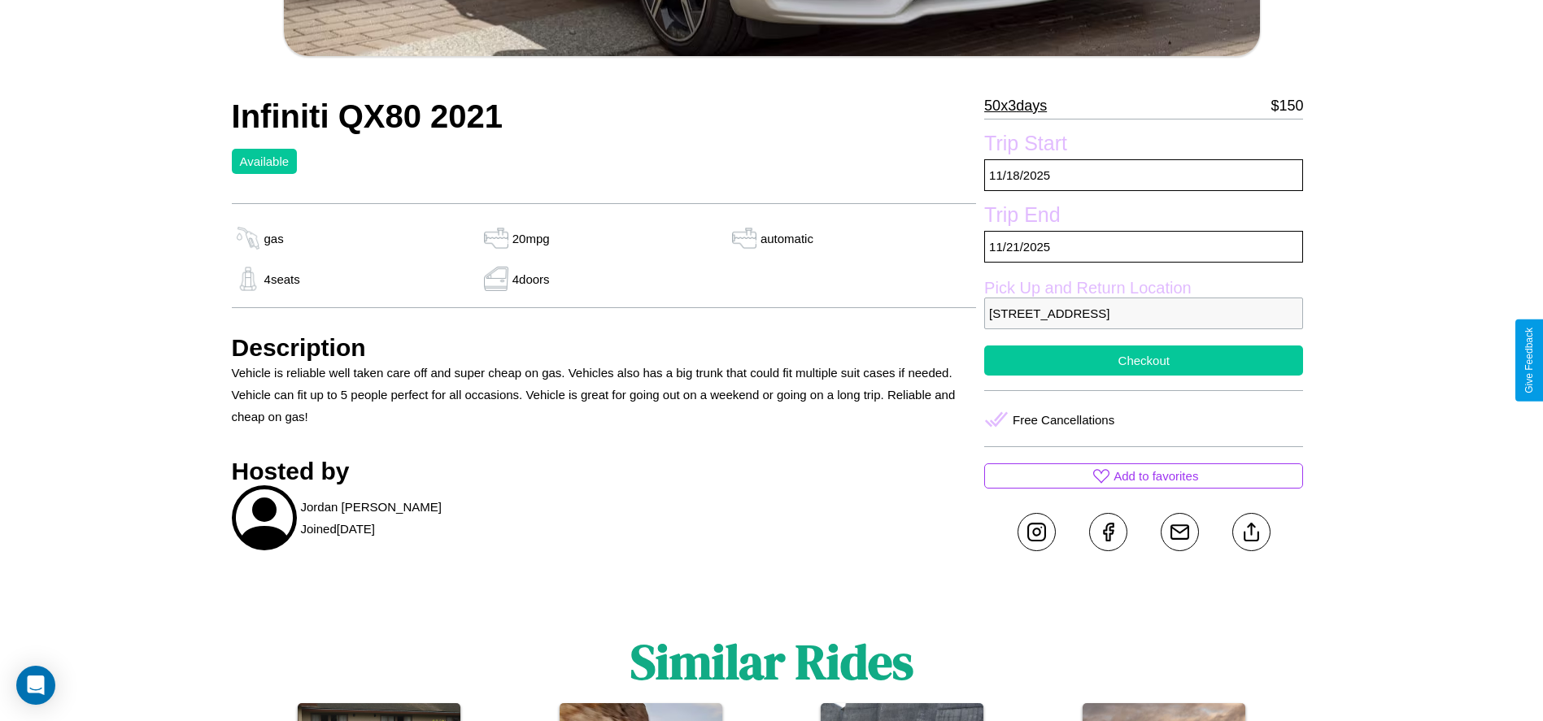
click at [1143, 360] on button "Checkout" at bounding box center [1143, 361] width 319 height 30
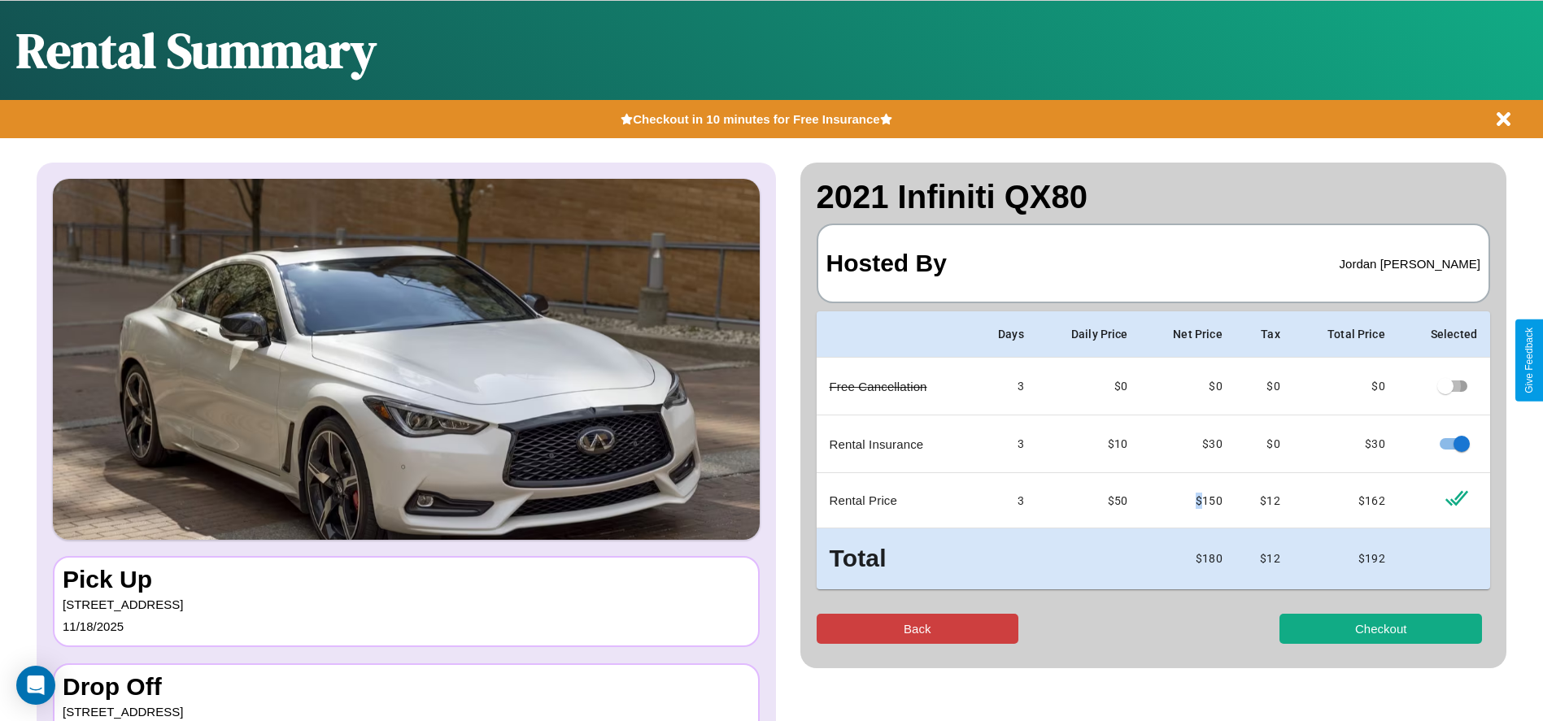
click at [917, 629] on button "Back" at bounding box center [917, 629] width 202 height 30
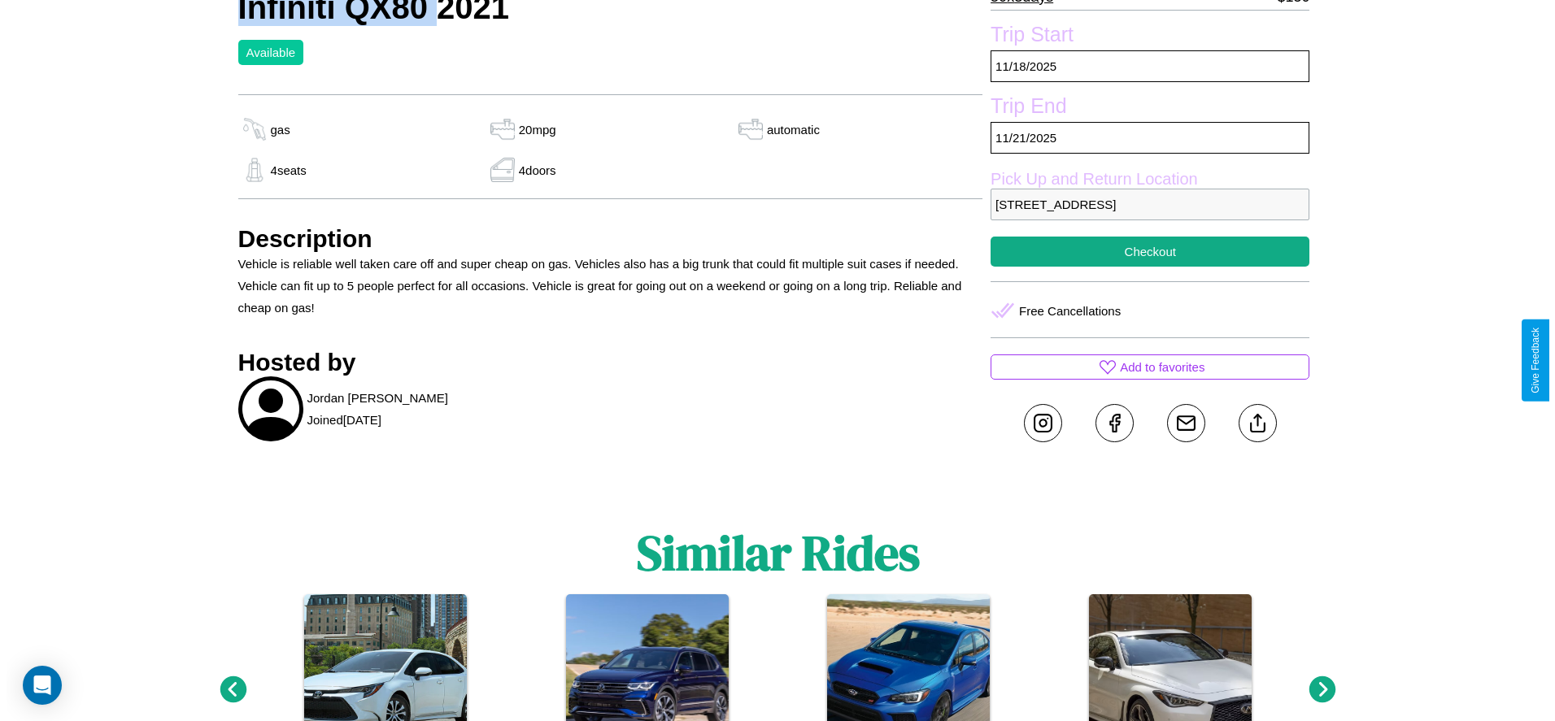
scroll to position [695, 0]
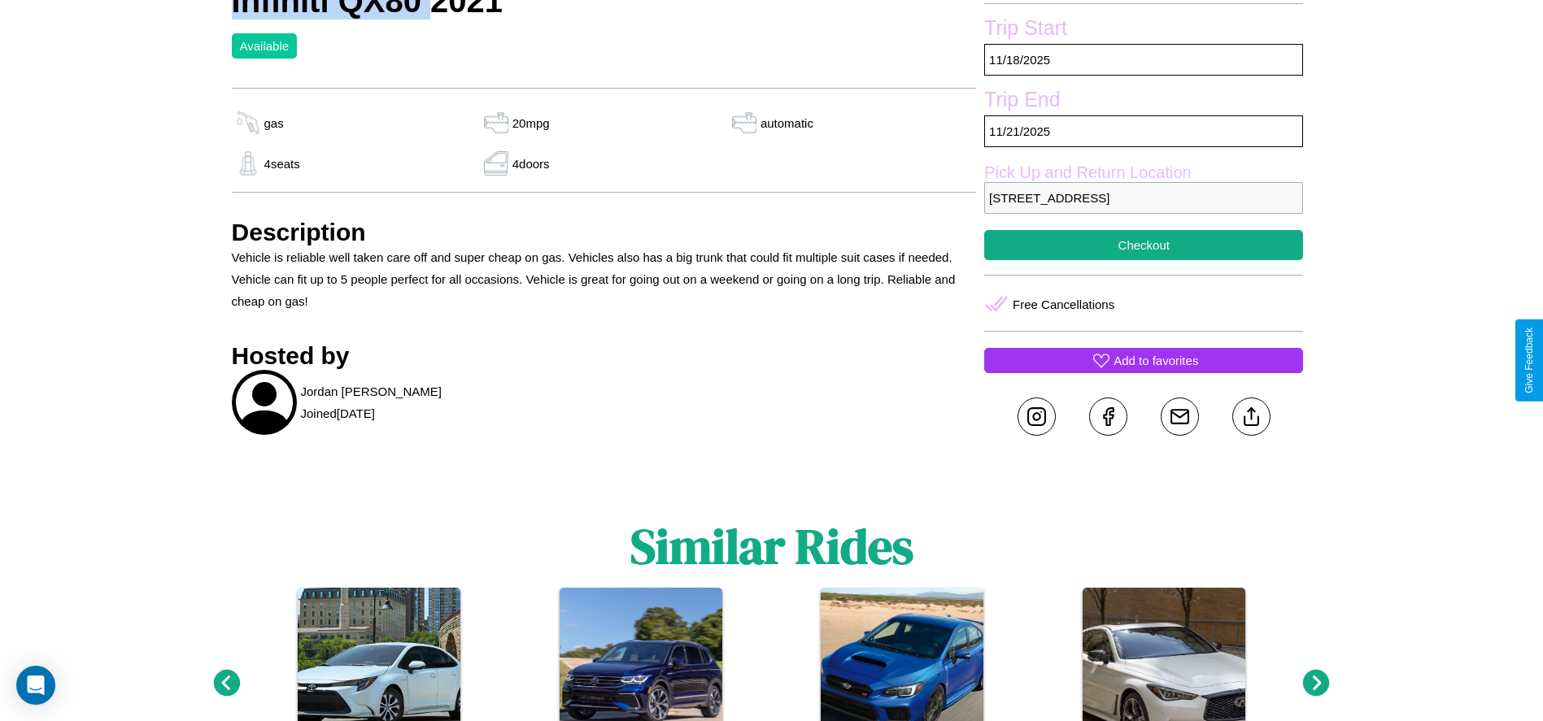
click at [1143, 360] on p "Add to favorites" at bounding box center [1155, 361] width 85 height 22
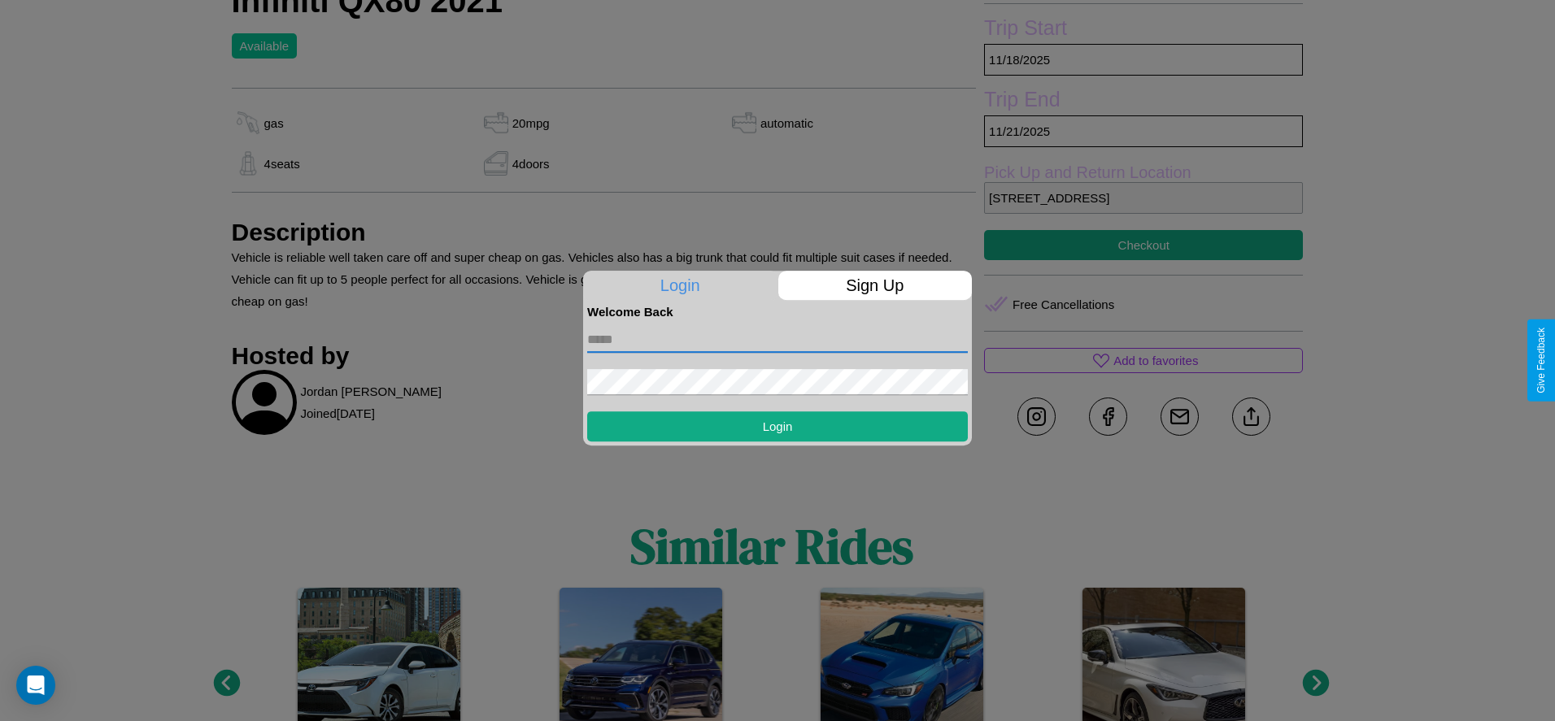
click at [777, 339] on input "text" at bounding box center [777, 340] width 381 height 26
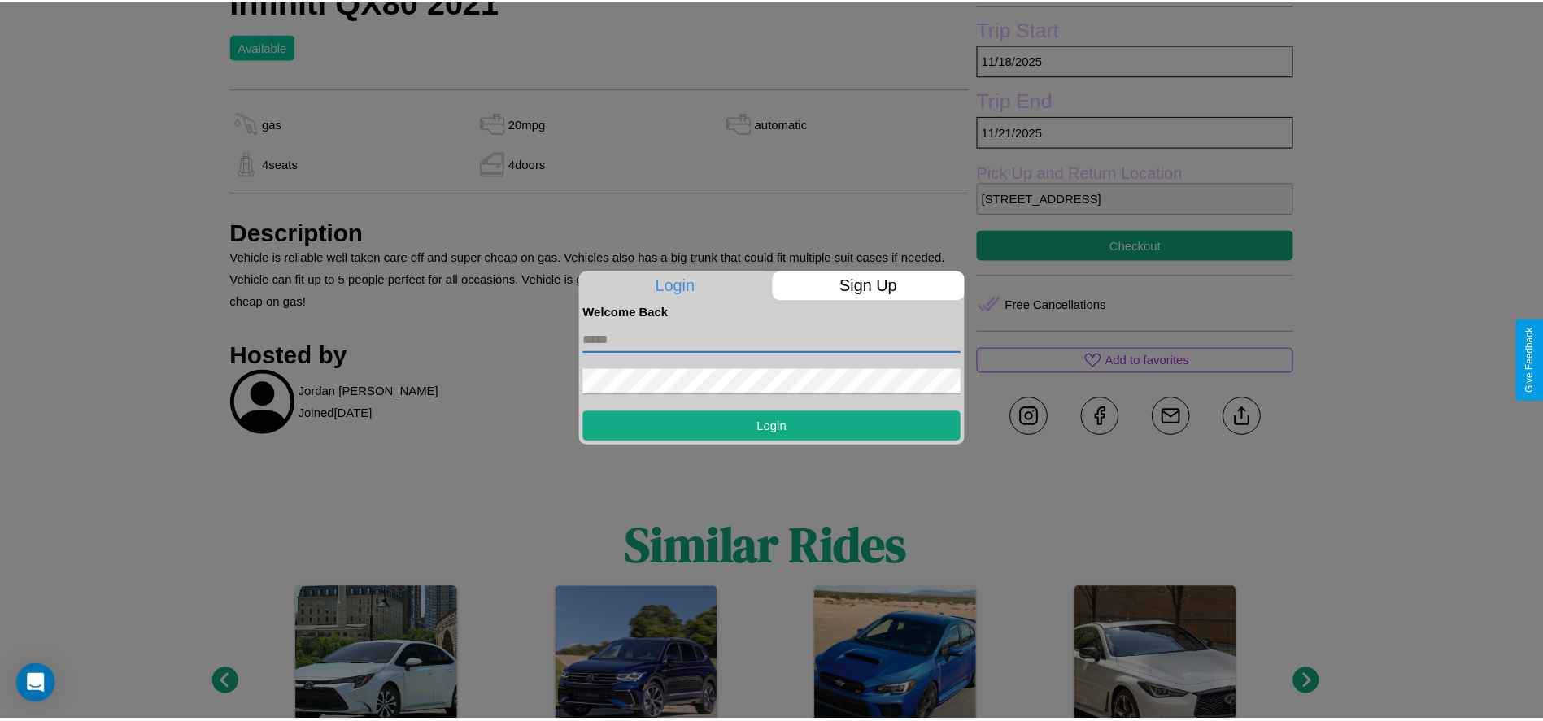
scroll to position [751, 0]
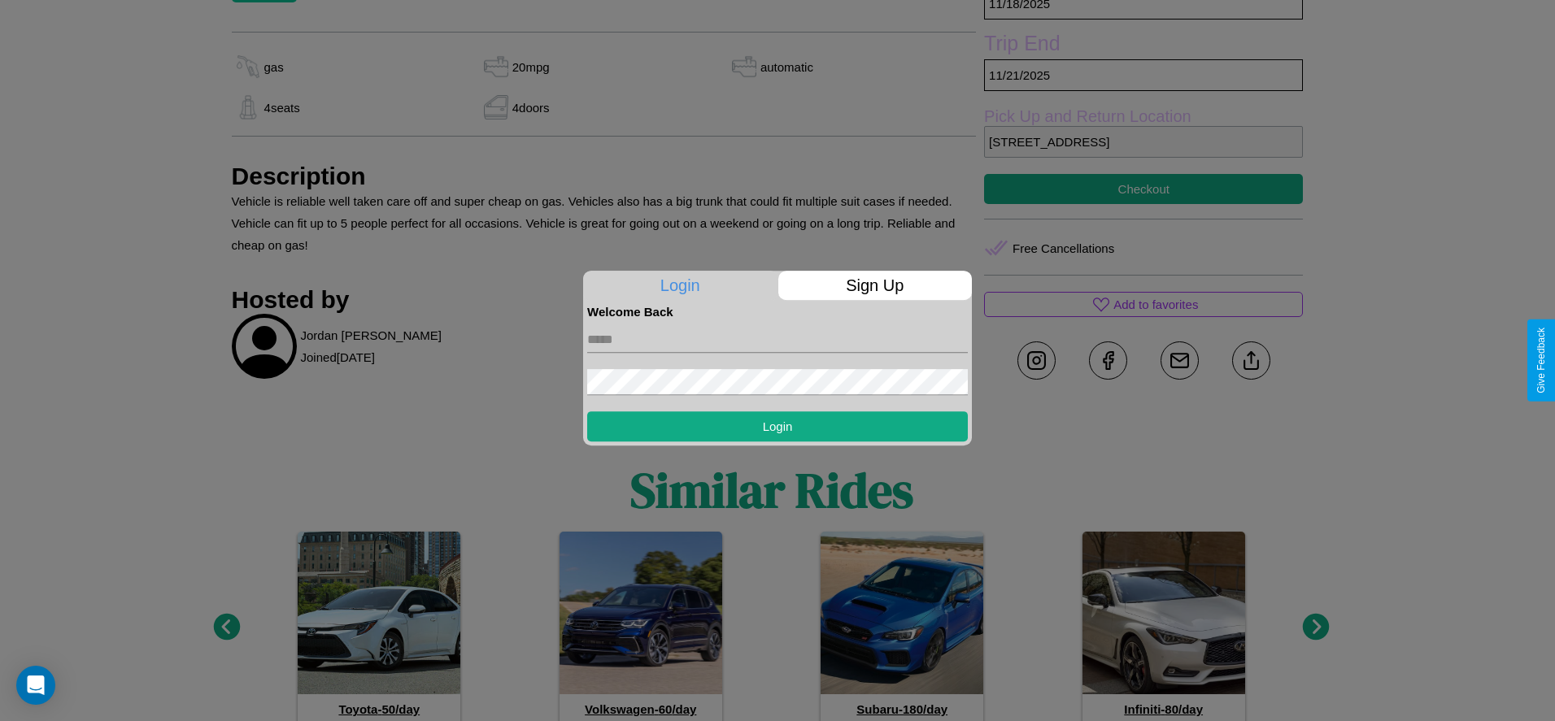
click at [1251, 360] on div at bounding box center [777, 360] width 1555 height 721
